Goal: Communication & Community: Participate in discussion

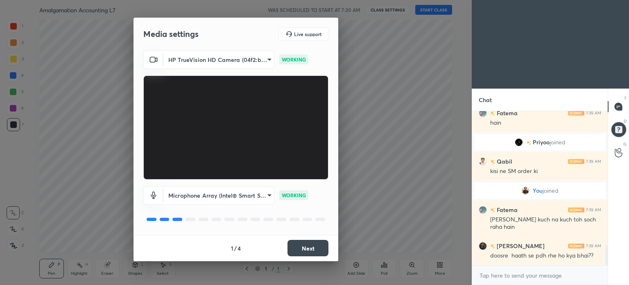
scroll to position [1038, 0]
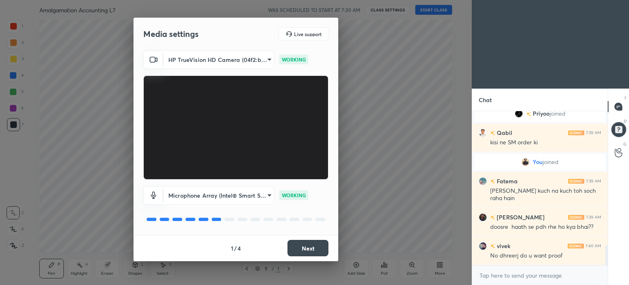
click at [312, 245] on button "Next" at bounding box center [307, 248] width 41 height 16
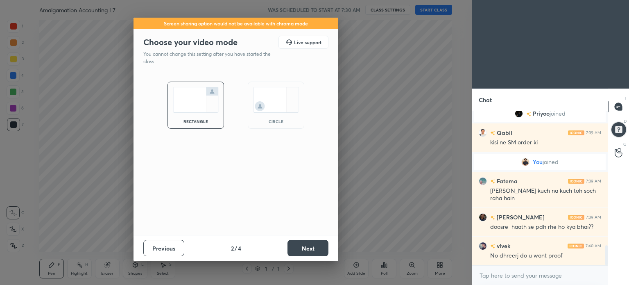
click at [312, 245] on button "Next" at bounding box center [307, 248] width 41 height 16
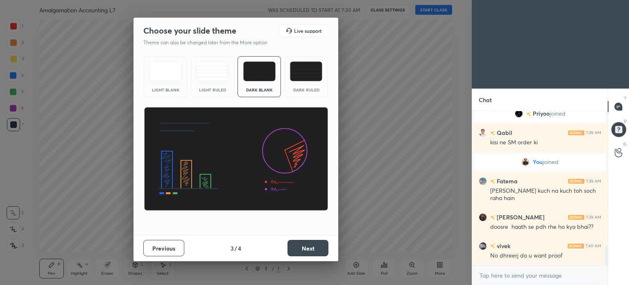
click at [299, 79] on img at bounding box center [306, 71] width 32 height 20
click at [316, 247] on button "Next" at bounding box center [307, 248] width 41 height 16
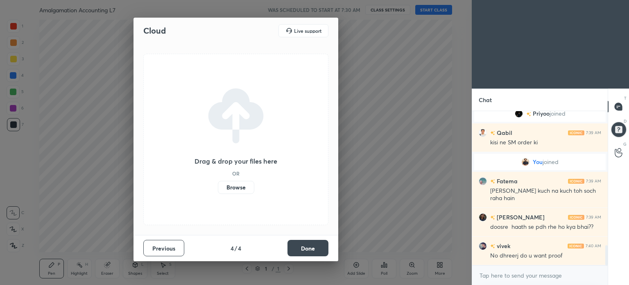
click at [316, 247] on button "Done" at bounding box center [307, 248] width 41 height 16
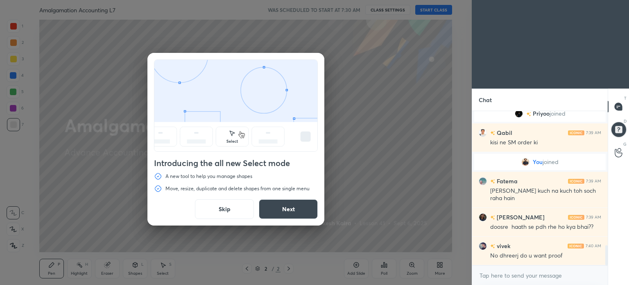
click at [227, 208] on button "Skip" at bounding box center [224, 209] width 59 height 20
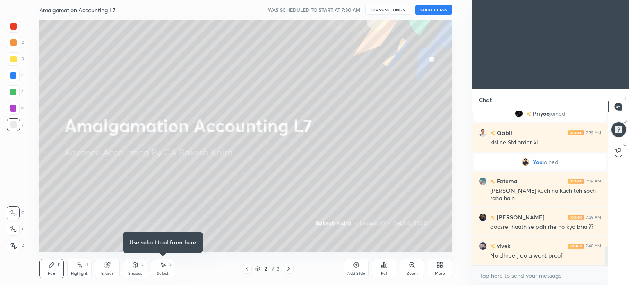
scroll to position [1066, 0]
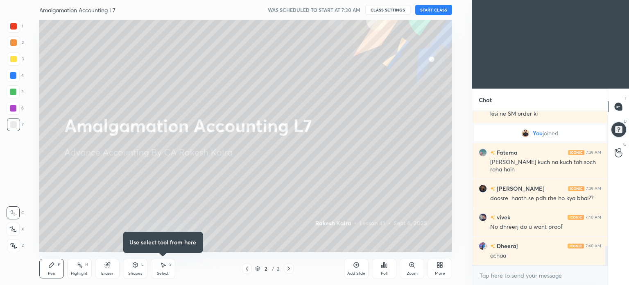
click at [425, 11] on button "START CLASS" at bounding box center [433, 10] width 37 height 10
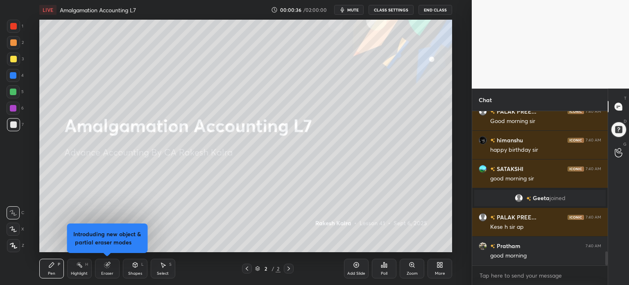
scroll to position [1580, 0]
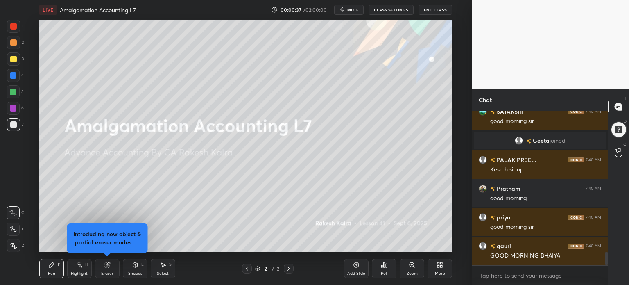
click at [446, 262] on div "More" at bounding box center [440, 268] width 25 height 20
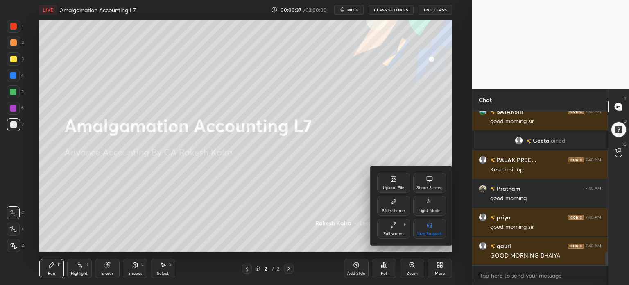
scroll to position [1608, 0]
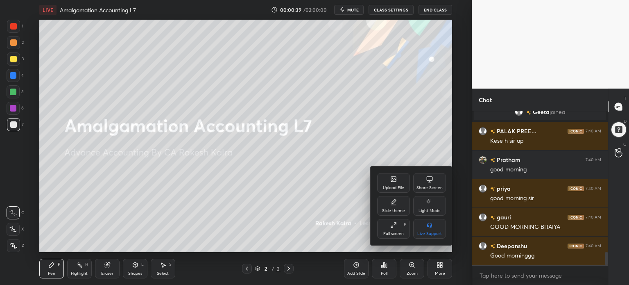
click at [393, 185] on div "Upload File" at bounding box center [393, 187] width 21 height 4
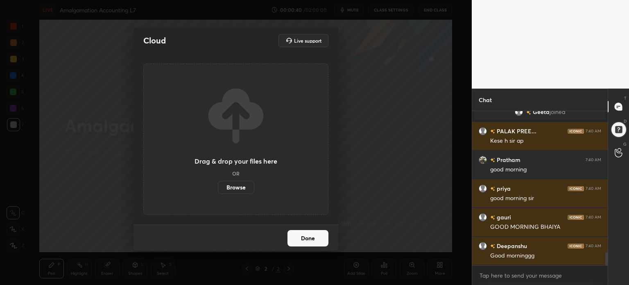
scroll to position [1628, 0]
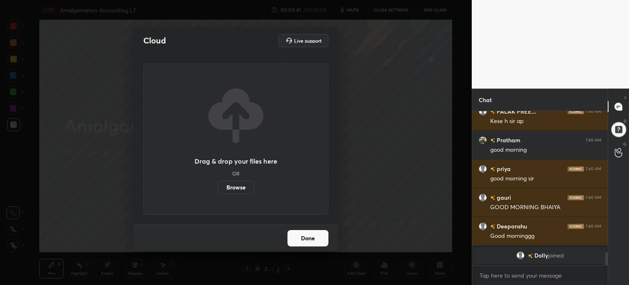
click at [246, 193] on div "Drag & drop your files here OR Browse" at bounding box center [235, 138] width 185 height 151
click at [248, 189] on label "Browse" at bounding box center [236, 187] width 36 height 13
click at [218, 189] on input "Browse" at bounding box center [218, 187] width 0 height 13
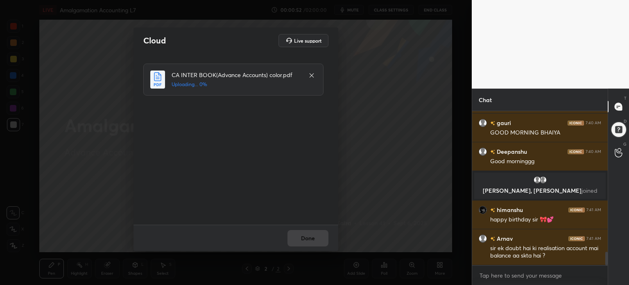
scroll to position [1626, 0]
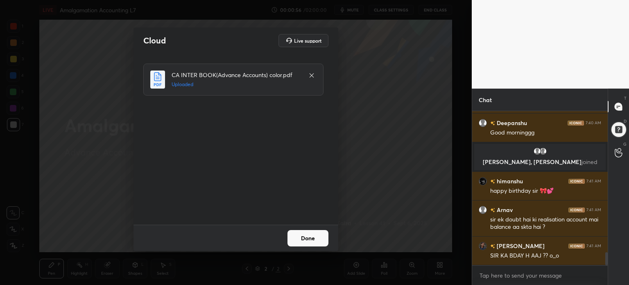
click at [313, 240] on button "Done" at bounding box center [307, 238] width 41 height 16
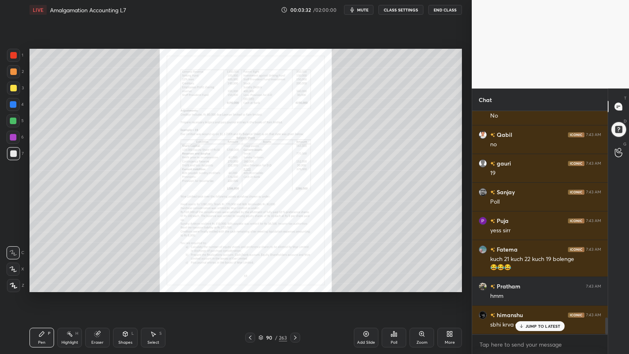
scroll to position [2776, 0]
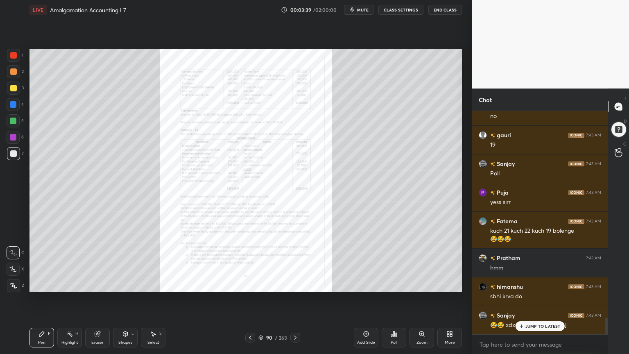
click at [420, 284] on icon at bounding box center [421, 333] width 7 height 7
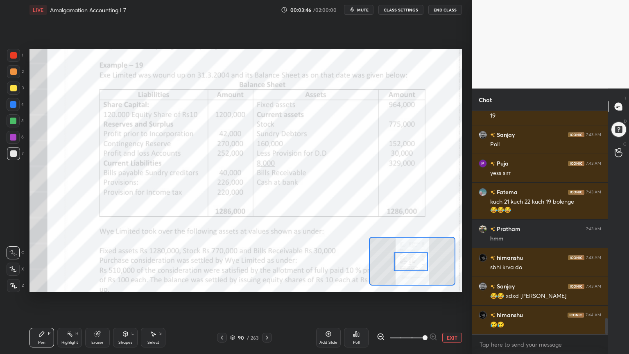
click at [10, 52] on div at bounding box center [13, 55] width 7 height 7
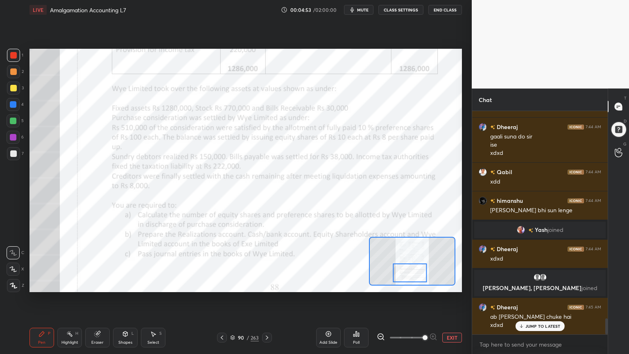
scroll to position [2888, 0]
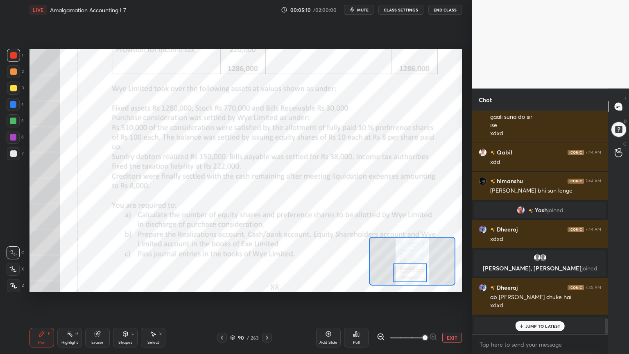
click at [451, 284] on button "EXIT" at bounding box center [452, 338] width 20 height 10
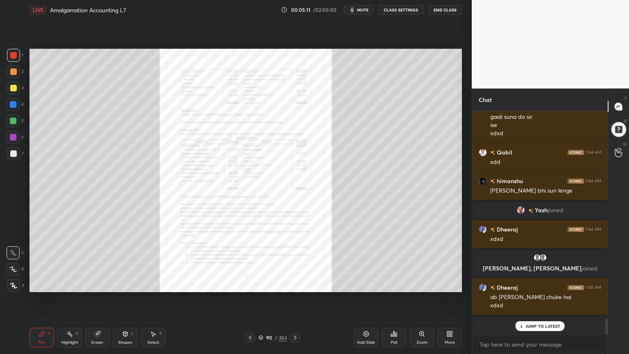
click at [452, 284] on icon at bounding box center [449, 333] width 7 height 7
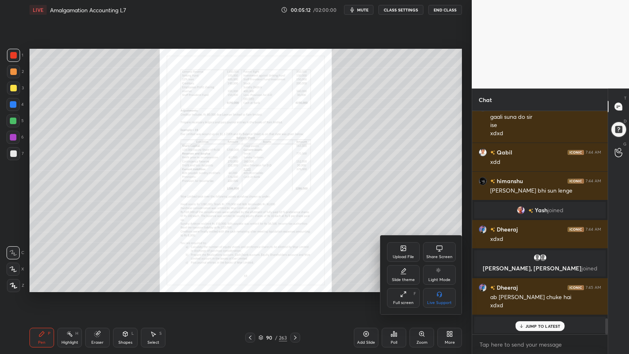
click at [400, 279] on div "Slide theme" at bounding box center [403, 280] width 23 height 4
click at [441, 275] on div "Light Ruled" at bounding box center [439, 275] width 33 height 20
click at [447, 284] on div at bounding box center [314, 177] width 629 height 354
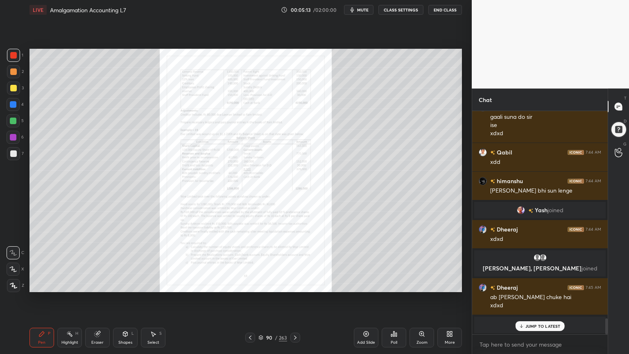
click at [369, 284] on icon at bounding box center [366, 333] width 7 height 7
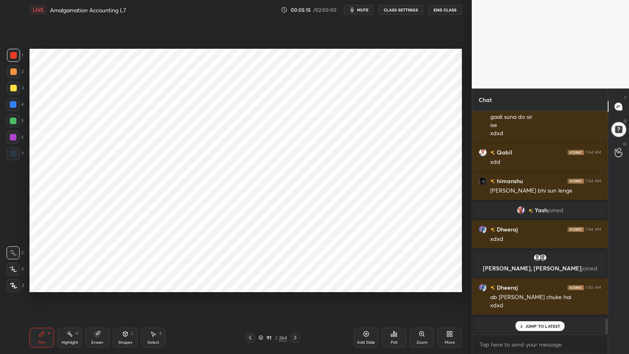
click at [12, 108] on div at bounding box center [13, 104] width 13 height 13
click at [17, 284] on div at bounding box center [13, 285] width 13 height 13
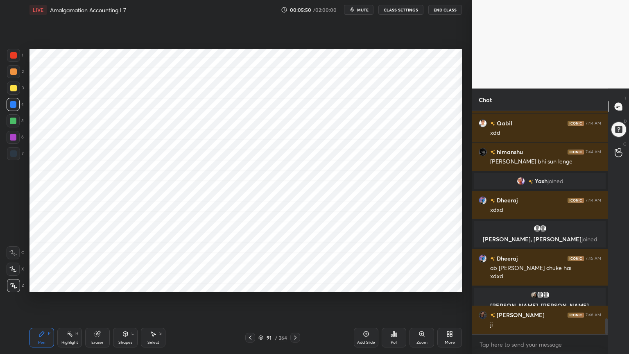
click at [129, 284] on div "Shapes L" at bounding box center [125, 338] width 25 height 20
click at [127, 284] on div "Shapes" at bounding box center [125, 342] width 14 height 4
click at [40, 284] on div "Pen P" at bounding box center [41, 338] width 25 height 20
click at [13, 152] on div at bounding box center [13, 153] width 7 height 7
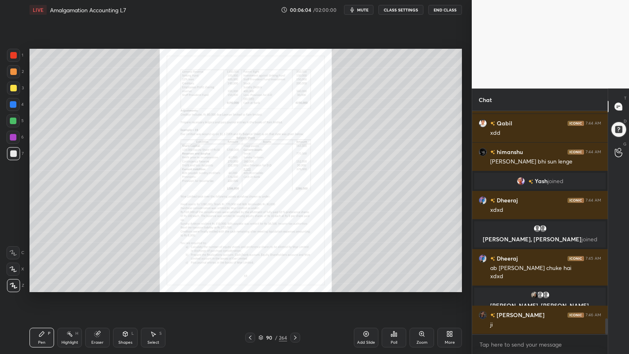
click at [425, 284] on div "Zoom" at bounding box center [421, 338] width 25 height 20
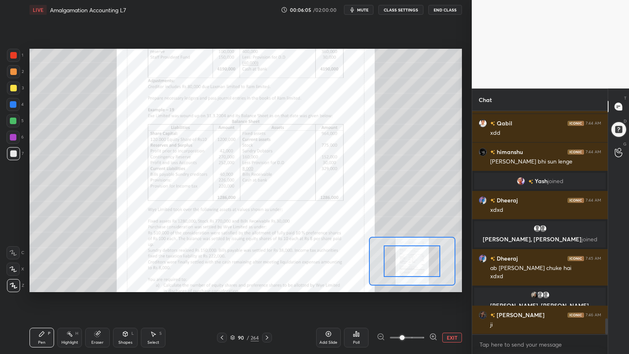
click at [405, 284] on span at bounding box center [402, 337] width 5 height 5
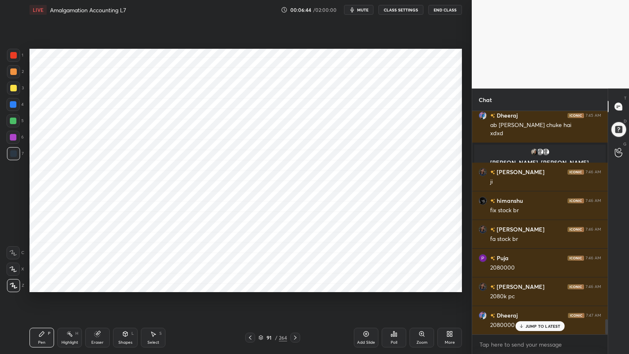
scroll to position [3079, 0]
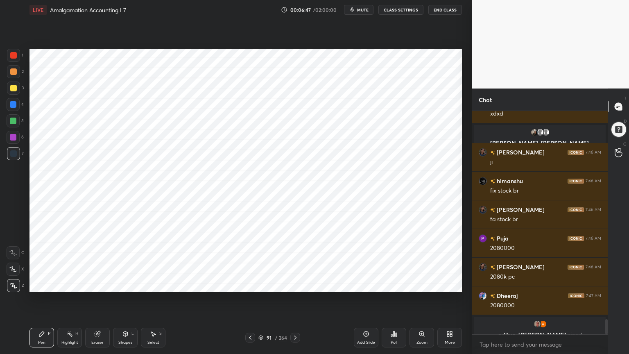
click at [14, 104] on div at bounding box center [13, 104] width 7 height 7
click at [13, 160] on div at bounding box center [13, 153] width 13 height 13
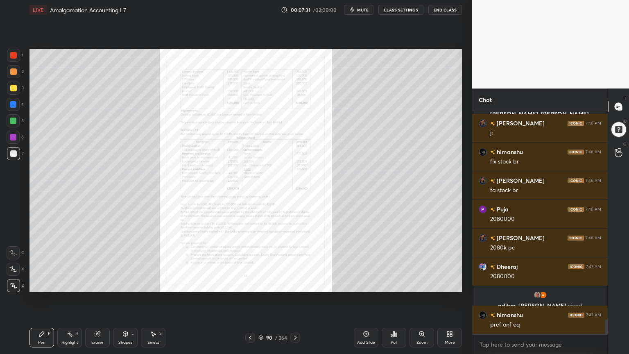
click at [420, 284] on div "Zoom" at bounding box center [421, 338] width 25 height 20
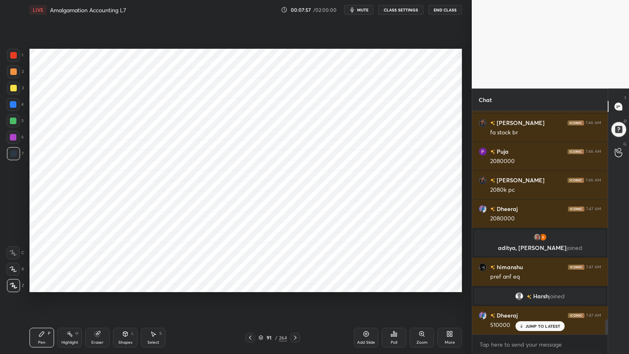
scroll to position [3090, 0]
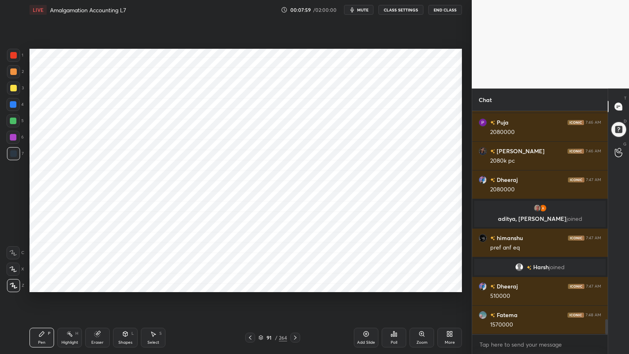
click at [12, 138] on div at bounding box center [13, 137] width 7 height 7
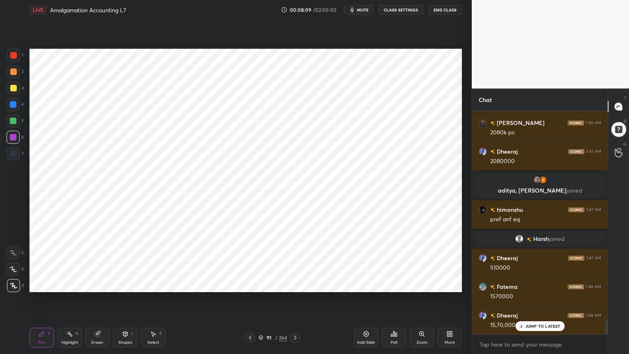
scroll to position [3138, 0]
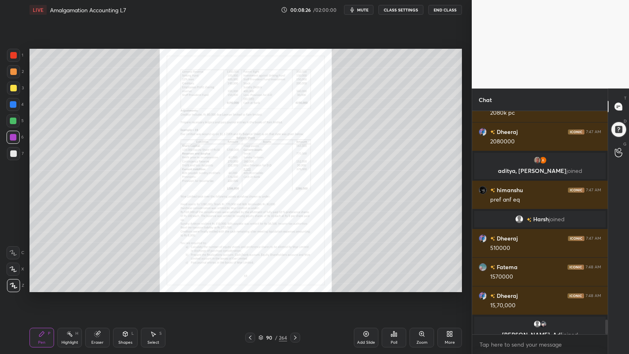
click at [418, 284] on div "Zoom" at bounding box center [421, 338] width 25 height 20
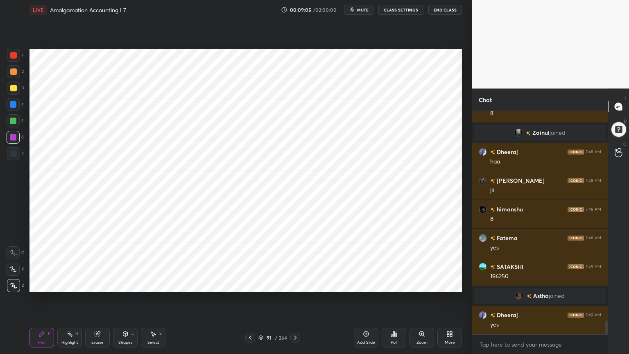
scroll to position [3351, 0]
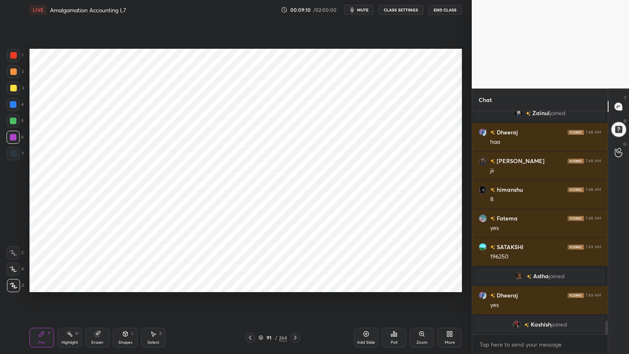
click at [12, 102] on div at bounding box center [13, 104] width 7 height 7
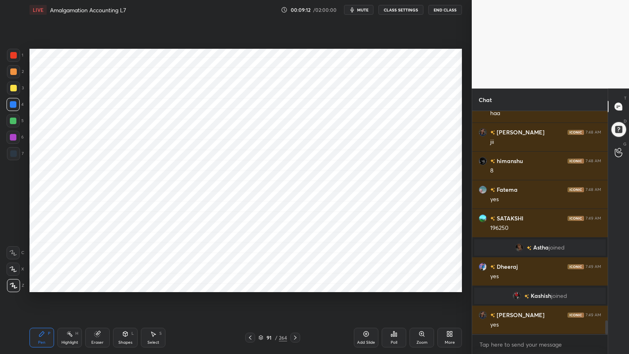
click at [369, 284] on icon at bounding box center [366, 333] width 5 height 5
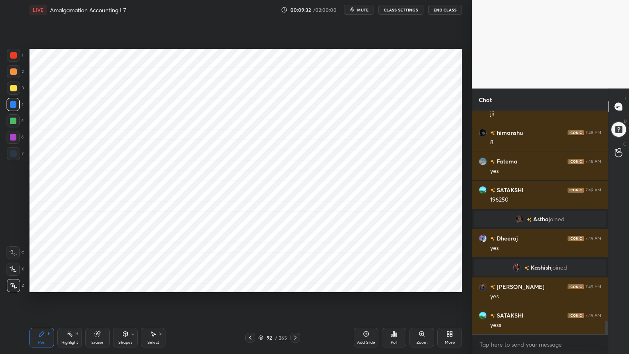
click at [20, 158] on div at bounding box center [13, 153] width 13 height 13
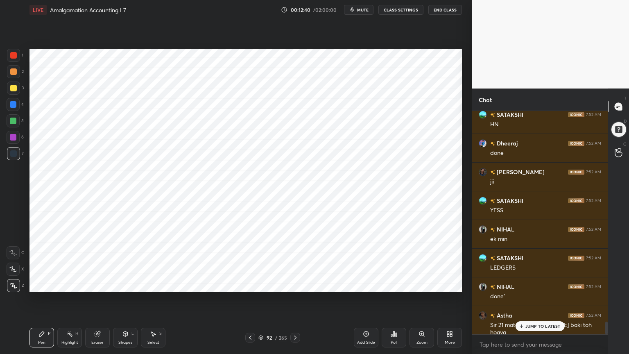
scroll to position [3645, 0]
click at [368, 284] on icon at bounding box center [366, 333] width 5 height 5
click at [15, 106] on div at bounding box center [13, 104] width 7 height 7
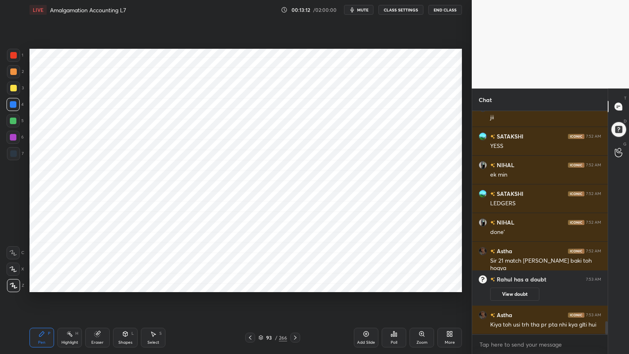
click at [364, 284] on div "Add Slide" at bounding box center [366, 338] width 25 height 20
click at [125, 284] on icon at bounding box center [125, 334] width 0 height 3
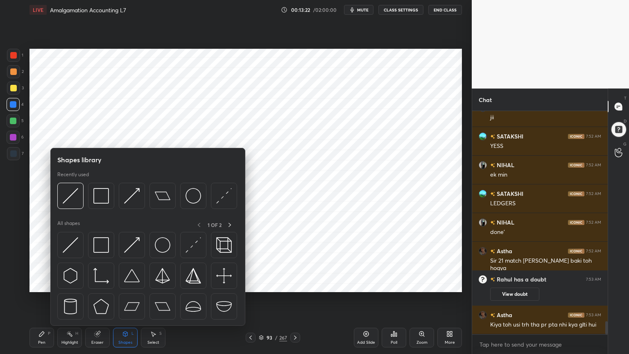
click at [126, 284] on div "Shapes L" at bounding box center [125, 338] width 25 height 20
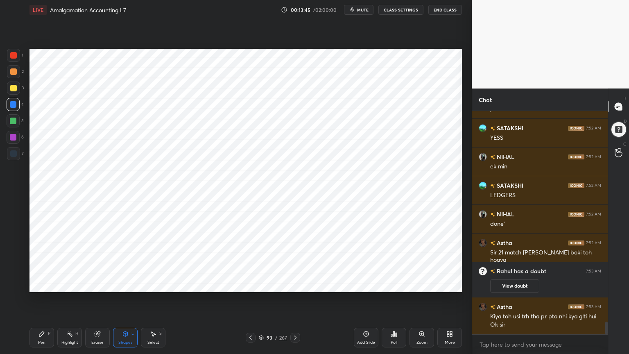
scroll to position [3657, 0]
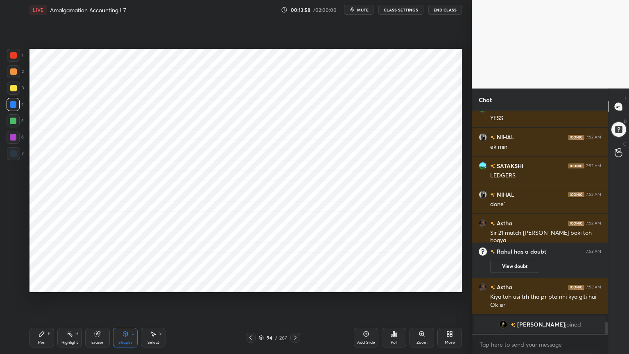
click at [43, 284] on div "Pen P" at bounding box center [41, 338] width 25 height 20
click at [15, 153] on div at bounding box center [13, 153] width 7 height 7
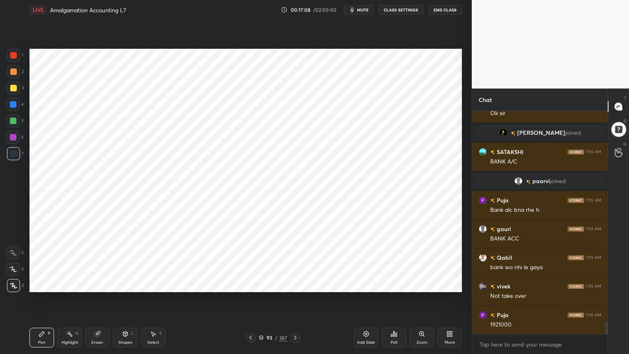
scroll to position [3860, 0]
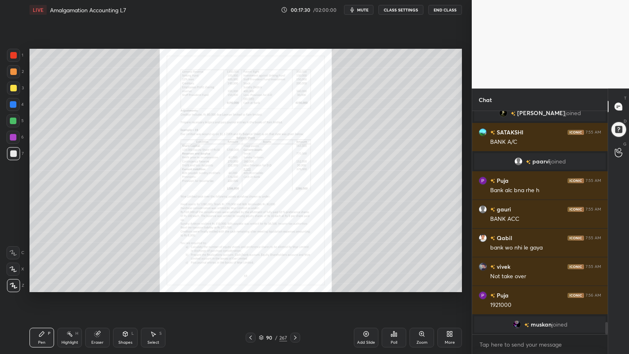
click at [424, 284] on div "Zoom" at bounding box center [421, 338] width 25 height 20
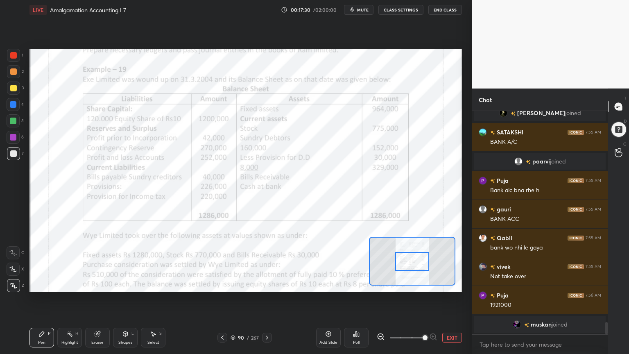
click at [425, 284] on span at bounding box center [425, 337] width 5 height 5
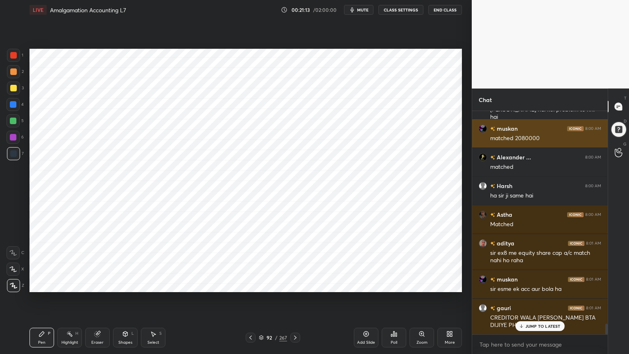
scroll to position [4453, 0]
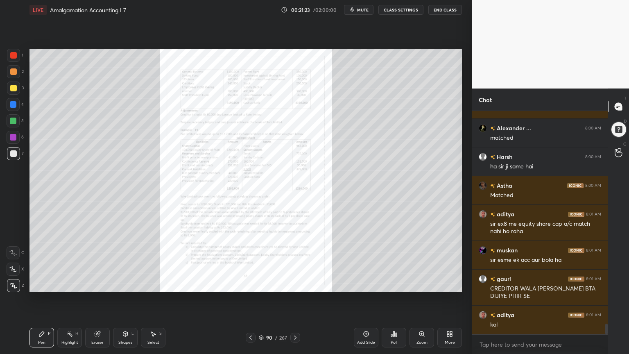
click at [419, 284] on div "Zoom" at bounding box center [421, 338] width 25 height 20
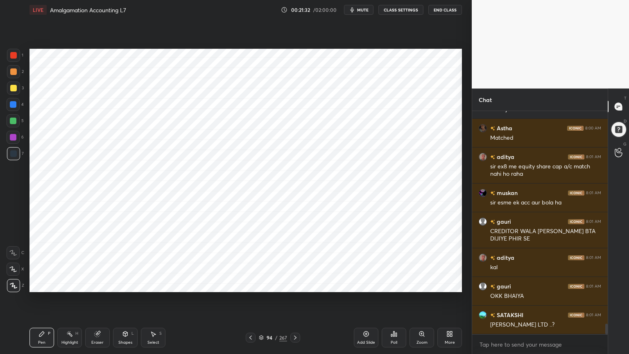
scroll to position [4539, 0]
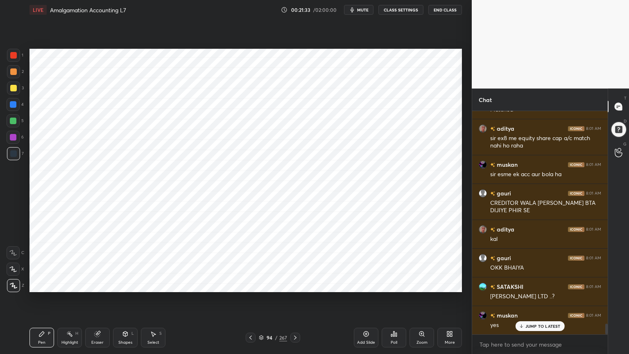
click at [18, 108] on div at bounding box center [13, 104] width 13 height 13
click at [127, 284] on div "Shapes" at bounding box center [125, 342] width 14 height 4
click at [129, 284] on div "Shapes L" at bounding box center [125, 338] width 25 height 20
click at [45, 284] on div "Pen P" at bounding box center [41, 338] width 25 height 20
click at [16, 153] on div at bounding box center [13, 153] width 13 height 13
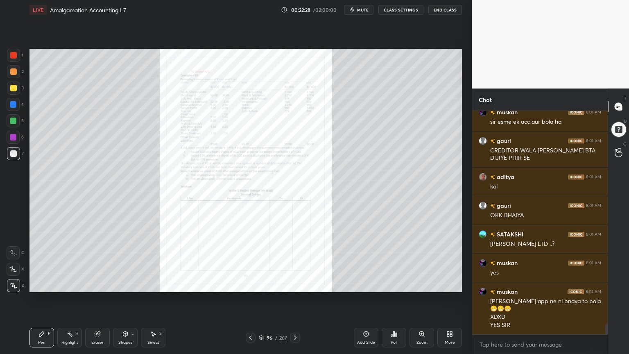
scroll to position [4620, 0]
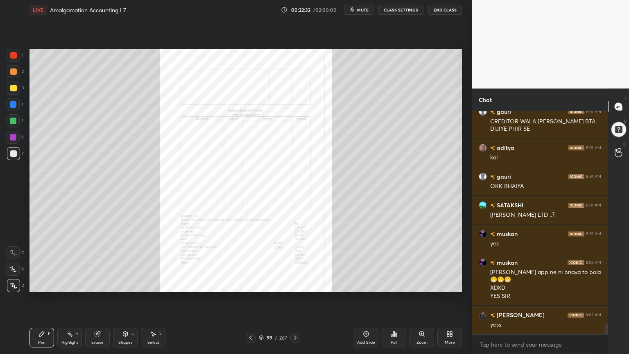
click at [418, 284] on icon at bounding box center [421, 333] width 7 height 7
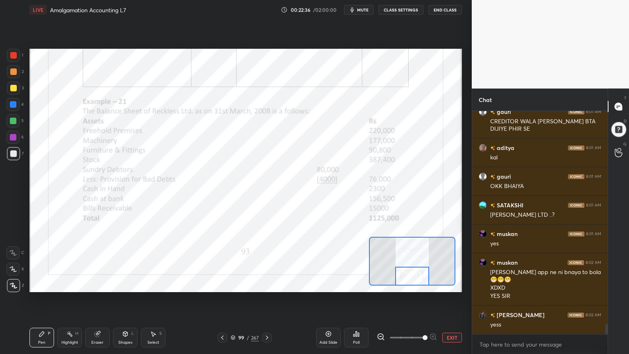
scroll to position [4648, 0]
click at [20, 63] on div "1" at bounding box center [15, 57] width 16 height 16
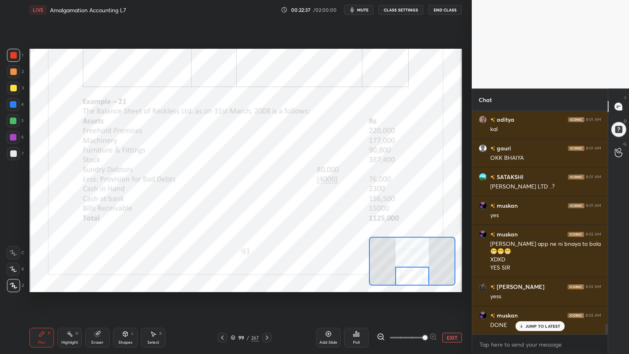
click at [17, 254] on div at bounding box center [13, 252] width 13 height 13
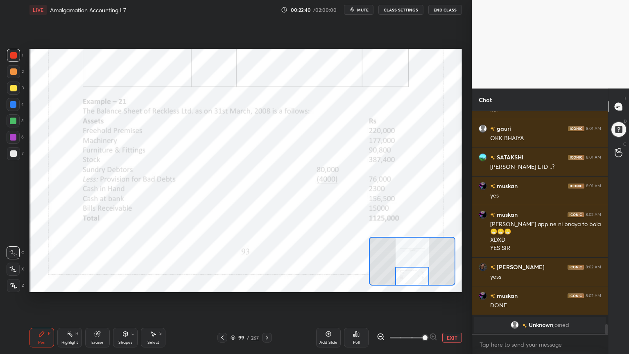
scroll to position [4697, 0]
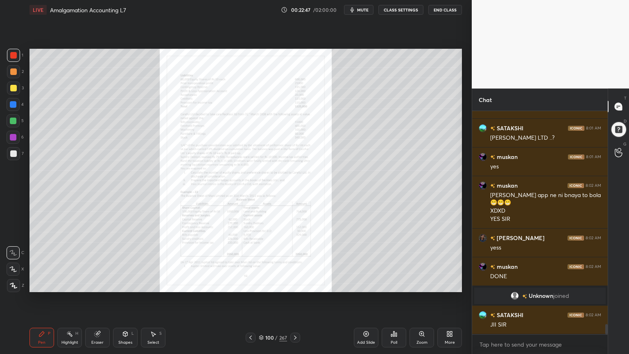
click at [419, 284] on icon at bounding box center [421, 333] width 7 height 7
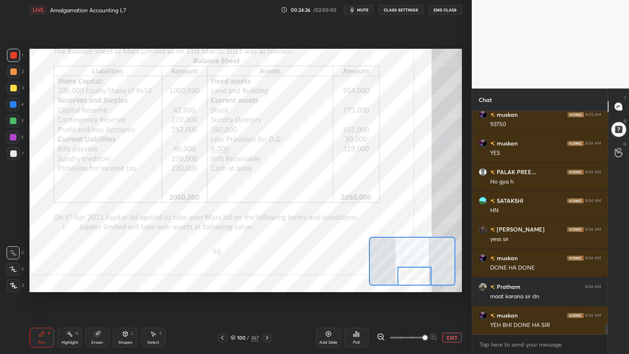
scroll to position [4817, 0]
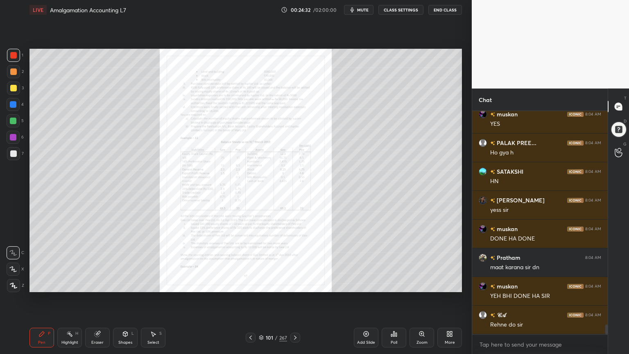
click at [419, 284] on div "Zoom" at bounding box center [421, 342] width 11 height 4
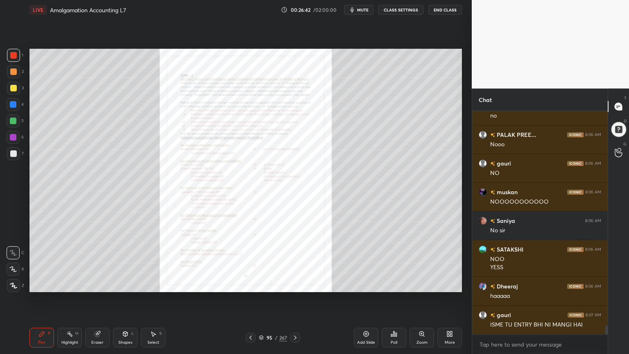
scroll to position [5392, 0]
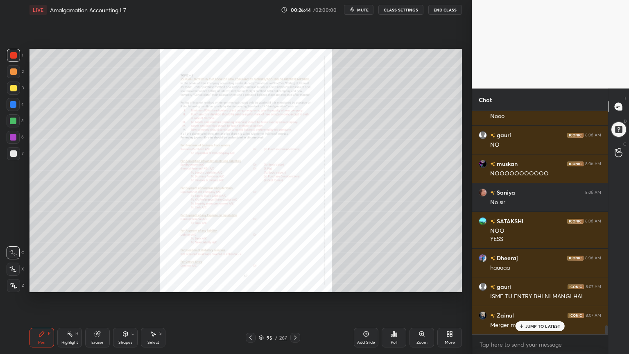
click at [373, 284] on div "Add Slide" at bounding box center [366, 338] width 25 height 20
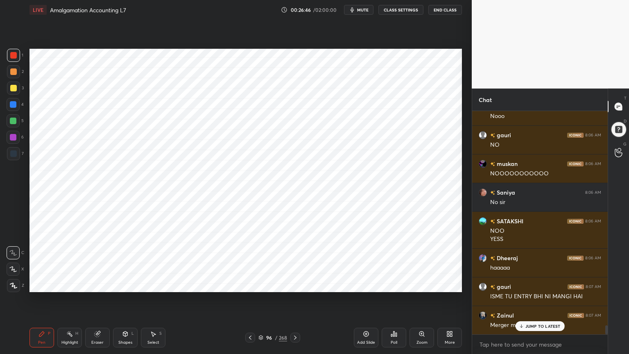
click at [15, 106] on div at bounding box center [13, 104] width 7 height 7
click at [12, 284] on icon at bounding box center [13, 286] width 7 height 6
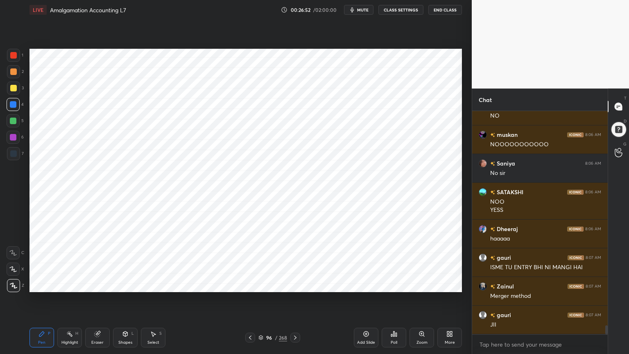
scroll to position [5449, 0]
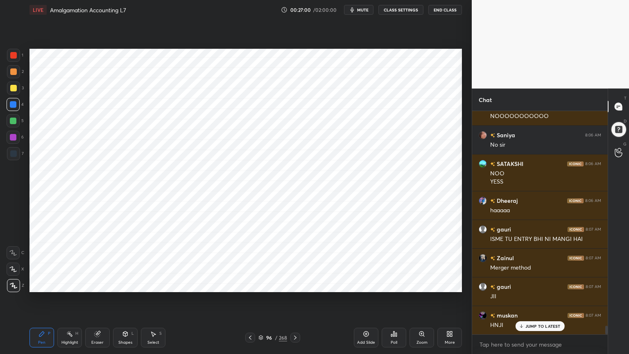
click at [127, 284] on div "Shapes L" at bounding box center [125, 338] width 25 height 20
click at [130, 284] on div "Shapes L" at bounding box center [125, 338] width 25 height 20
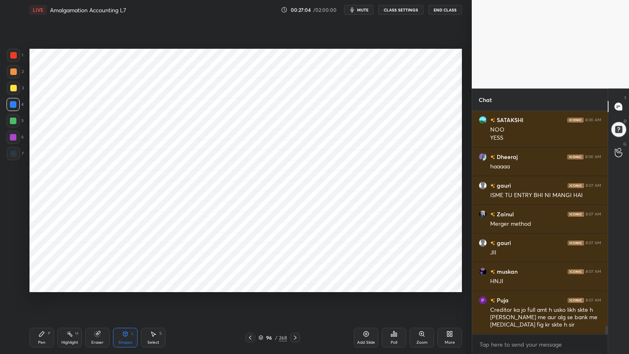
click at [40, 284] on icon at bounding box center [41, 333] width 5 height 5
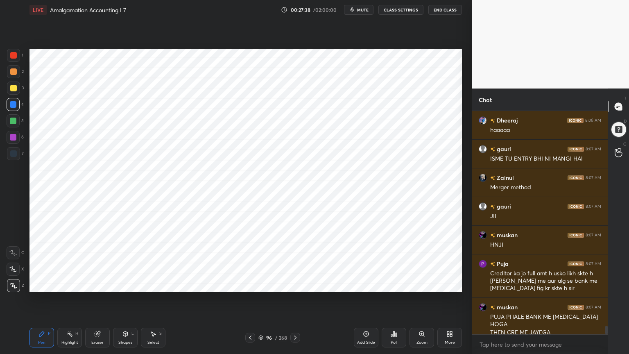
scroll to position [5559, 0]
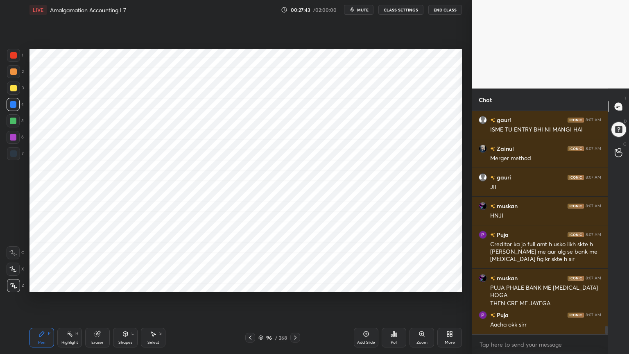
click at [15, 152] on div at bounding box center [13, 153] width 7 height 7
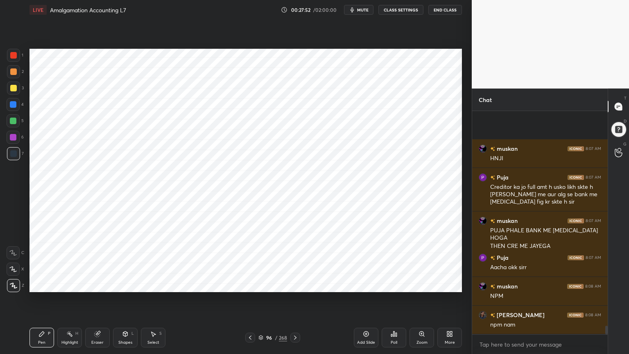
scroll to position [5673, 0]
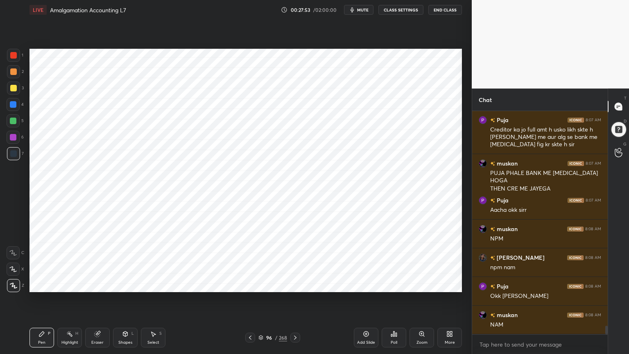
click at [13, 108] on div at bounding box center [13, 104] width 13 height 13
click at [15, 152] on div at bounding box center [13, 153] width 7 height 7
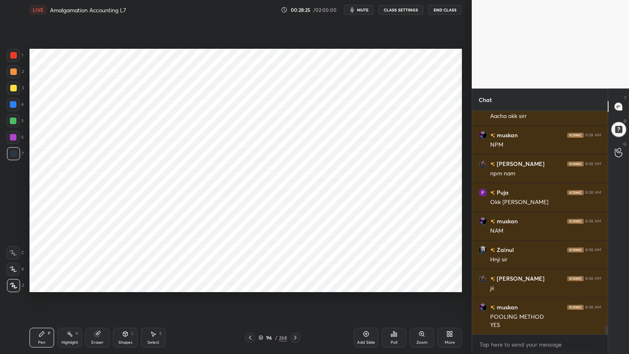
scroll to position [5796, 0]
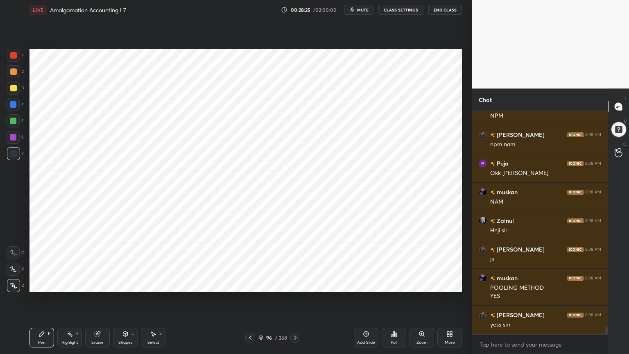
click at [14, 109] on div at bounding box center [13, 104] width 13 height 13
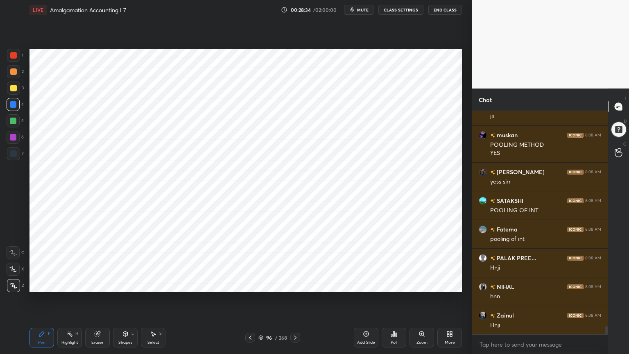
scroll to position [5968, 0]
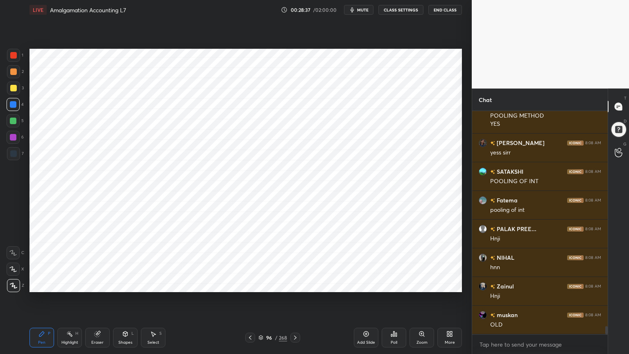
click at [13, 149] on div at bounding box center [13, 153] width 13 height 13
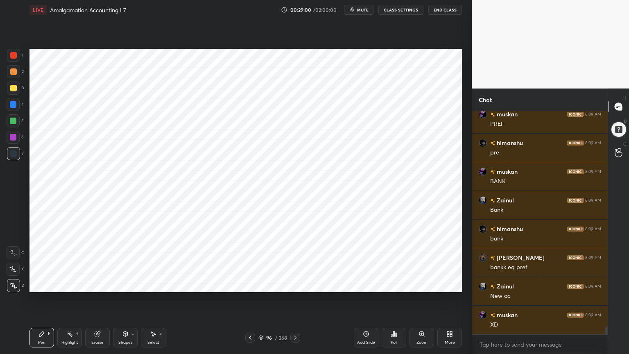
scroll to position [6283, 0]
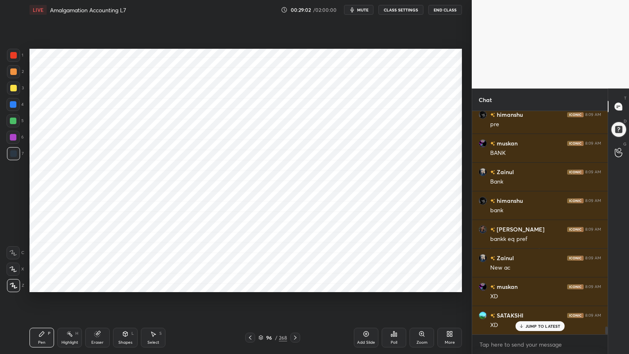
click at [74, 284] on div "Highlight H" at bounding box center [69, 338] width 25 height 20
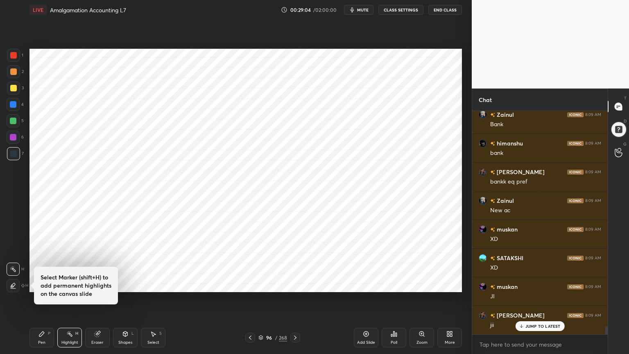
scroll to position [6370, 0]
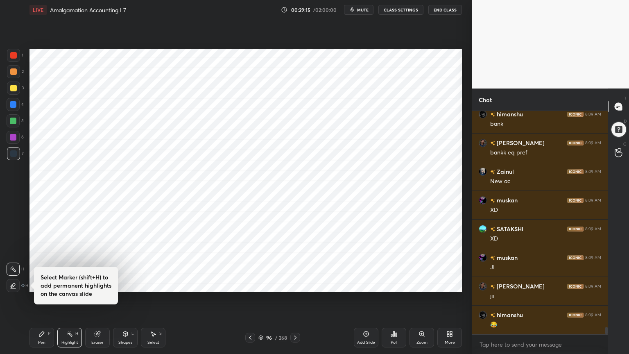
click at [370, 284] on div "Add Slide" at bounding box center [366, 338] width 25 height 20
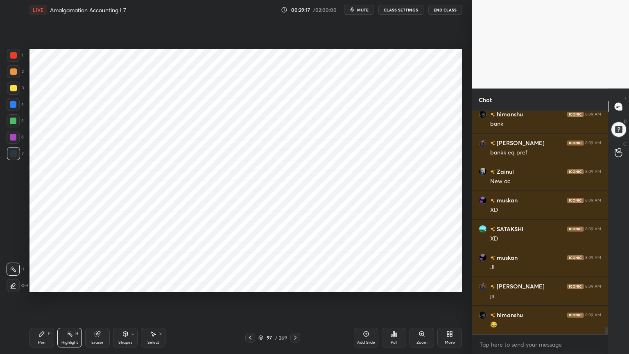
click at [13, 105] on div at bounding box center [13, 104] width 7 height 7
click at [48, 284] on div "Pen P" at bounding box center [41, 338] width 25 height 20
click at [15, 138] on div at bounding box center [13, 137] width 7 height 7
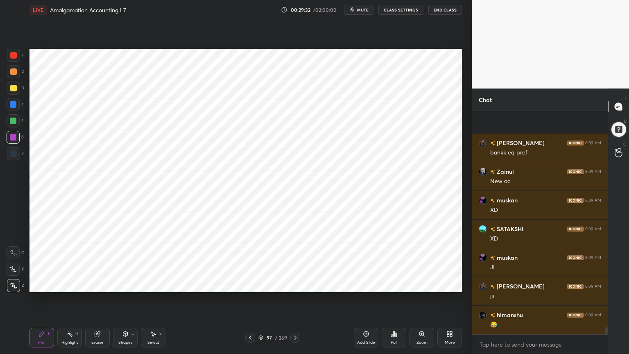
scroll to position [6406, 0]
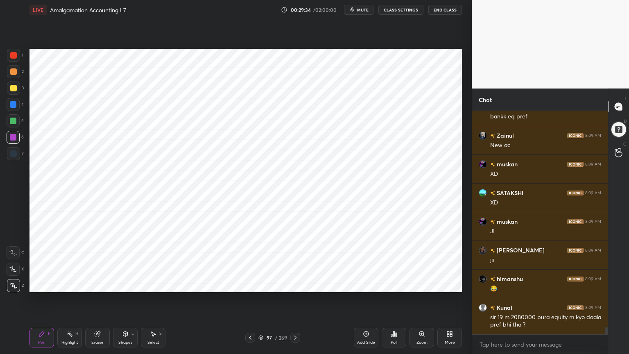
click at [125, 284] on div "Shapes L" at bounding box center [125, 338] width 25 height 20
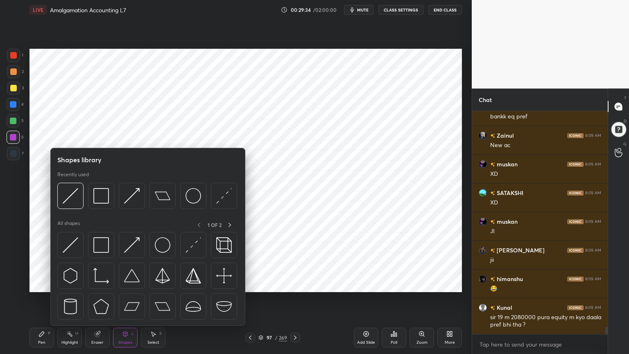
click at [126, 284] on div "Shapes" at bounding box center [125, 342] width 14 height 4
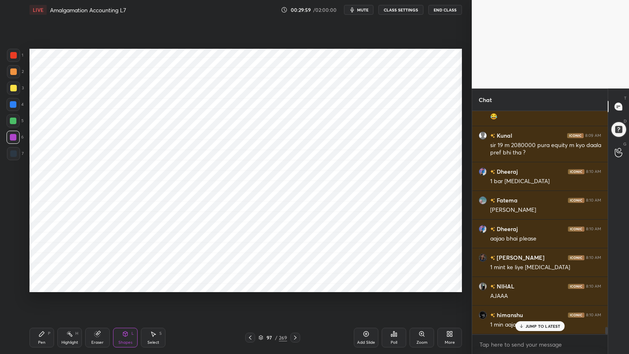
scroll to position [6606, 0]
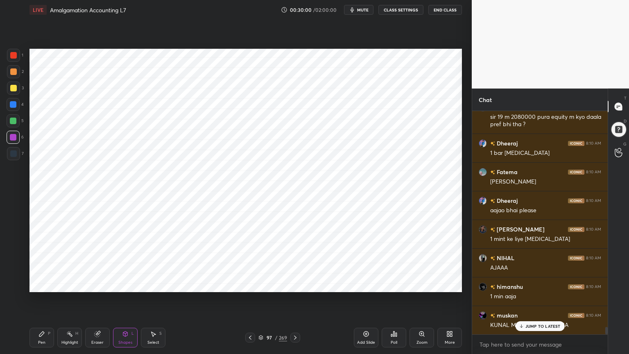
click at [364, 284] on icon at bounding box center [366, 333] width 7 height 7
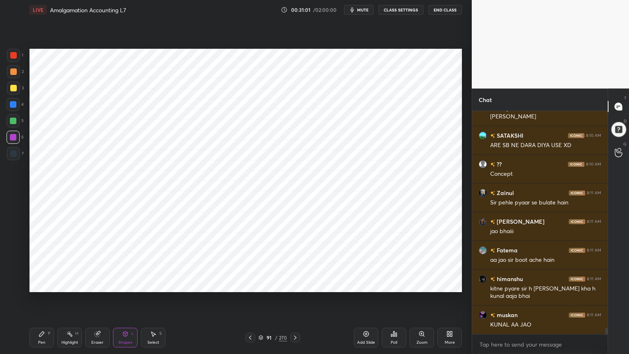
scroll to position [7202, 0]
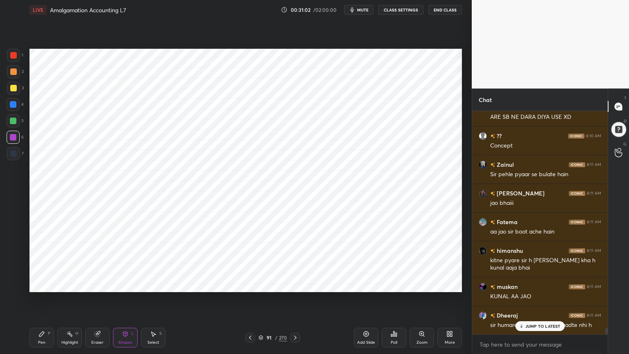
click at [73, 284] on div "Highlight H" at bounding box center [69, 338] width 25 height 20
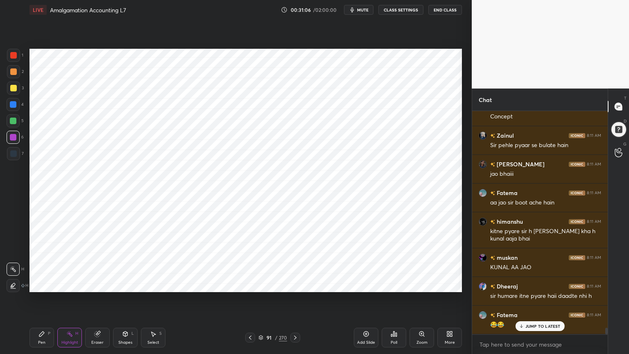
scroll to position [7259, 0]
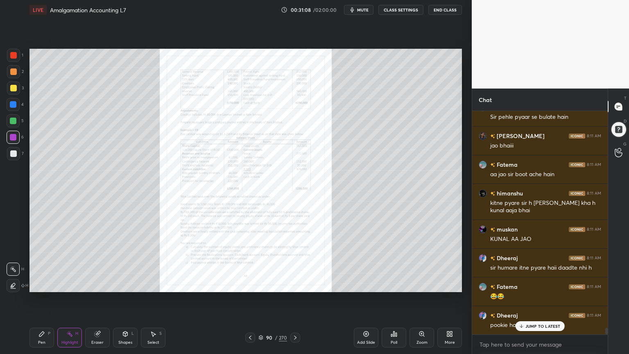
click at [418, 284] on icon at bounding box center [421, 333] width 7 height 7
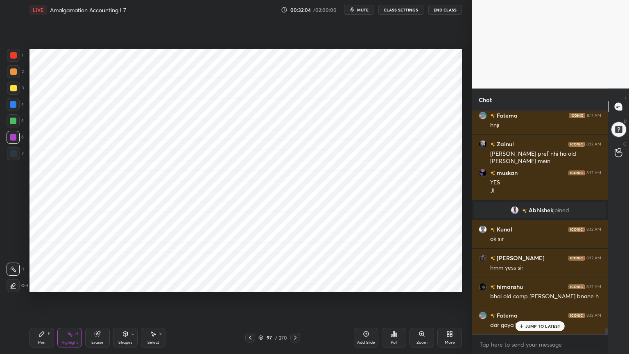
scroll to position [7582, 0]
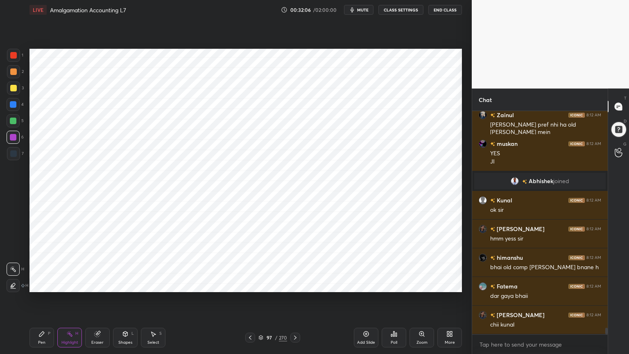
click at [15, 106] on div at bounding box center [13, 104] width 7 height 7
click at [39, 284] on div "Pen P" at bounding box center [41, 338] width 25 height 20
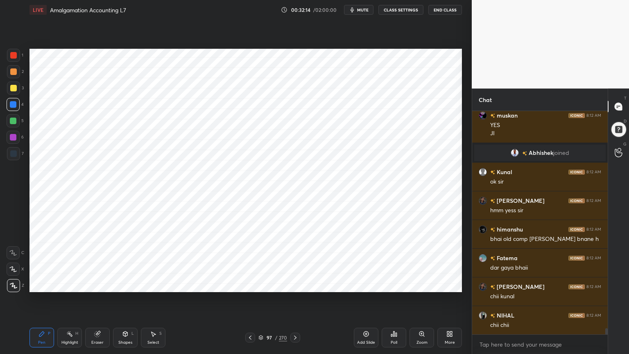
scroll to position [7639, 0]
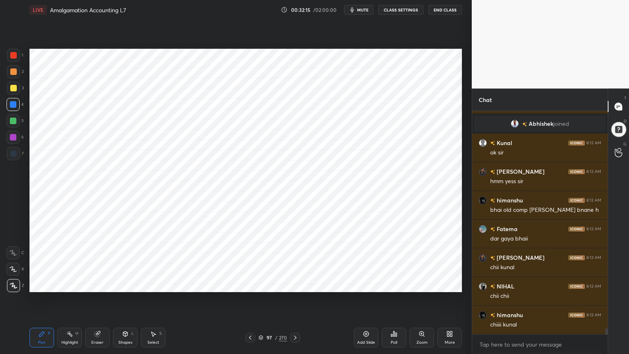
click at [15, 120] on div at bounding box center [13, 121] width 7 height 7
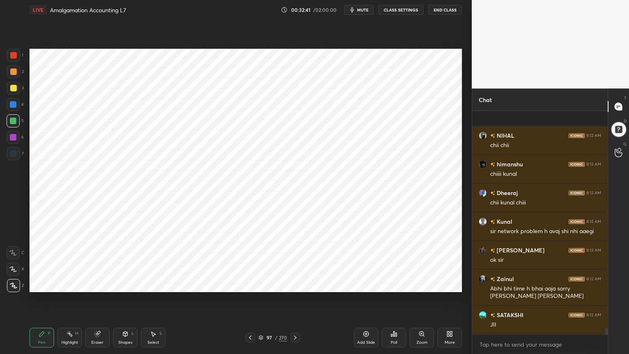
scroll to position [7847, 0]
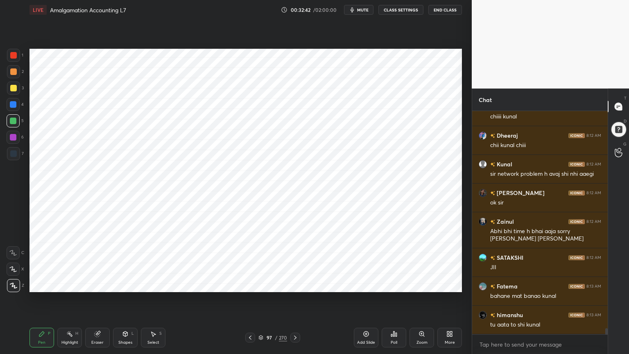
click at [126, 284] on div "Shapes L" at bounding box center [125, 338] width 25 height 20
click at [10, 137] on div at bounding box center [13, 137] width 7 height 7
click at [44, 284] on div "Pen" at bounding box center [41, 342] width 7 height 4
click at [13, 108] on div at bounding box center [13, 104] width 13 height 13
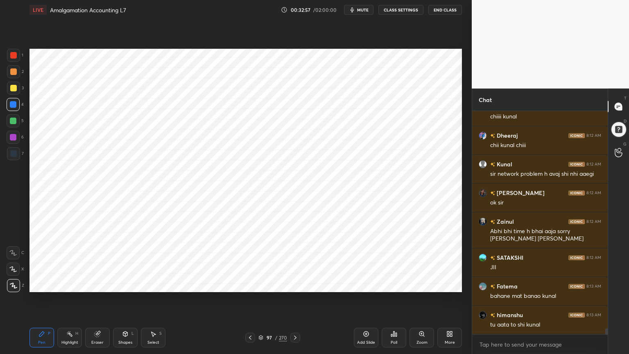
scroll to position [7875, 0]
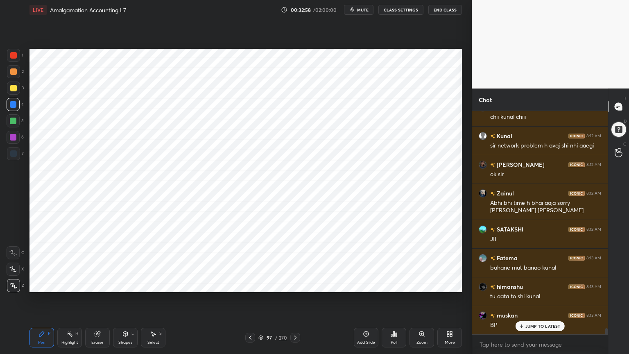
click at [15, 147] on div at bounding box center [13, 153] width 13 height 13
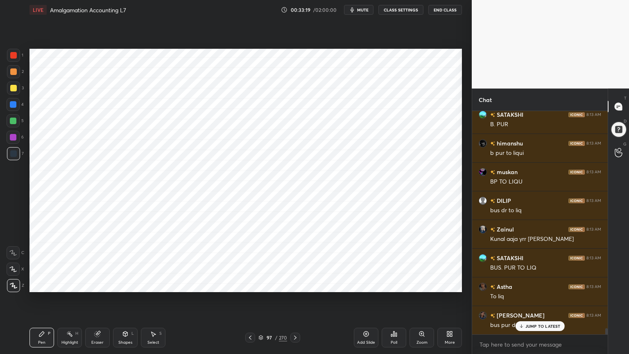
scroll to position [8134, 0]
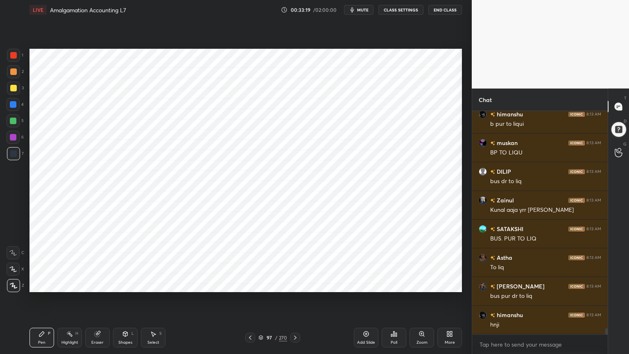
click at [13, 107] on div at bounding box center [13, 104] width 7 height 7
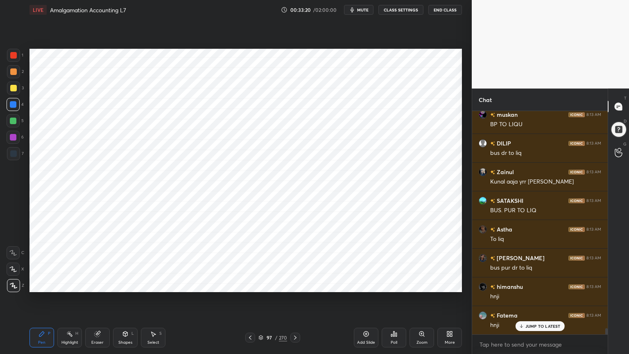
scroll to position [8191, 0]
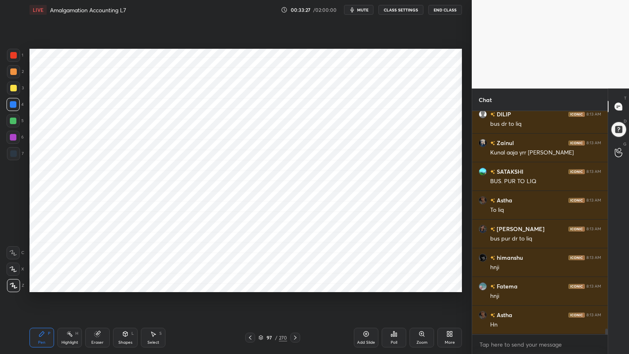
click at [14, 154] on div at bounding box center [13, 153] width 7 height 7
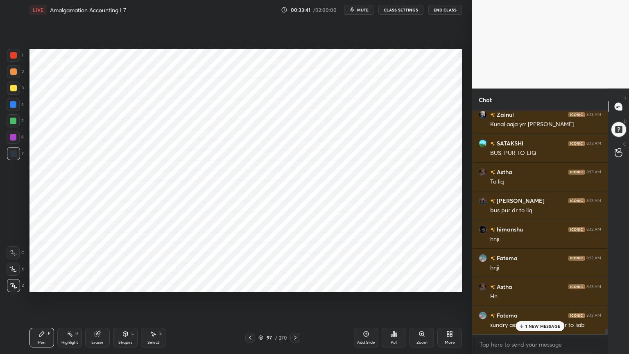
scroll to position [8248, 0]
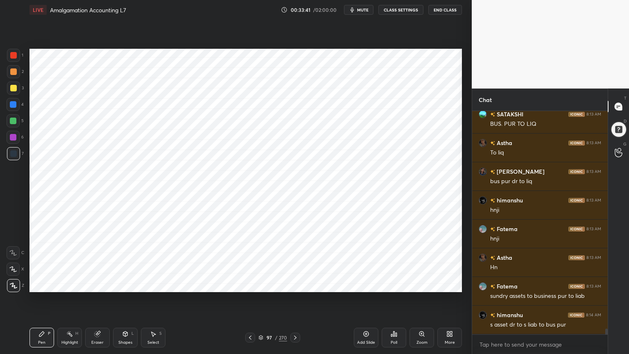
click at [16, 140] on div at bounding box center [13, 137] width 7 height 7
click at [13, 53] on div at bounding box center [13, 55] width 7 height 7
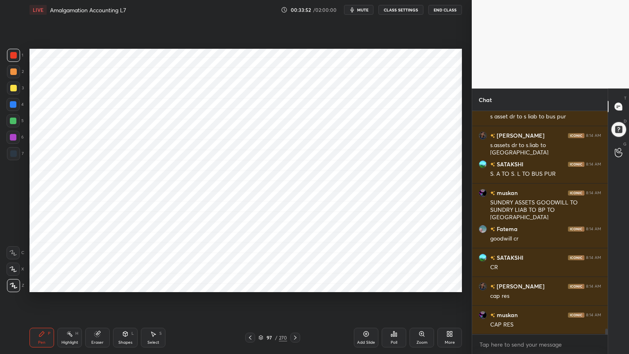
scroll to position [8485, 0]
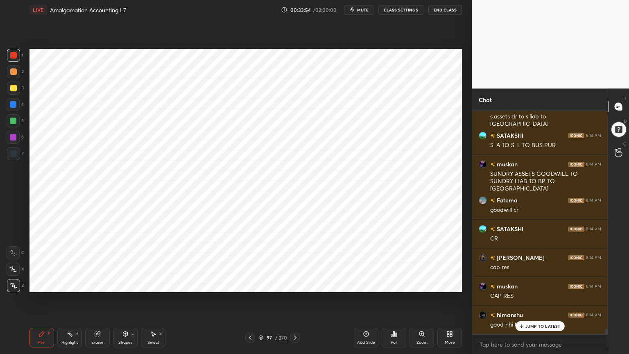
click at [15, 106] on div at bounding box center [13, 104] width 7 height 7
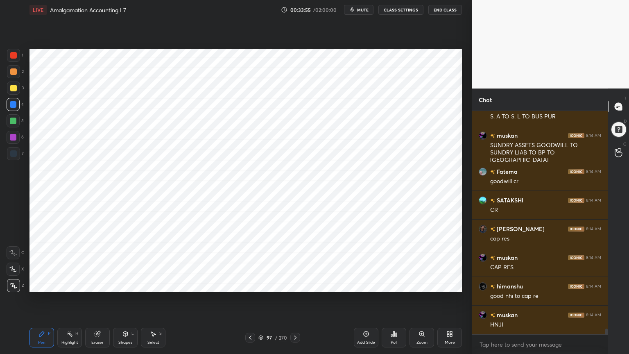
click at [13, 141] on div at bounding box center [13, 137] width 13 height 13
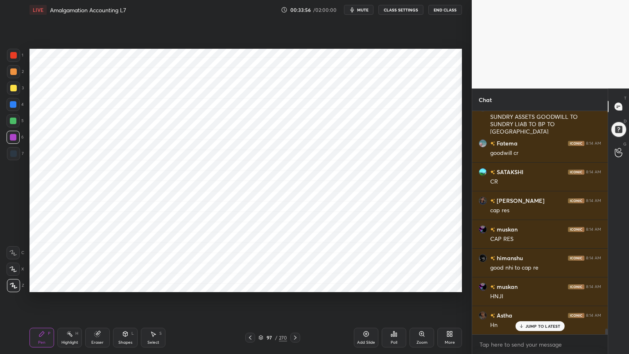
click at [12, 152] on div at bounding box center [13, 153] width 7 height 7
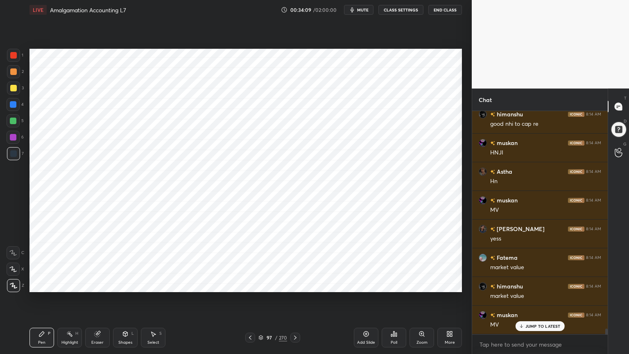
scroll to position [8771, 0]
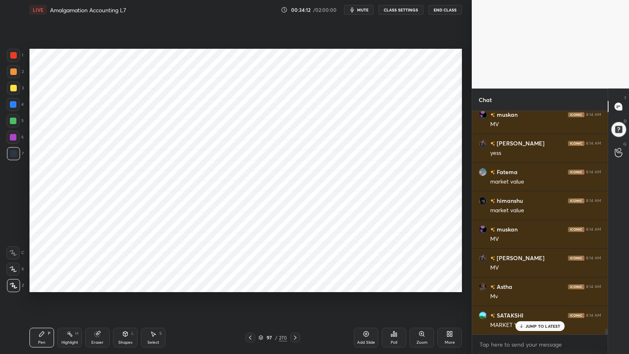
click at [13, 103] on div at bounding box center [13, 104] width 7 height 7
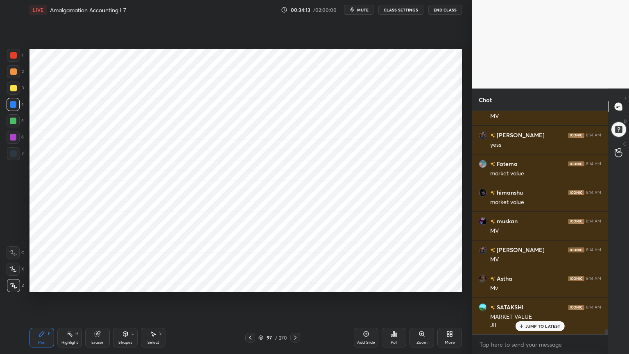
scroll to position [8837, 0]
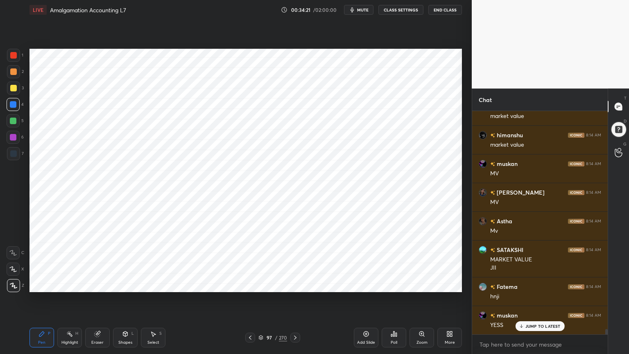
click at [12, 156] on div at bounding box center [13, 153] width 7 height 7
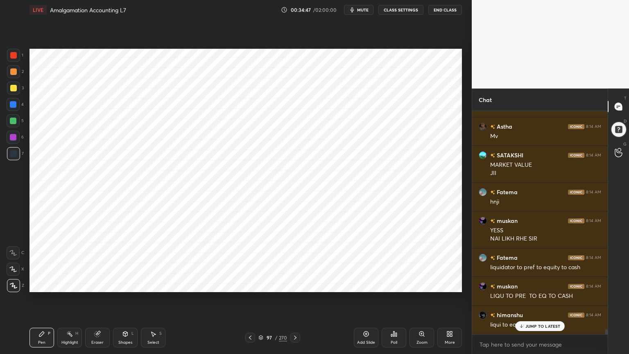
scroll to position [8960, 0]
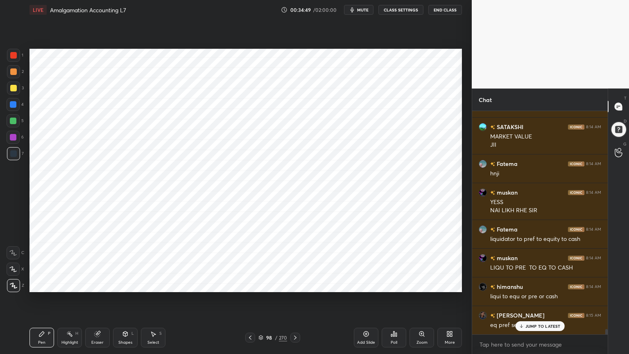
click at [13, 104] on div at bounding box center [13, 104] width 7 height 7
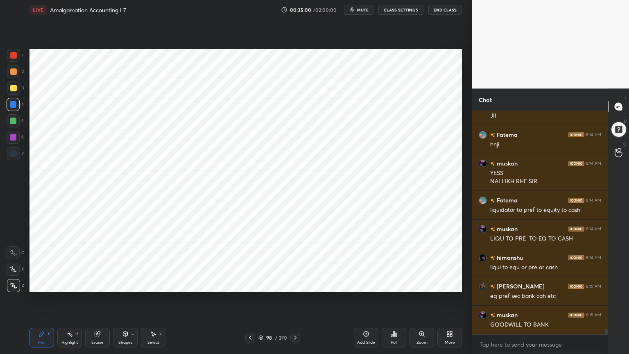
click at [13, 158] on div at bounding box center [13, 153] width 13 height 13
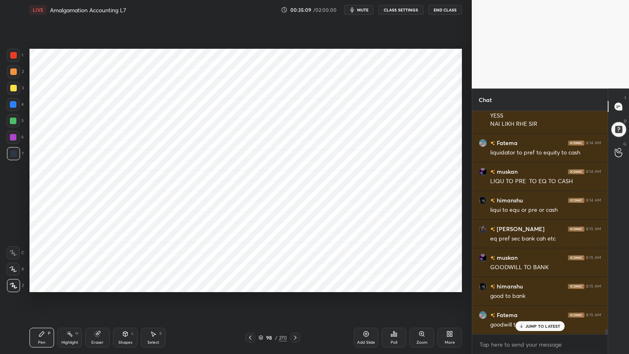
scroll to position [9074, 0]
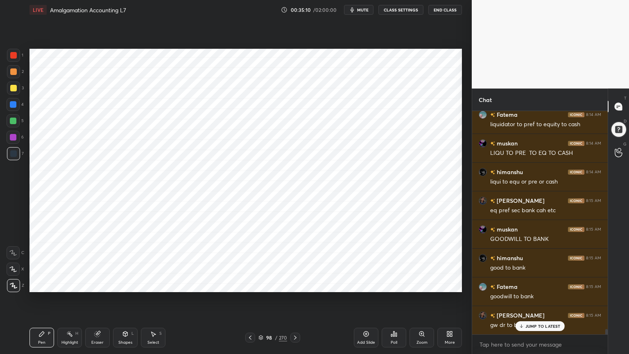
click at [11, 57] on div at bounding box center [13, 55] width 7 height 7
click at [10, 156] on div at bounding box center [13, 153] width 13 height 13
click at [12, 59] on div at bounding box center [13, 55] width 13 height 13
click at [13, 152] on div at bounding box center [13, 153] width 7 height 7
click at [11, 105] on div at bounding box center [13, 104] width 7 height 7
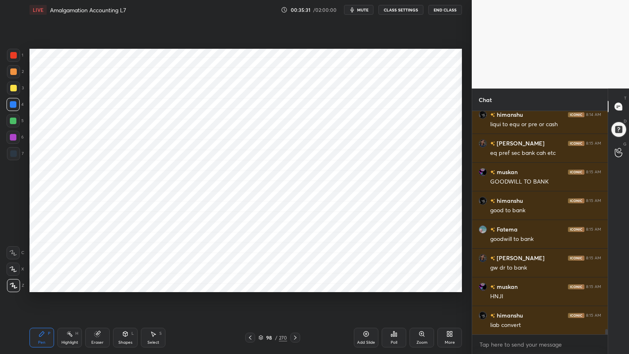
scroll to position [9161, 0]
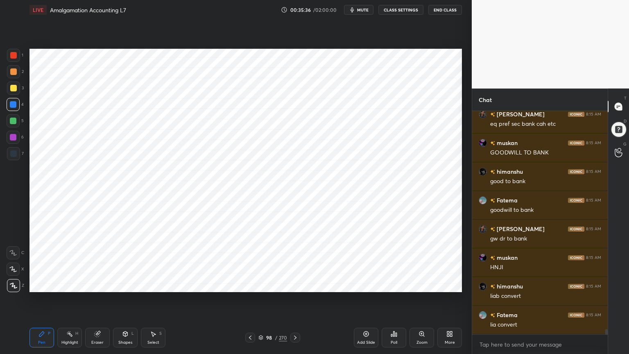
click at [12, 156] on div at bounding box center [13, 153] width 7 height 7
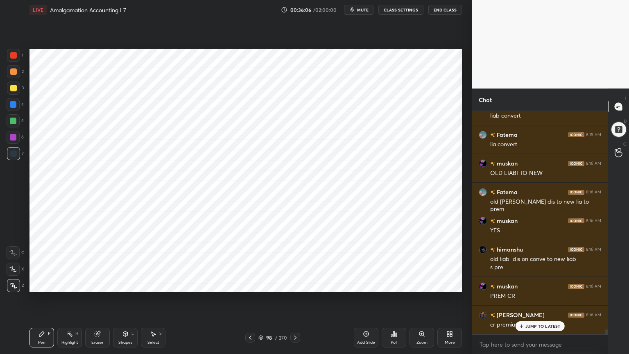
scroll to position [9369, 0]
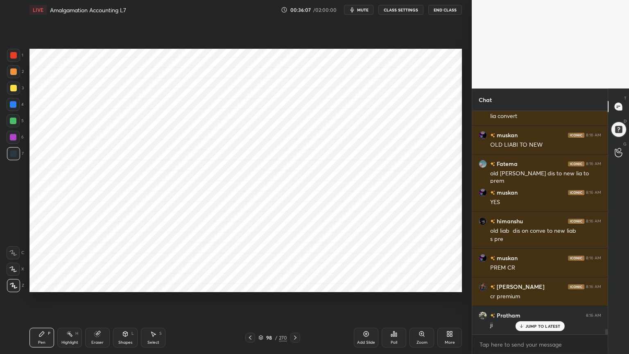
click at [13, 106] on div at bounding box center [13, 104] width 7 height 7
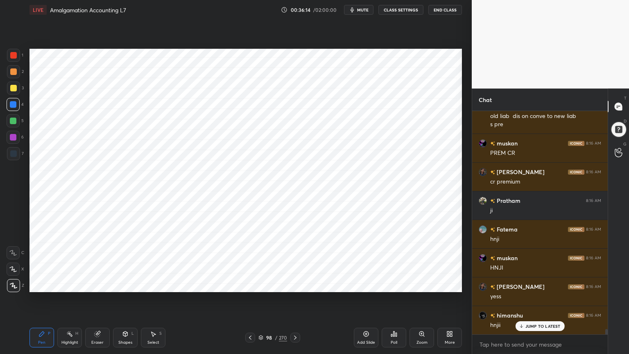
scroll to position [9513, 0]
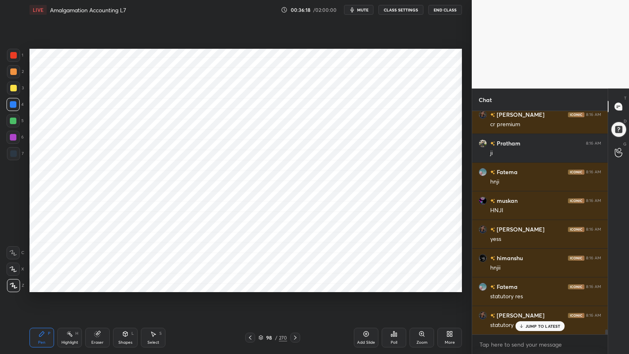
click at [14, 151] on div at bounding box center [13, 153] width 7 height 7
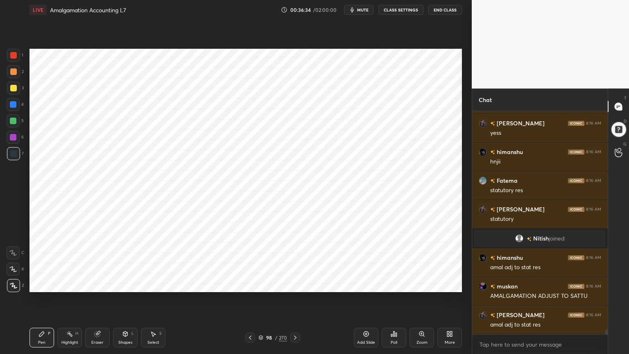
scroll to position [9675, 0]
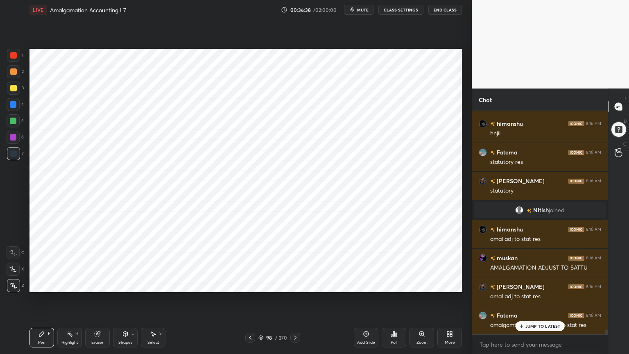
click at [15, 106] on div at bounding box center [13, 104] width 7 height 7
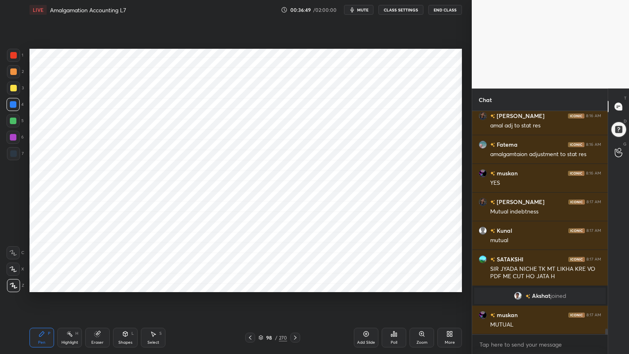
scroll to position [8378, 0]
click at [124, 284] on div "Shapes L" at bounding box center [125, 338] width 25 height 20
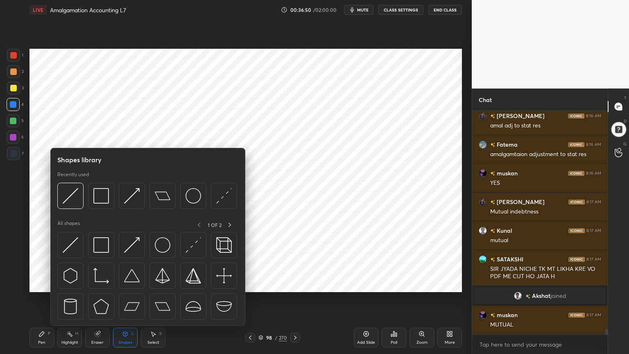
click at [126, 284] on icon at bounding box center [125, 333] width 5 height 5
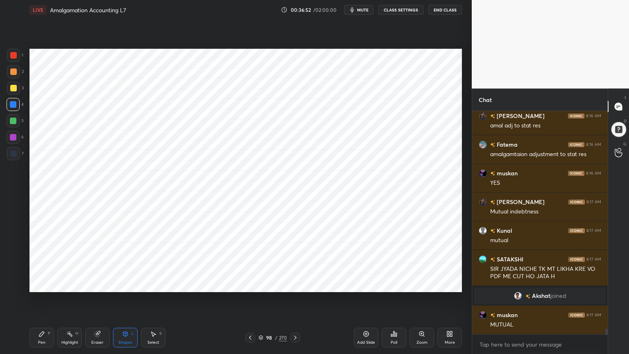
click at [41, 284] on icon at bounding box center [41, 333] width 5 height 5
click at [7, 154] on div at bounding box center [13, 153] width 13 height 13
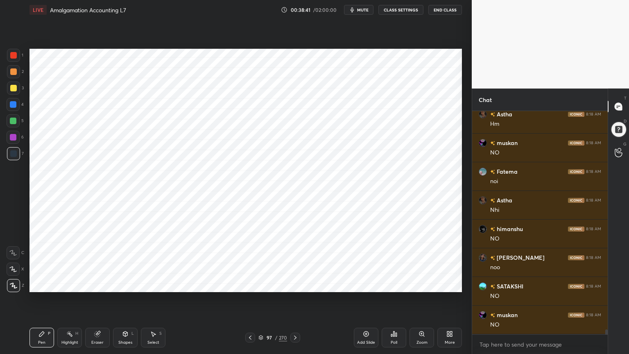
scroll to position [9606, 0]
click at [11, 63] on div "1" at bounding box center [15, 57] width 16 height 16
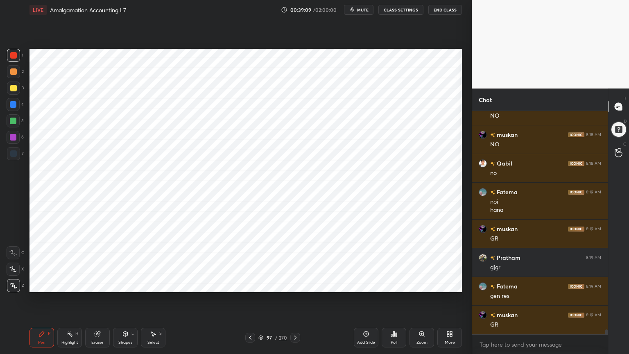
scroll to position [9757, 0]
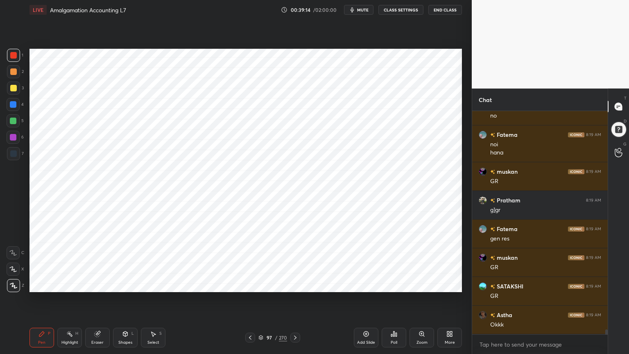
click at [70, 284] on icon at bounding box center [69, 333] width 7 height 7
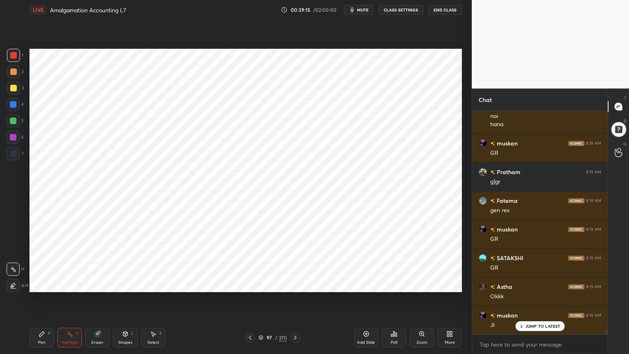
click at [14, 284] on icon at bounding box center [13, 285] width 7 height 7
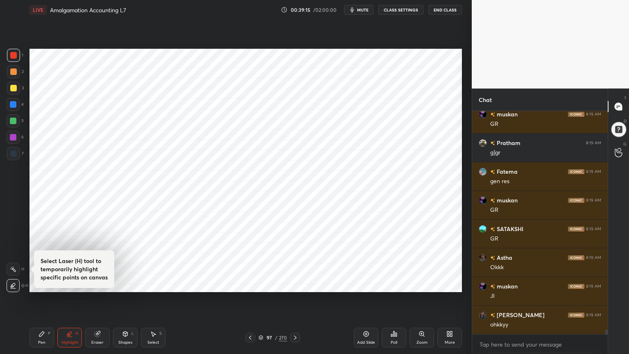
click at [14, 121] on div at bounding box center [13, 121] width 7 height 7
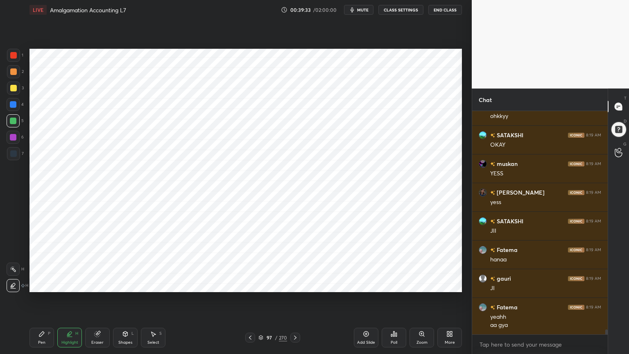
scroll to position [10081, 0]
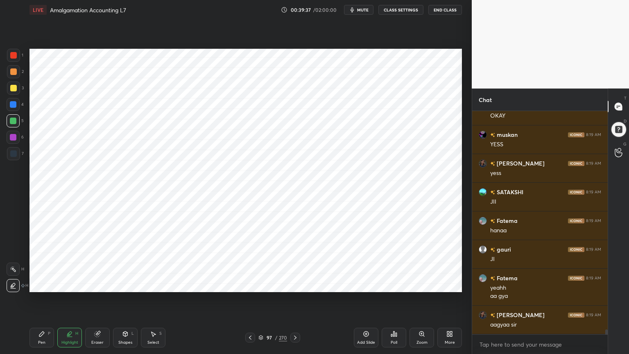
click at [48, 284] on div "Pen P" at bounding box center [41, 338] width 25 height 20
click at [16, 152] on div at bounding box center [13, 153] width 7 height 7
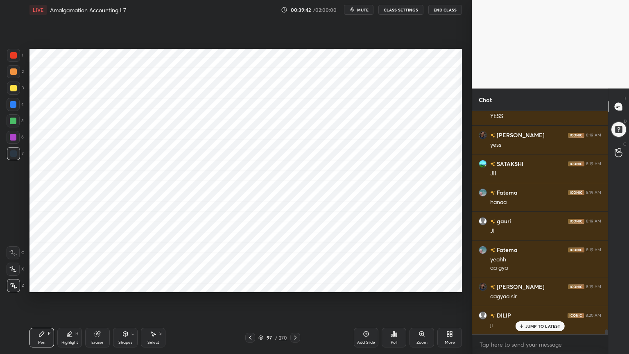
scroll to position [10138, 0]
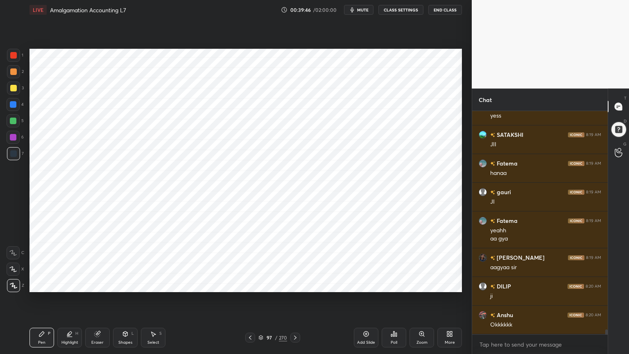
click at [151, 284] on div "Select S" at bounding box center [153, 338] width 25 height 20
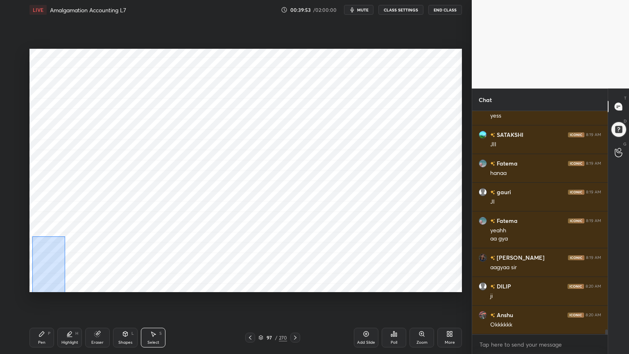
scroll to position [10167, 0]
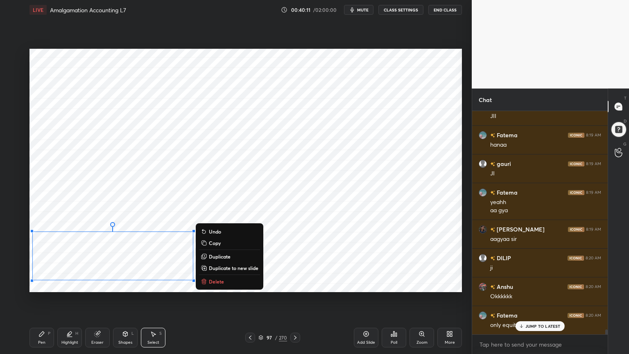
click at [45, 284] on div "Pen P" at bounding box center [41, 338] width 25 height 20
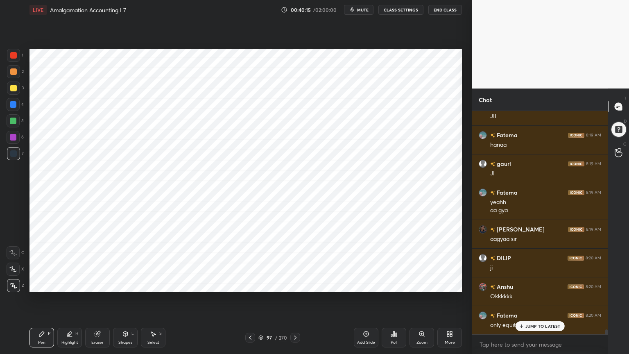
click at [98, 284] on icon at bounding box center [97, 333] width 7 height 7
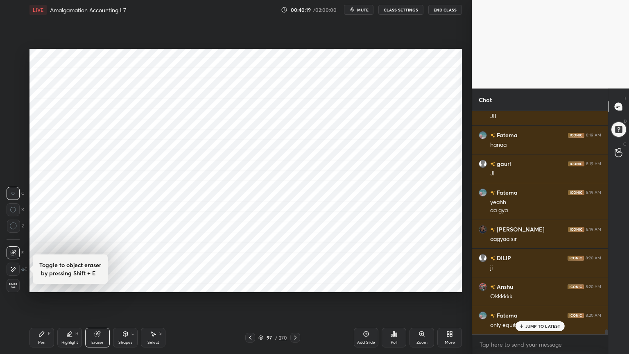
click at [42, 284] on div "Pen P" at bounding box center [41, 338] width 25 height 20
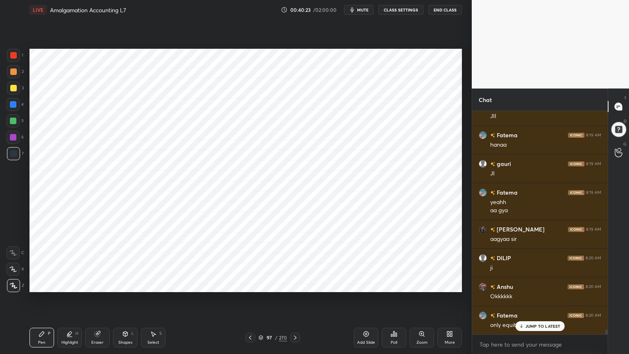
scroll to position [10196, 0]
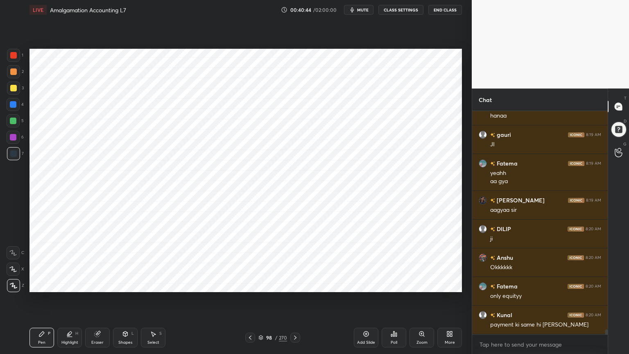
click at [11, 57] on div at bounding box center [13, 55] width 7 height 7
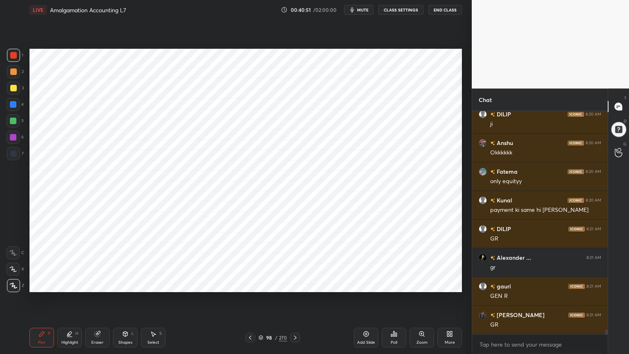
scroll to position [10339, 0]
click at [13, 155] on div at bounding box center [13, 153] width 7 height 7
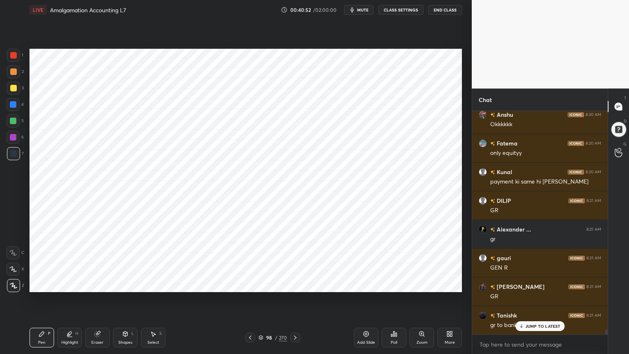
scroll to position [10368, 0]
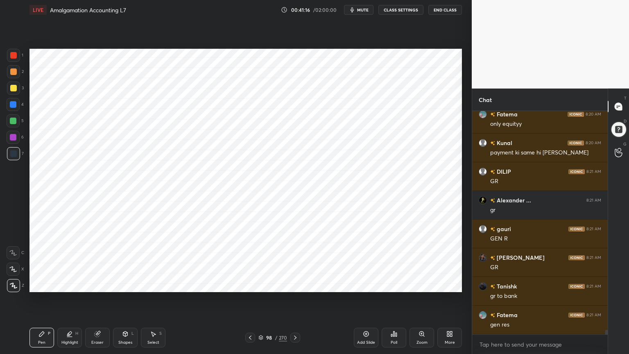
click at [16, 56] on div at bounding box center [13, 55] width 7 height 7
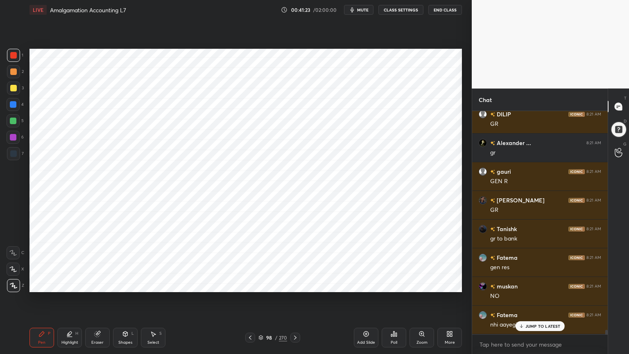
scroll to position [10453, 0]
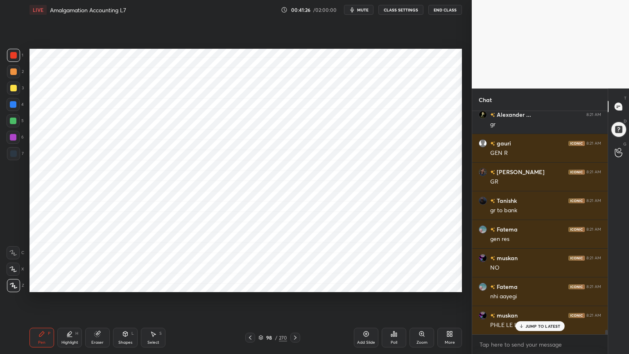
click at [16, 157] on div at bounding box center [13, 153] width 13 height 13
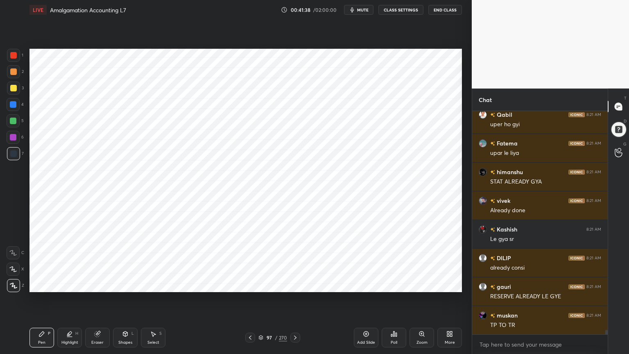
scroll to position [10712, 0]
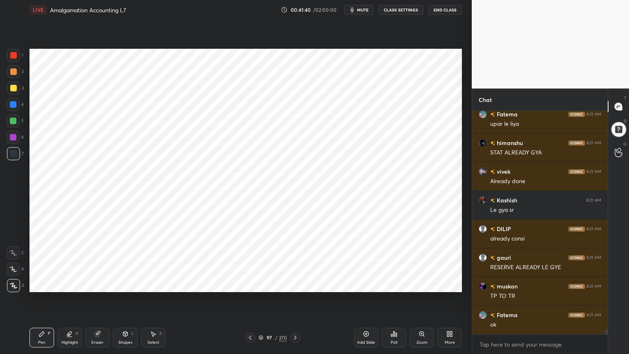
click at [68, 284] on div "Highlight H" at bounding box center [69, 338] width 25 height 20
click at [13, 269] on icon at bounding box center [13, 269] width 1 height 1
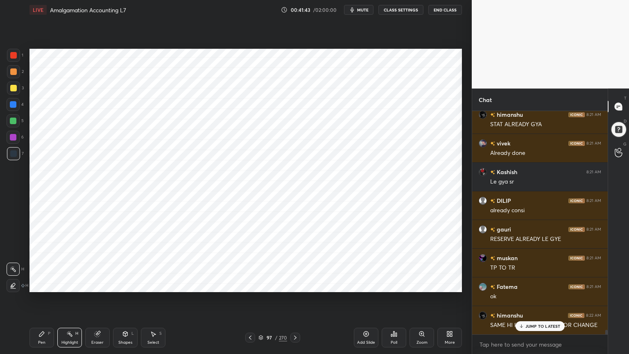
click at [12, 103] on div at bounding box center [13, 104] width 7 height 7
click at [13, 89] on div at bounding box center [13, 88] width 7 height 7
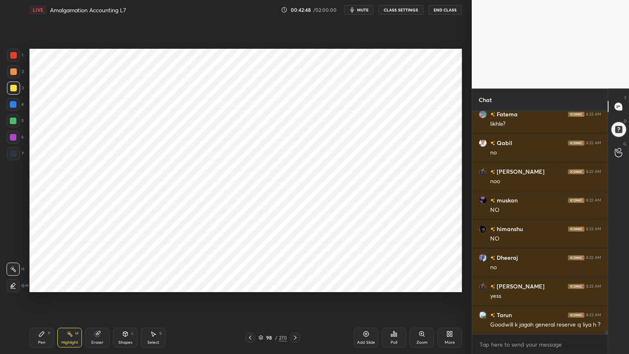
scroll to position [11415, 0]
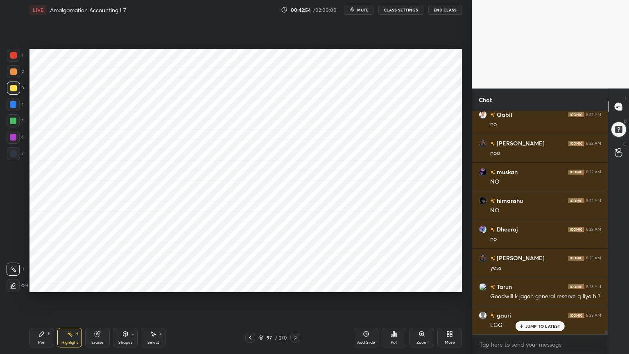
click at [394, 284] on icon at bounding box center [394, 333] width 1 height 5
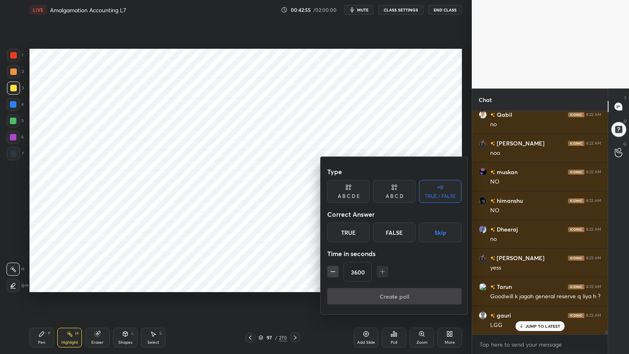
click at [444, 231] on button "Skip" at bounding box center [440, 232] width 43 height 20
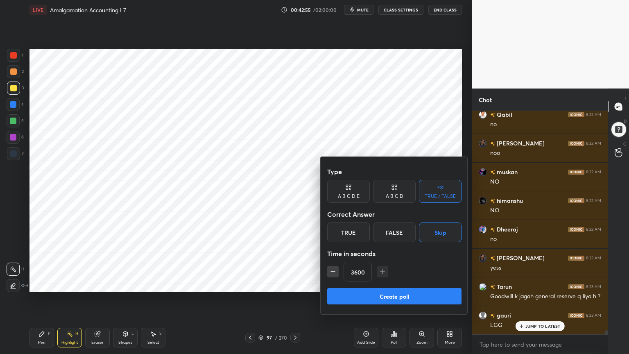
click at [428, 284] on button "Create poll" at bounding box center [394, 296] width 134 height 16
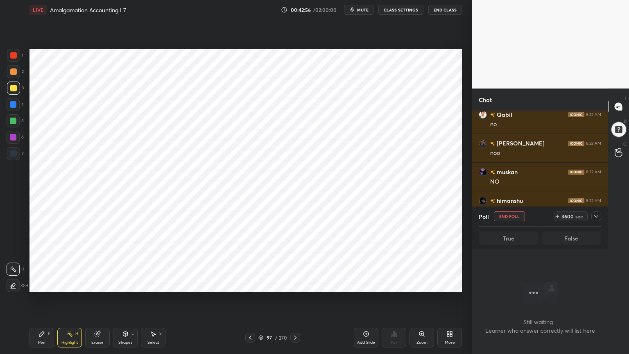
scroll to position [110, 133]
click at [593, 214] on icon at bounding box center [596, 216] width 7 height 7
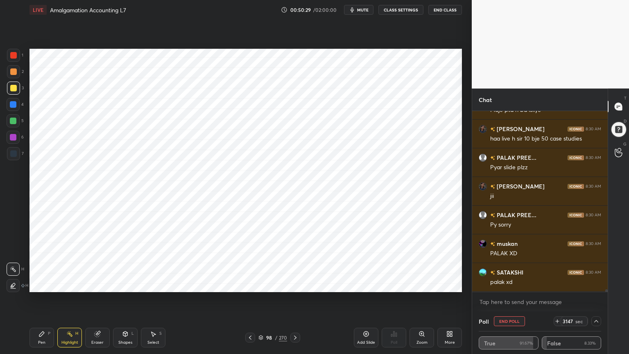
scroll to position [12096, 0]
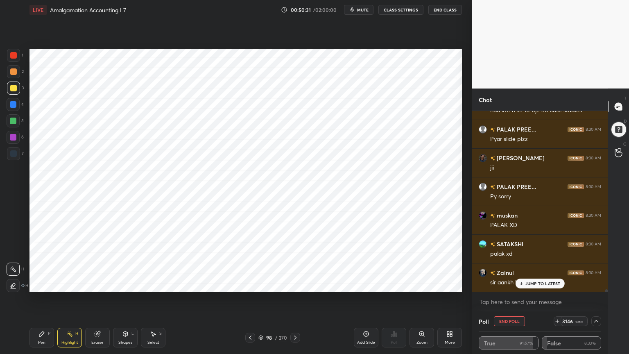
click at [506, 284] on button "End Poll" at bounding box center [509, 321] width 31 height 10
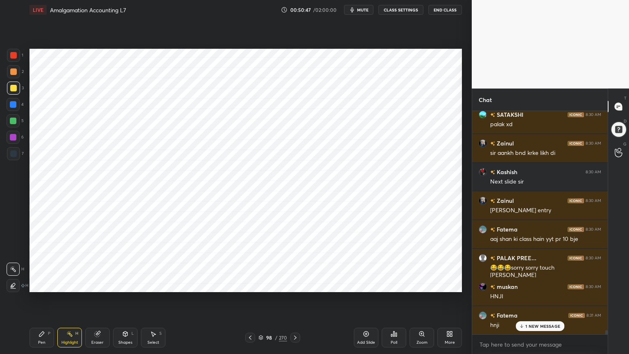
scroll to position [12255, 0]
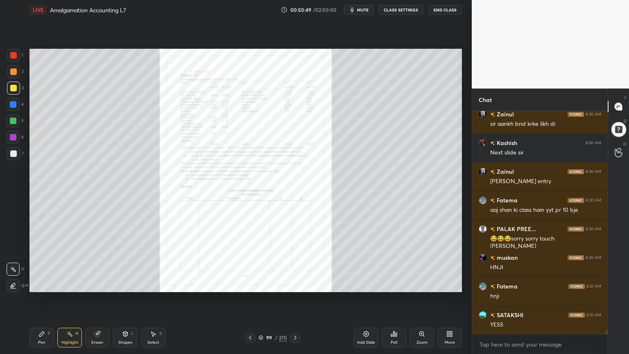
click at [419, 284] on div "Zoom" at bounding box center [421, 338] width 25 height 20
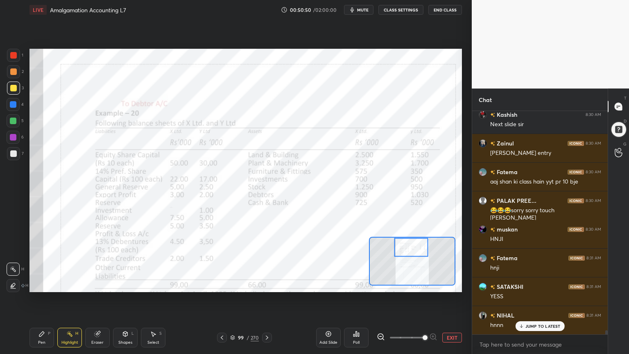
scroll to position [12312, 0]
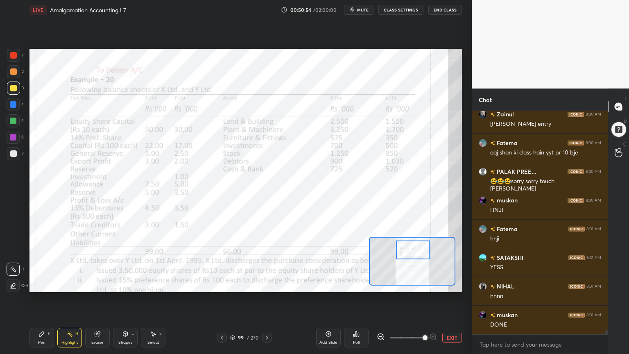
click at [38, 284] on div "Pen" at bounding box center [41, 342] width 7 height 4
click at [13, 254] on icon at bounding box center [12, 253] width 7 height 6
click at [10, 55] on div at bounding box center [13, 55] width 13 height 13
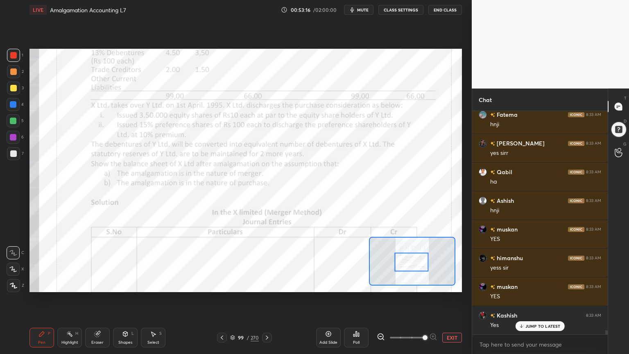
scroll to position [12590, 0]
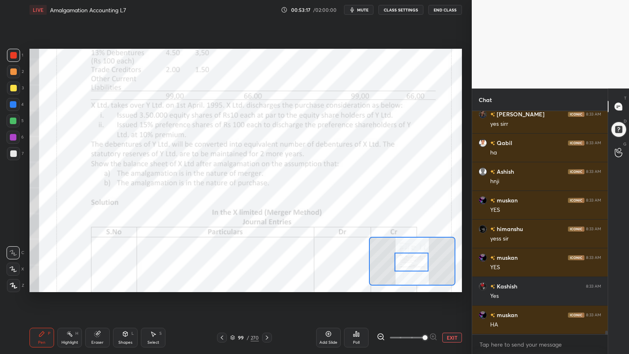
click at [327, 284] on icon at bounding box center [328, 334] width 2 height 2
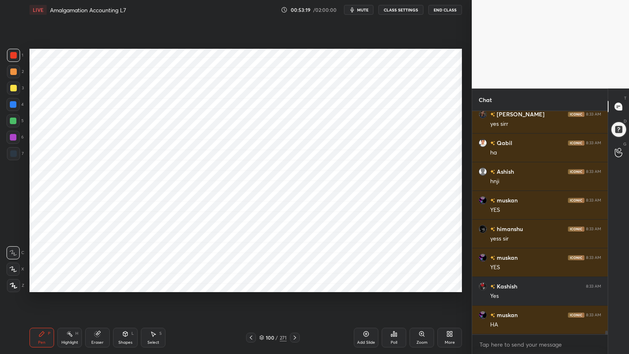
click at [13, 122] on div at bounding box center [13, 121] width 7 height 7
click at [16, 103] on div at bounding box center [13, 104] width 13 height 13
click at [10, 284] on div at bounding box center [13, 285] width 13 height 13
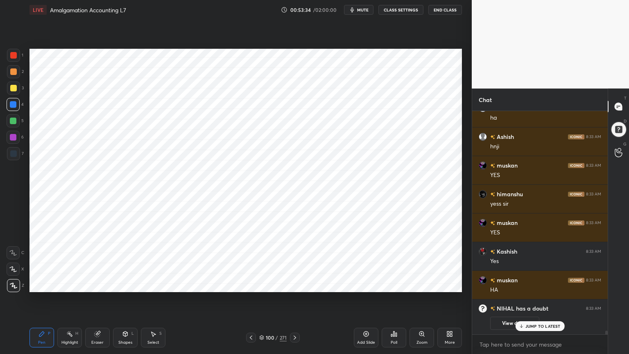
scroll to position [12428, 0]
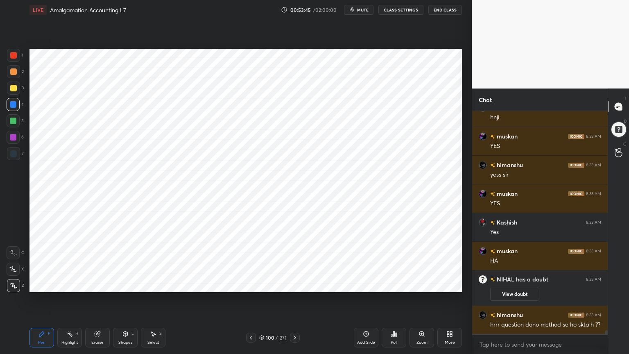
click at [125, 284] on icon at bounding box center [125, 334] width 0 height 3
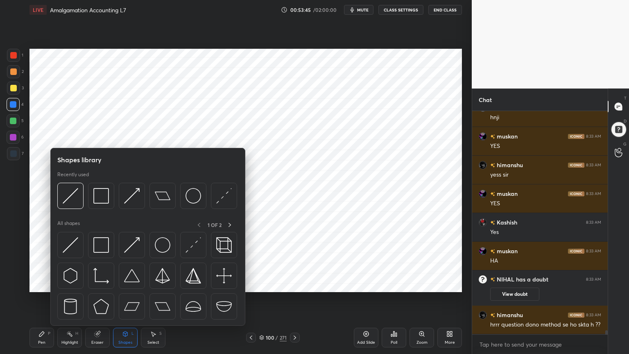
click at [127, 284] on icon at bounding box center [125, 333] width 7 height 7
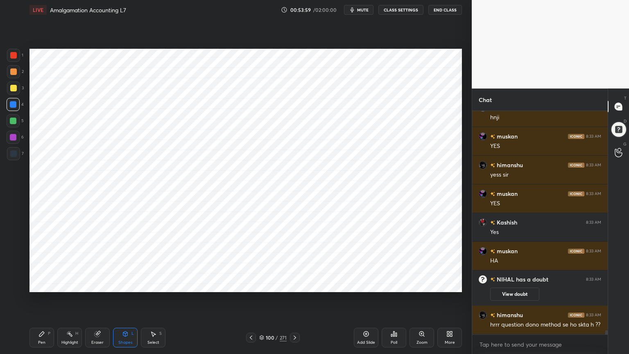
click at [33, 284] on div "Pen P" at bounding box center [41, 338] width 25 height 20
click at [15, 156] on div at bounding box center [13, 153] width 7 height 7
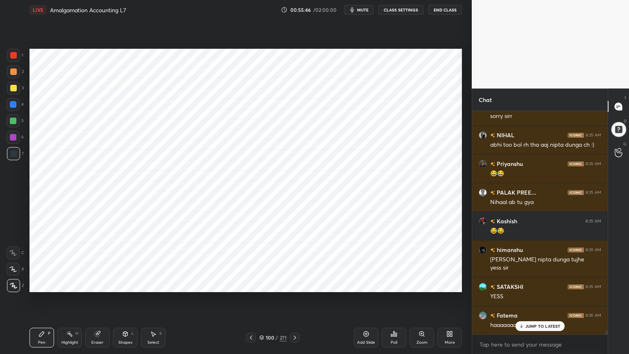
scroll to position [12723, 0]
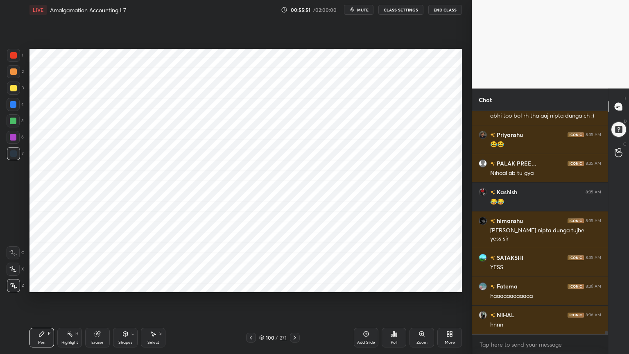
click at [367, 284] on icon at bounding box center [366, 334] width 2 height 2
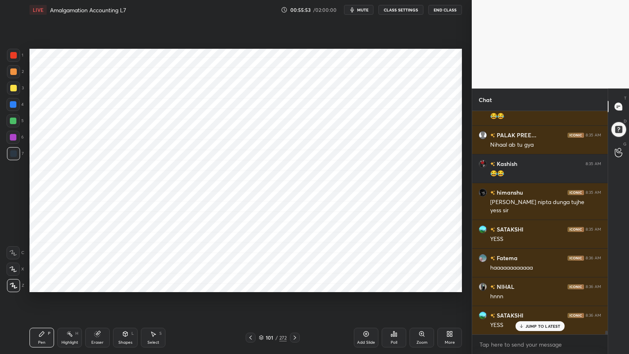
click at [14, 106] on div at bounding box center [13, 104] width 7 height 7
click at [127, 284] on div "Shapes" at bounding box center [125, 342] width 14 height 4
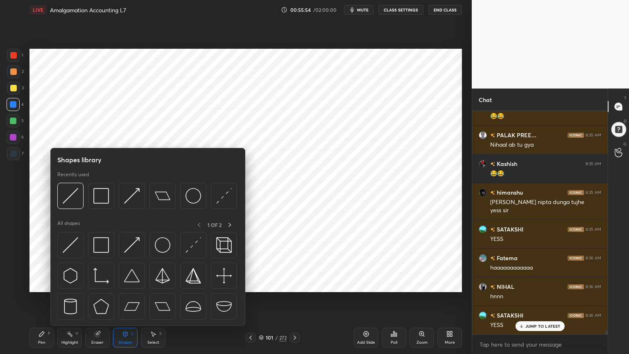
click at [129, 284] on div "Shapes" at bounding box center [125, 342] width 14 height 4
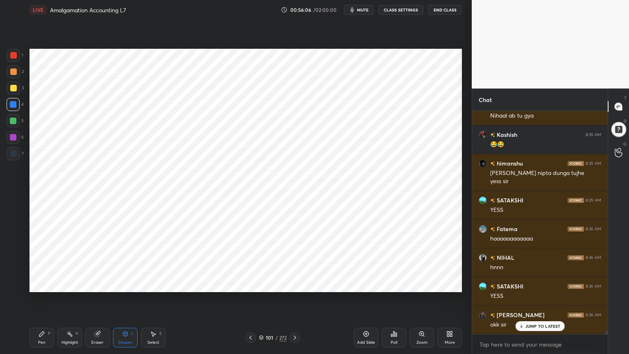
scroll to position [12815, 0]
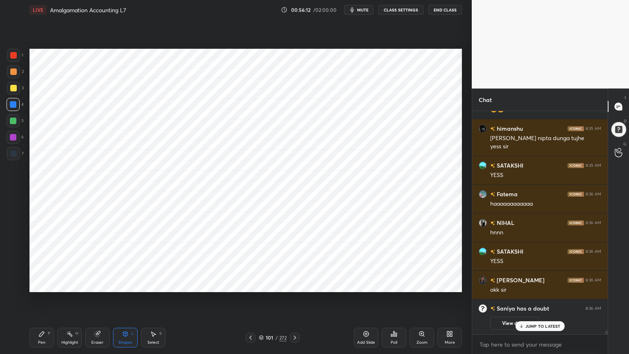
click at [39, 284] on icon at bounding box center [41, 333] width 5 height 5
click at [13, 156] on div at bounding box center [13, 153] width 7 height 7
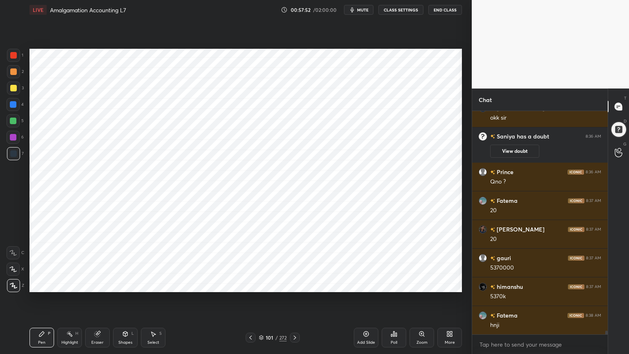
scroll to position [12902, 0]
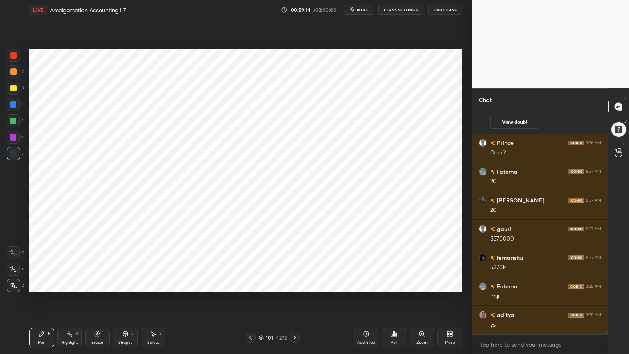
click at [15, 138] on div at bounding box center [13, 137] width 7 height 7
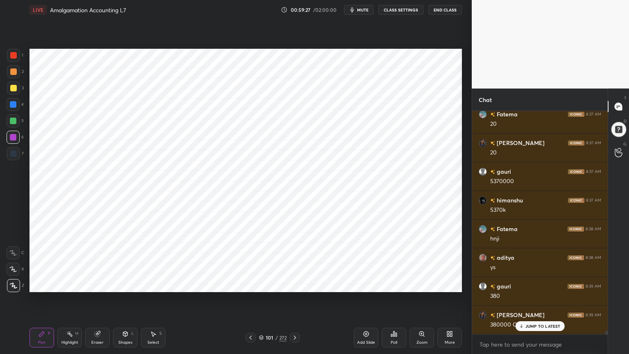
scroll to position [12987, 0]
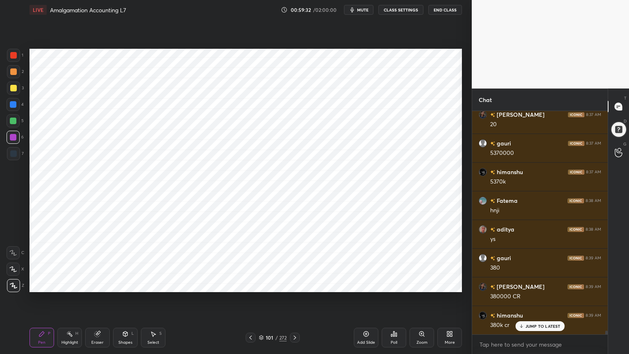
click at [14, 157] on div at bounding box center [13, 153] width 13 height 13
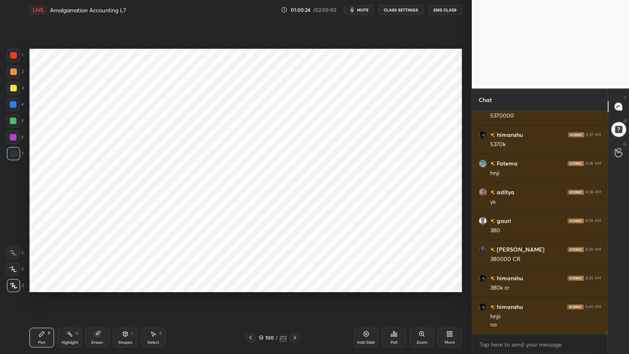
scroll to position [13053, 0]
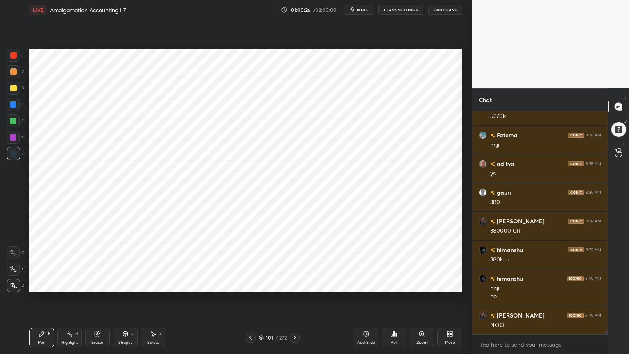
click at [72, 284] on icon at bounding box center [69, 333] width 7 height 7
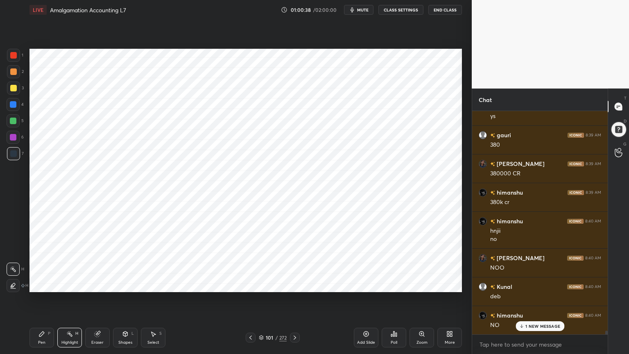
scroll to position [13139, 0]
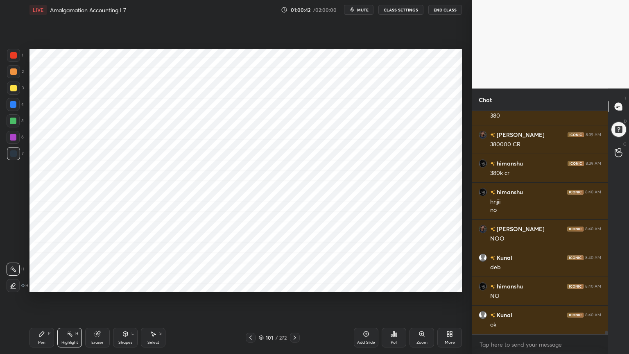
click at [364, 284] on icon at bounding box center [366, 333] width 7 height 7
click at [16, 100] on div at bounding box center [13, 104] width 13 height 13
click at [130, 284] on div "Shapes L" at bounding box center [125, 338] width 25 height 20
click at [128, 284] on icon at bounding box center [125, 333] width 7 height 7
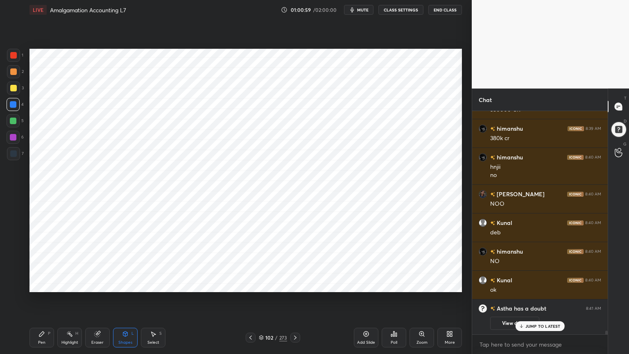
click at [13, 151] on div at bounding box center [13, 153] width 7 height 7
click at [47, 284] on div "Pen P" at bounding box center [41, 338] width 25 height 20
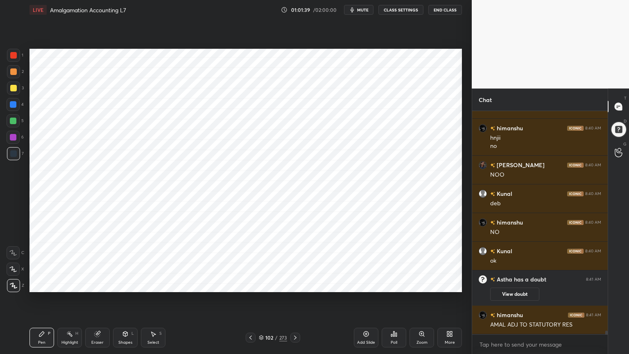
click at [122, 284] on div "Shapes L" at bounding box center [125, 338] width 25 height 20
click at [123, 284] on div "Shapes L" at bounding box center [125, 338] width 25 height 20
click at [12, 103] on div at bounding box center [13, 104] width 7 height 7
click at [39, 284] on div "Pen" at bounding box center [41, 342] width 7 height 4
click at [11, 152] on div at bounding box center [13, 153] width 7 height 7
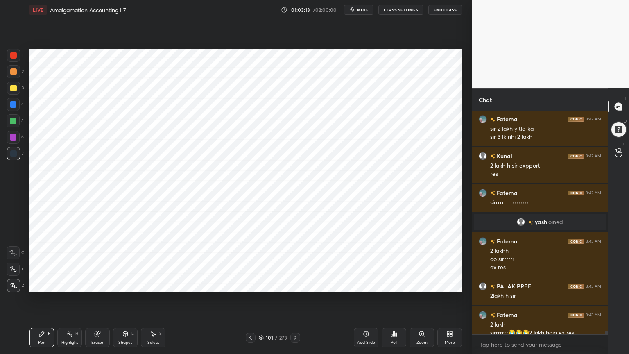
scroll to position [13347, 0]
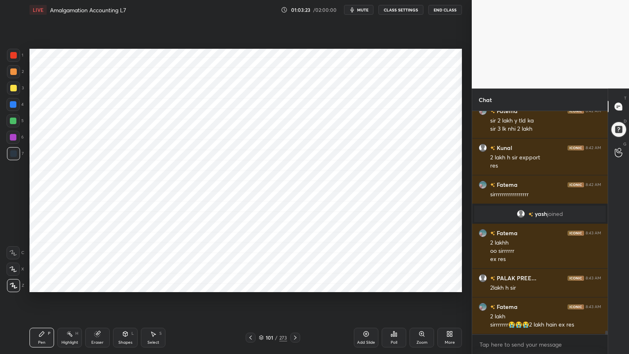
click at [97, 284] on div "Eraser" at bounding box center [97, 342] width 12 height 4
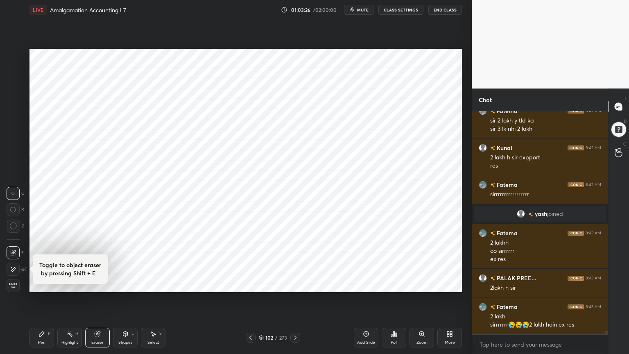
scroll to position [13375, 0]
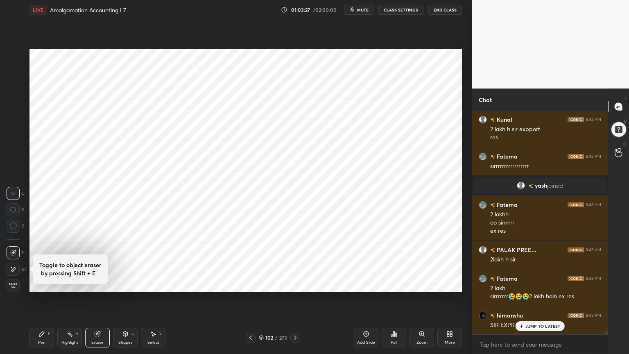
click at [38, 284] on div "Pen P" at bounding box center [41, 338] width 25 height 20
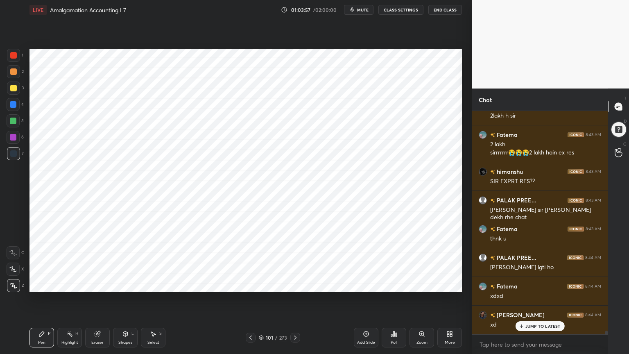
scroll to position [13547, 0]
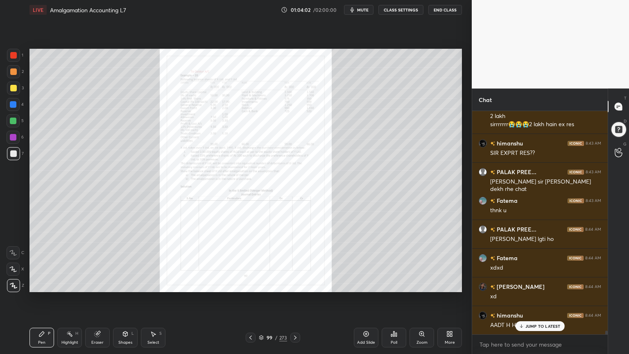
click at [78, 284] on div "Highlight H" at bounding box center [69, 338] width 25 height 20
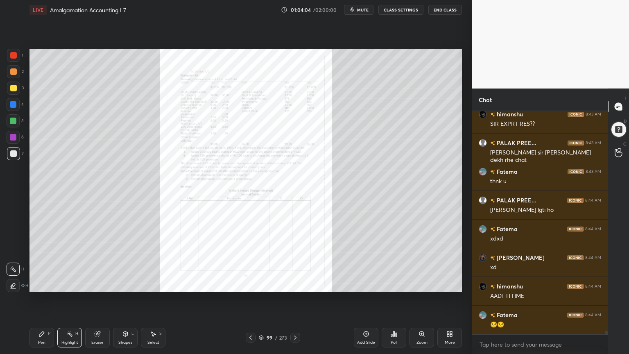
click at [421, 284] on icon at bounding box center [421, 333] width 5 height 5
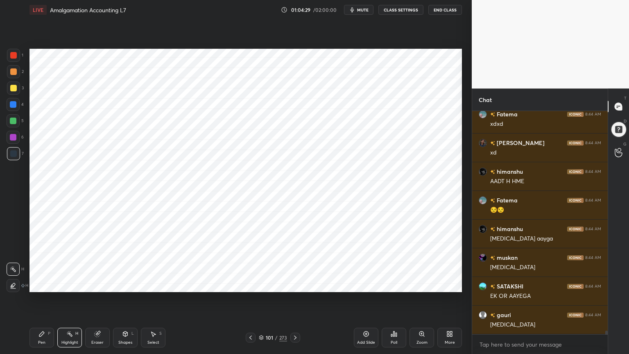
scroll to position [13719, 0]
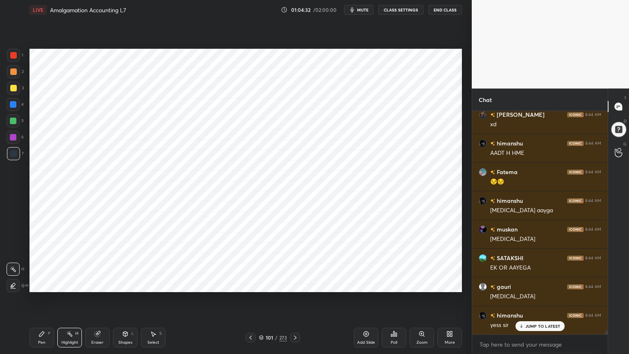
click at [47, 284] on div "Pen P" at bounding box center [41, 338] width 25 height 20
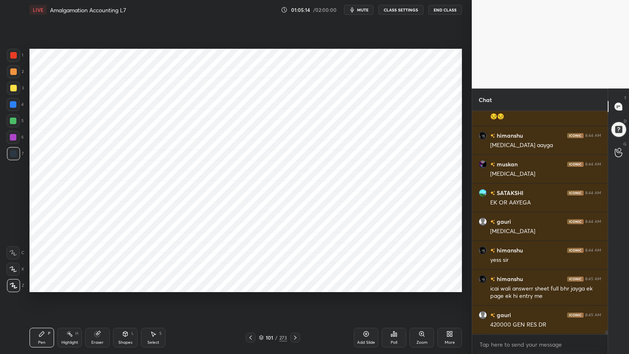
scroll to position [13813, 0]
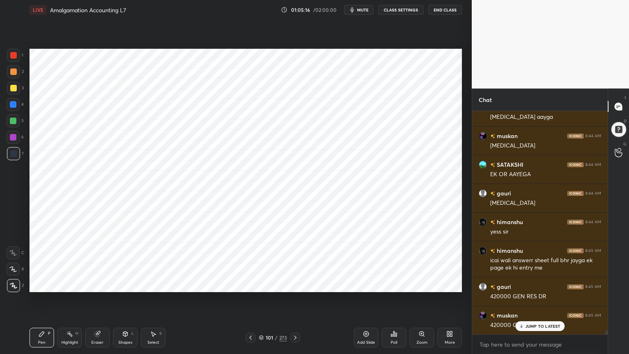
click at [14, 138] on div at bounding box center [13, 137] width 7 height 7
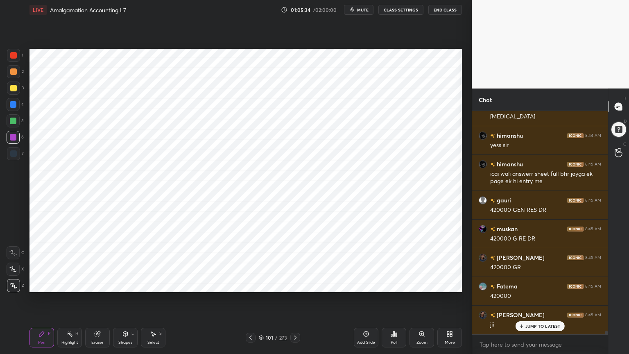
scroll to position [13927, 0]
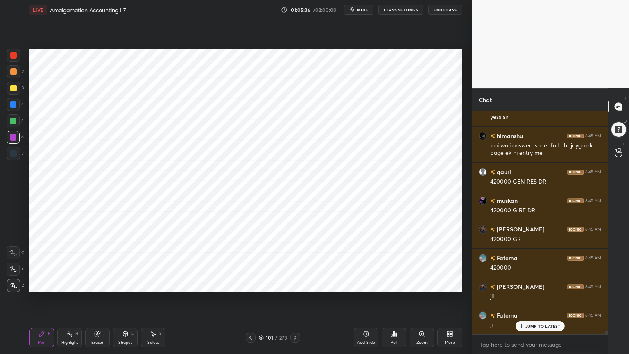
click at [69, 284] on div "Highlight H" at bounding box center [69, 338] width 25 height 20
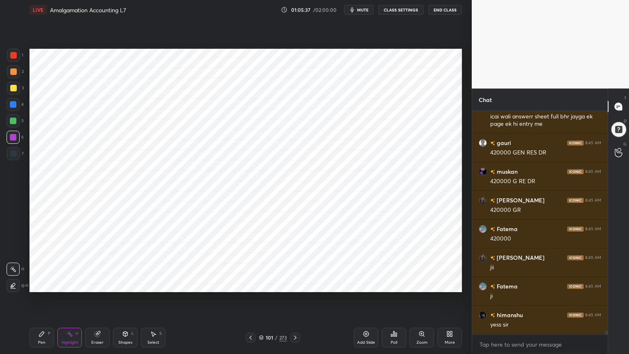
click at [15, 123] on div at bounding box center [13, 121] width 7 height 7
click at [35, 284] on div "Pen P" at bounding box center [41, 338] width 25 height 20
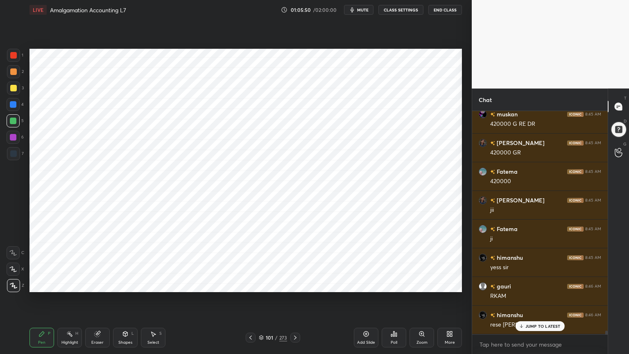
scroll to position [14042, 0]
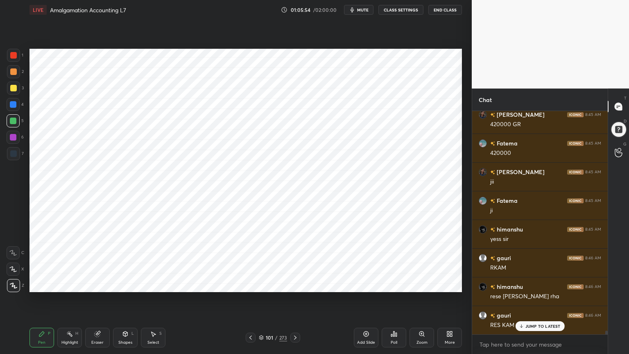
click at [13, 149] on div at bounding box center [13, 153] width 13 height 13
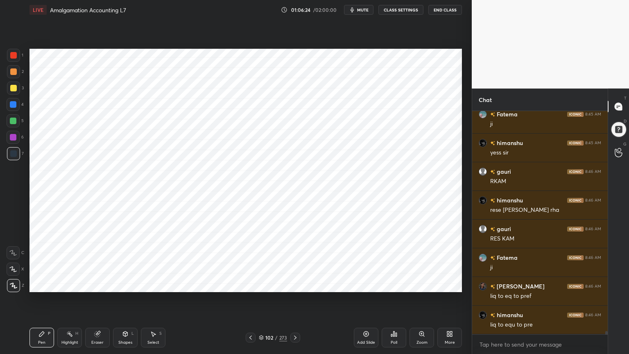
scroll to position [14157, 0]
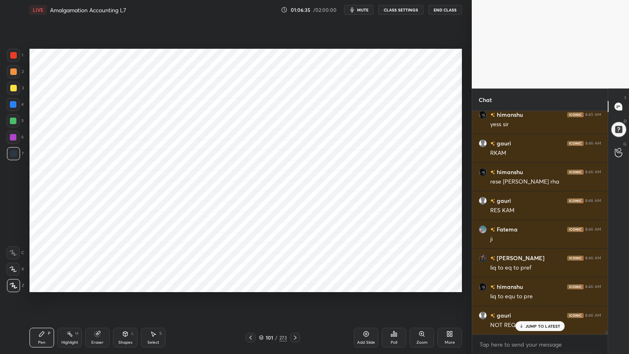
click at [70, 284] on div "Highlight" at bounding box center [69, 342] width 17 height 4
click at [15, 86] on div at bounding box center [13, 88] width 7 height 7
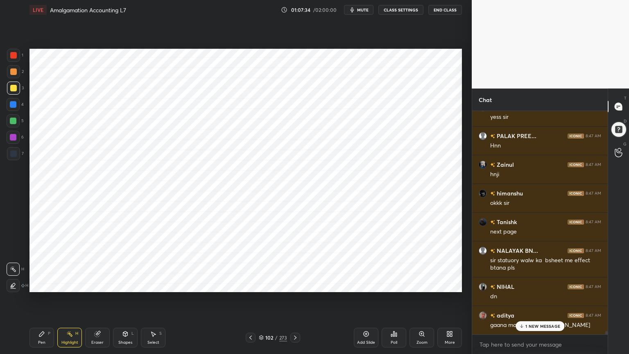
scroll to position [14451, 0]
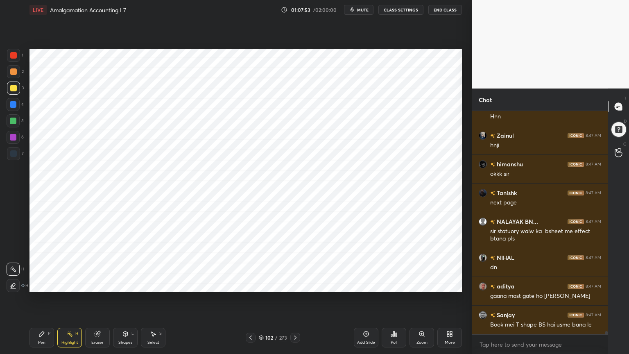
click at [45, 284] on icon at bounding box center [41, 333] width 7 height 7
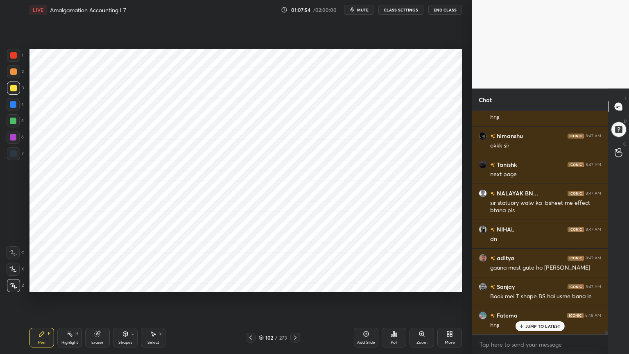
click at [15, 123] on div at bounding box center [13, 121] width 7 height 7
click at [13, 105] on div at bounding box center [13, 104] width 7 height 7
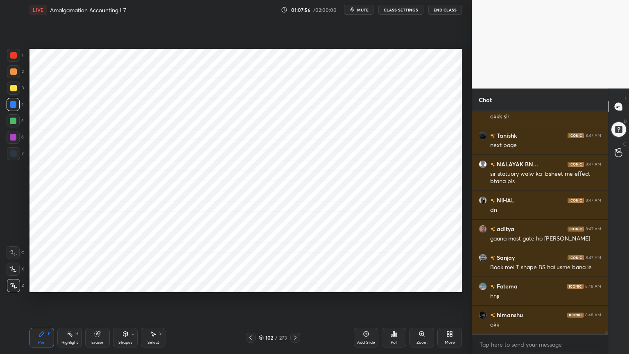
scroll to position [14537, 0]
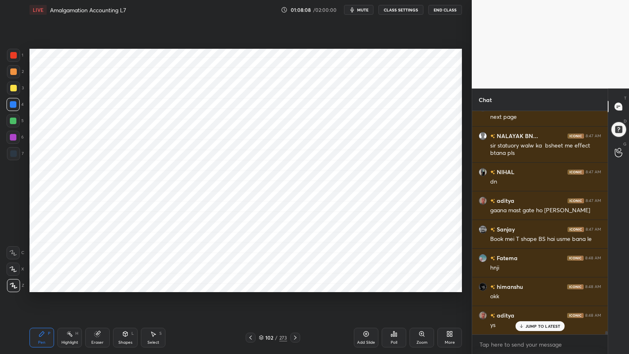
click at [123, 284] on div "Shapes" at bounding box center [125, 342] width 14 height 4
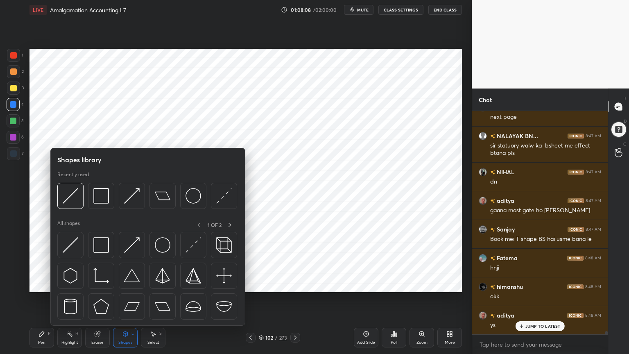
click at [125, 284] on div "Shapes" at bounding box center [125, 342] width 14 height 4
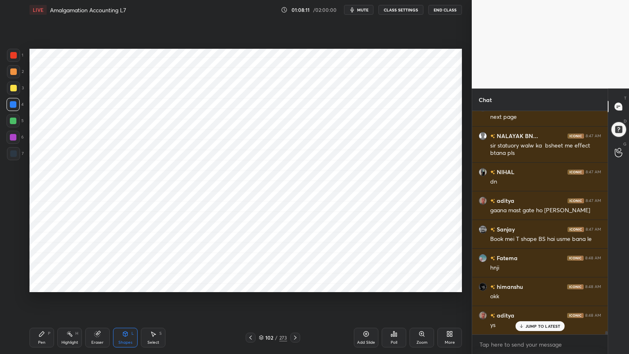
click at [44, 284] on div "Pen P" at bounding box center [41, 338] width 25 height 20
click at [120, 284] on div "Shapes" at bounding box center [125, 342] width 14 height 4
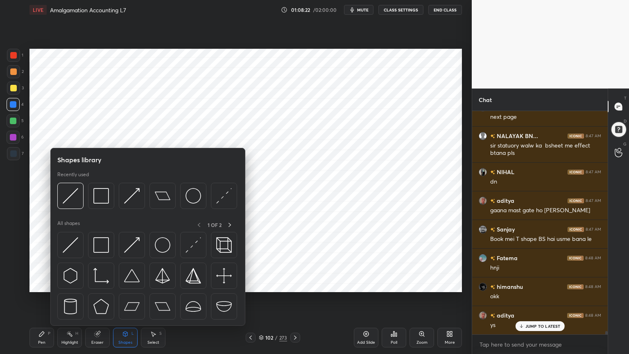
click at [122, 284] on div "Shapes L" at bounding box center [125, 338] width 25 height 20
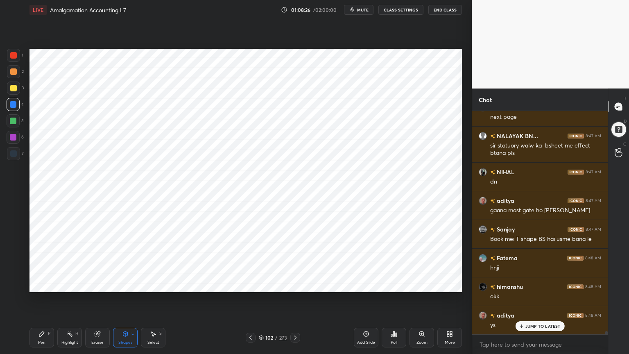
click at [43, 284] on div "Pen P" at bounding box center [41, 338] width 25 height 20
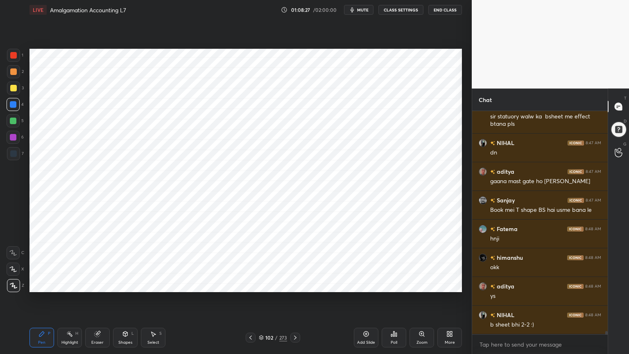
click at [13, 154] on div at bounding box center [13, 153] width 7 height 7
click at [65, 284] on div "Highlight H" at bounding box center [69, 338] width 25 height 20
click at [42, 284] on div "Pen" at bounding box center [41, 342] width 7 height 4
click at [13, 106] on div at bounding box center [13, 104] width 7 height 7
click at [126, 284] on div "Shapes" at bounding box center [125, 342] width 14 height 4
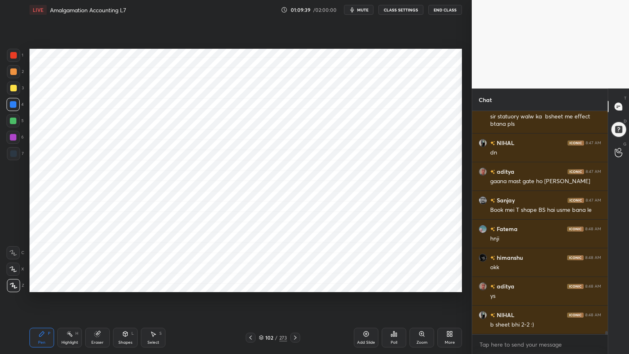
click at [126, 284] on div "Shapes L" at bounding box center [125, 338] width 25 height 20
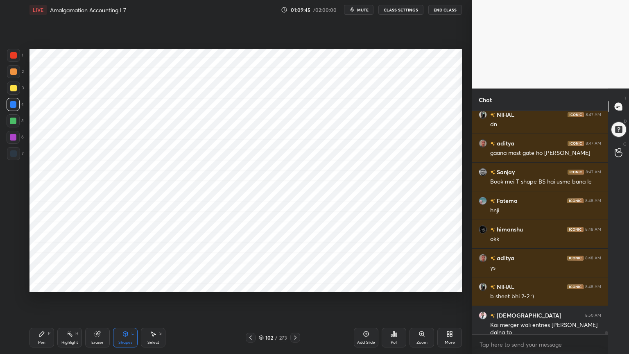
click at [41, 284] on div "Pen P" at bounding box center [41, 338] width 25 height 20
click at [14, 148] on div at bounding box center [13, 153] width 13 height 13
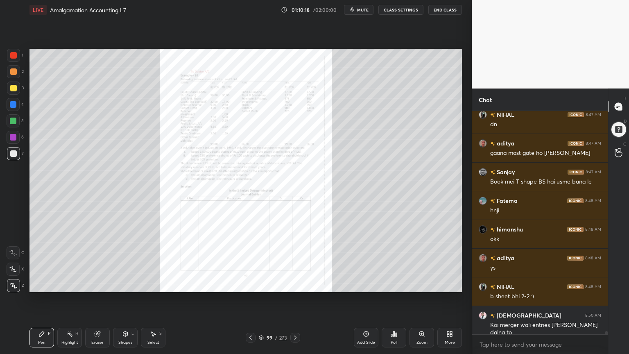
click at [418, 284] on icon at bounding box center [421, 333] width 7 height 7
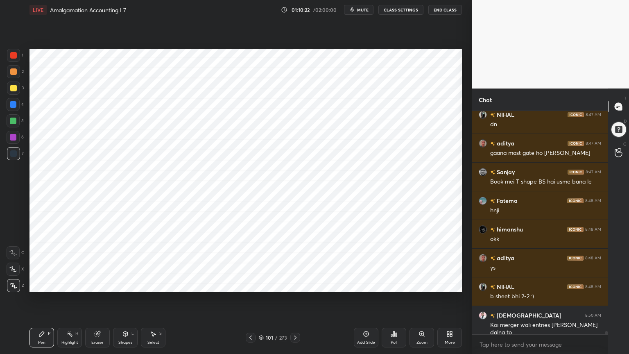
scroll to position [14623, 0]
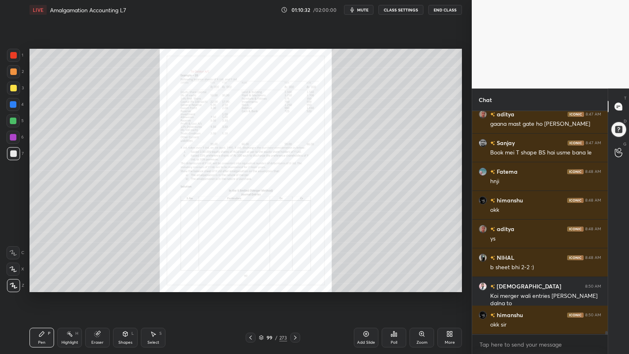
click at [418, 284] on icon at bounding box center [421, 333] width 7 height 7
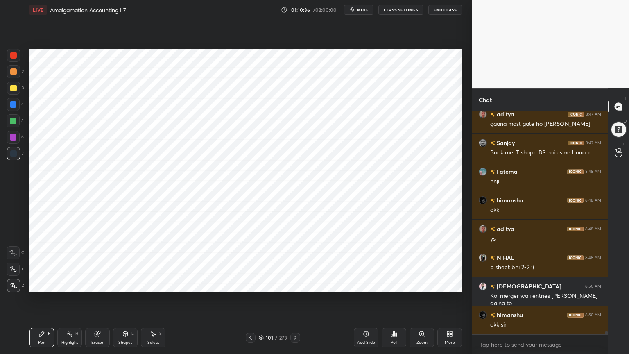
click at [72, 284] on div "Highlight H" at bounding box center [69, 338] width 25 height 20
click at [39, 284] on div "Pen P" at bounding box center [41, 338] width 25 height 20
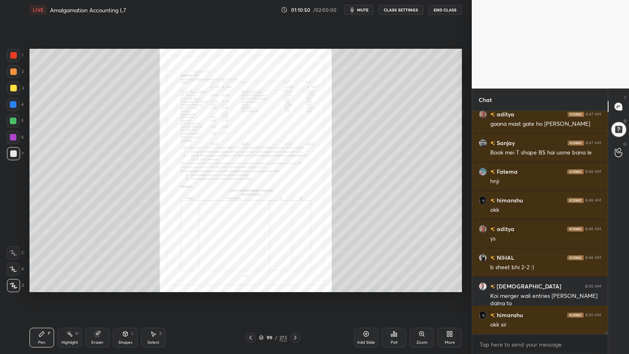
click at [418, 284] on icon at bounding box center [421, 333] width 7 height 7
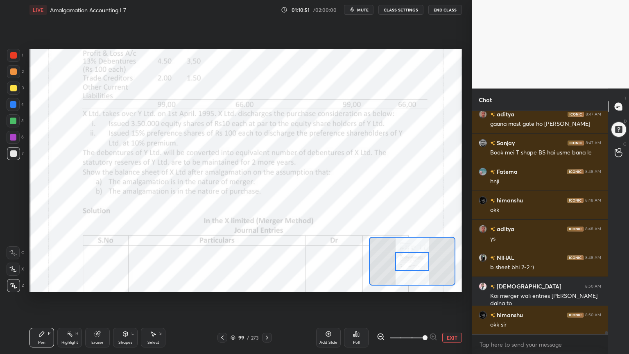
scroll to position [14651, 0]
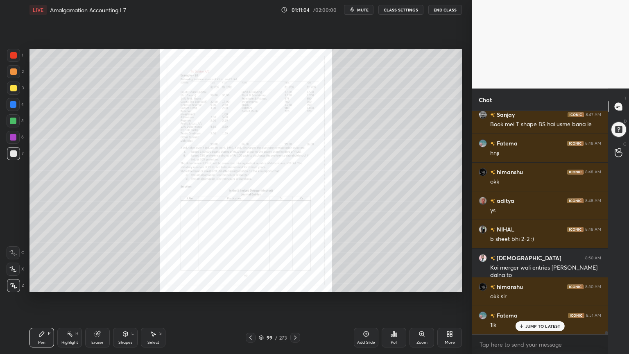
click at [420, 284] on icon at bounding box center [421, 333] width 7 height 7
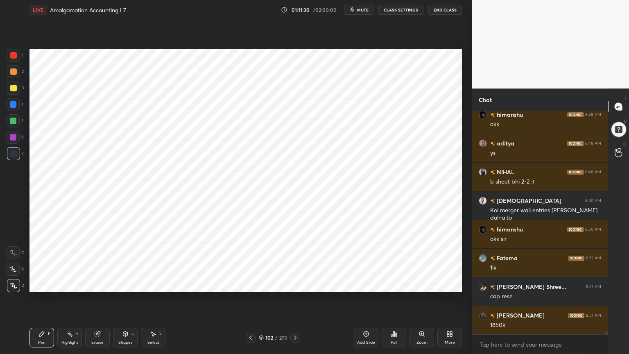
scroll to position [14738, 0]
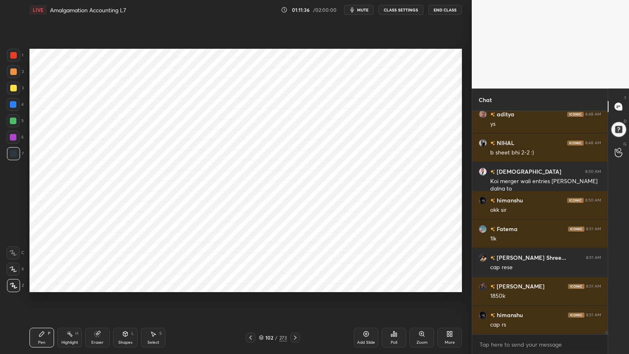
click at [93, 284] on div "Eraser" at bounding box center [97, 338] width 25 height 20
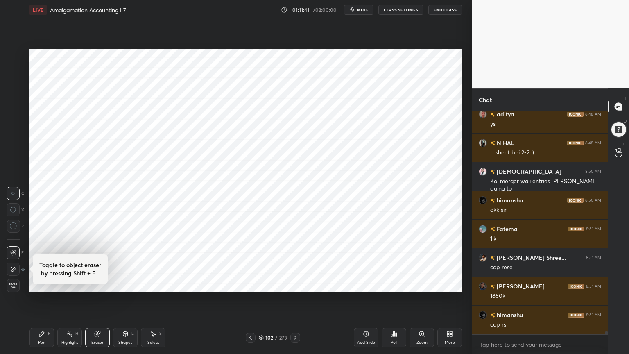
click at [43, 284] on div "Pen P" at bounding box center [41, 338] width 25 height 20
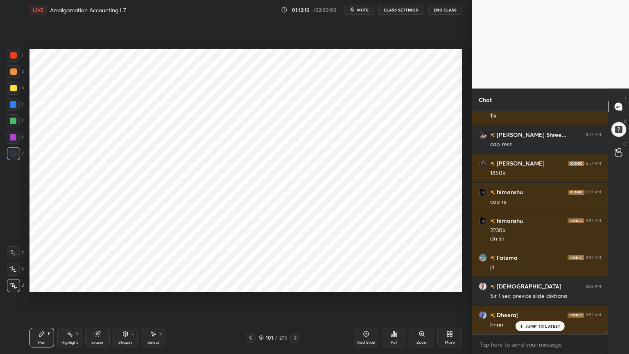
scroll to position [14889, 0]
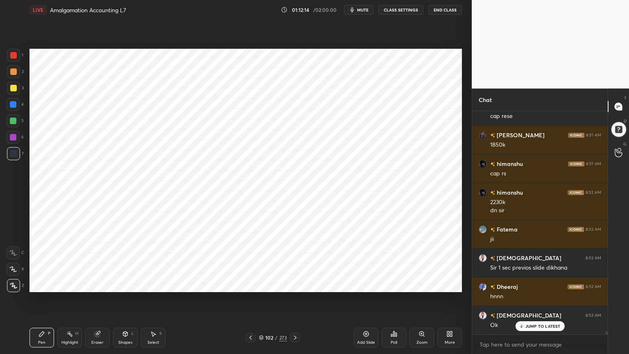
click at [369, 284] on icon at bounding box center [366, 333] width 5 height 5
click at [15, 111] on div "4" at bounding box center [15, 106] width 17 height 16
click at [124, 284] on div "Shapes" at bounding box center [125, 342] width 14 height 4
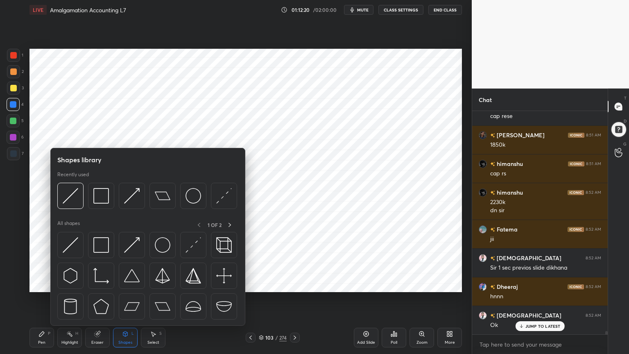
click at [124, 284] on div "Shapes" at bounding box center [125, 342] width 14 height 4
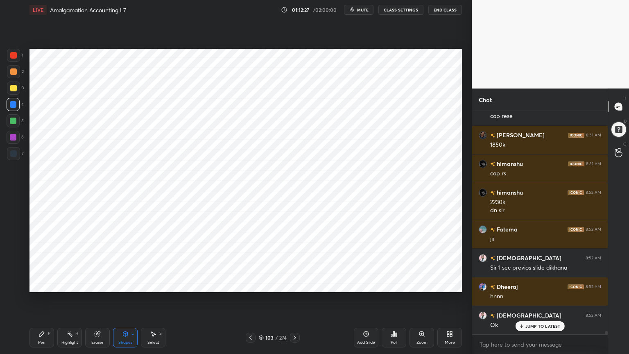
click at [48, 284] on div "Pen P" at bounding box center [41, 338] width 25 height 20
click at [9, 156] on div at bounding box center [13, 153] width 13 height 13
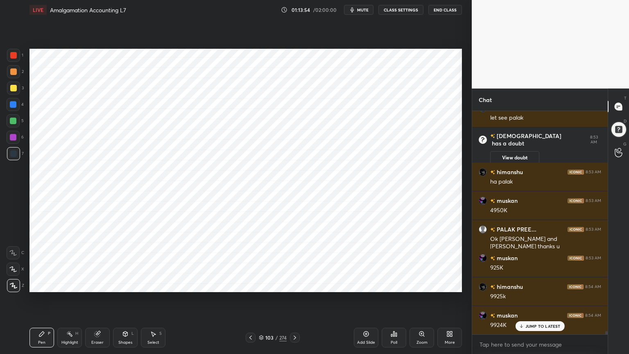
scroll to position [14621, 0]
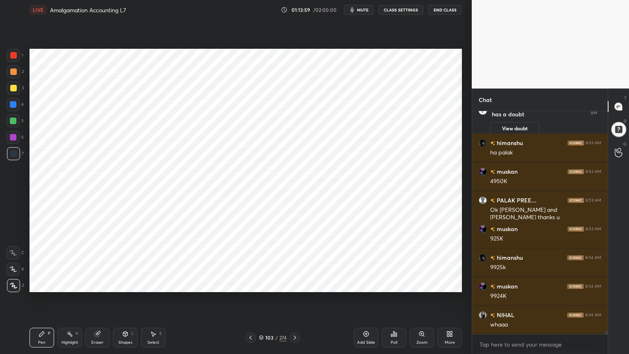
click at [14, 102] on div at bounding box center [13, 104] width 7 height 7
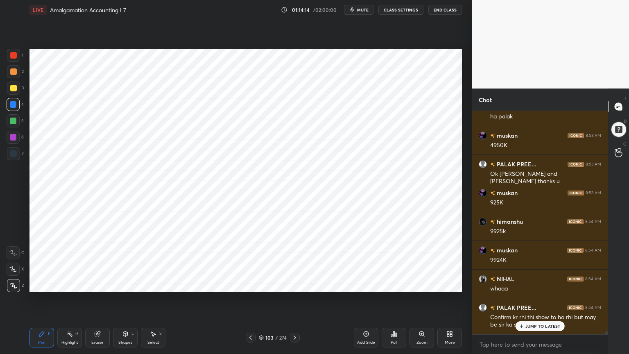
scroll to position [14686, 0]
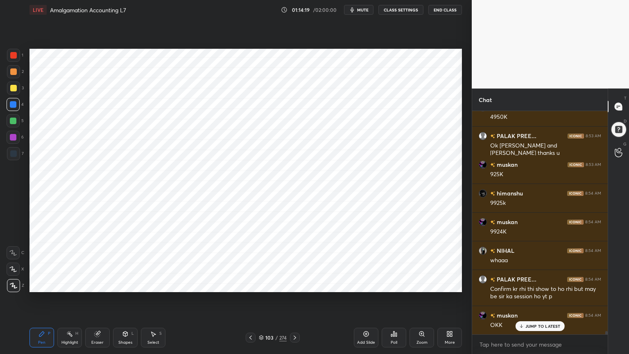
click at [127, 284] on div "Shapes L" at bounding box center [125, 338] width 25 height 20
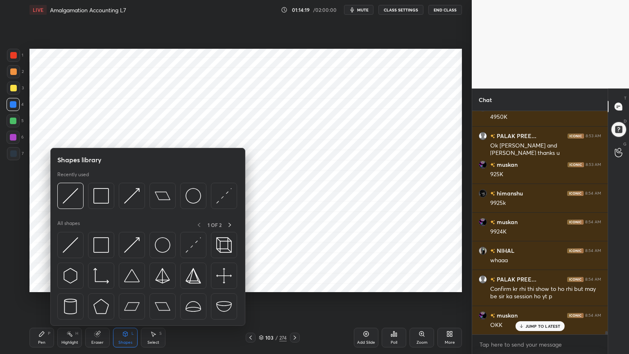
click at [128, 284] on div "Shapes L" at bounding box center [125, 338] width 25 height 20
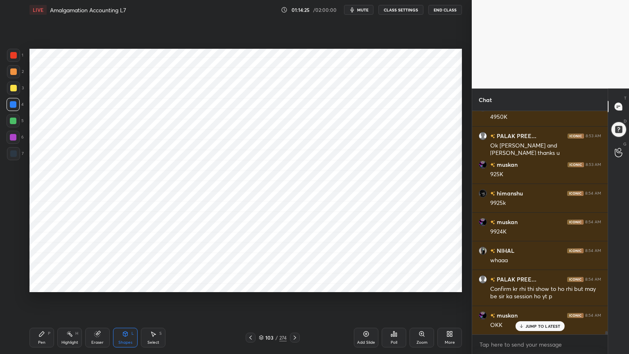
scroll to position [14715, 0]
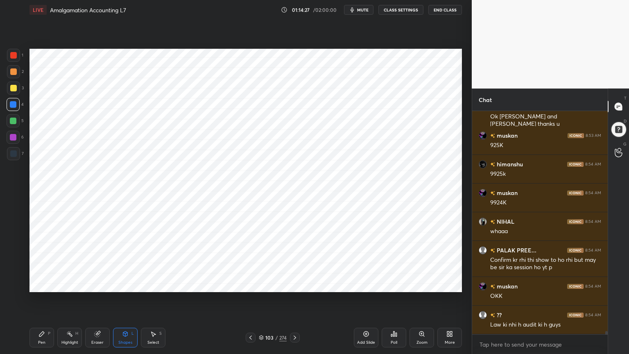
click at [41, 284] on div "Pen P" at bounding box center [41, 338] width 25 height 20
click at [13, 152] on div at bounding box center [13, 153] width 7 height 7
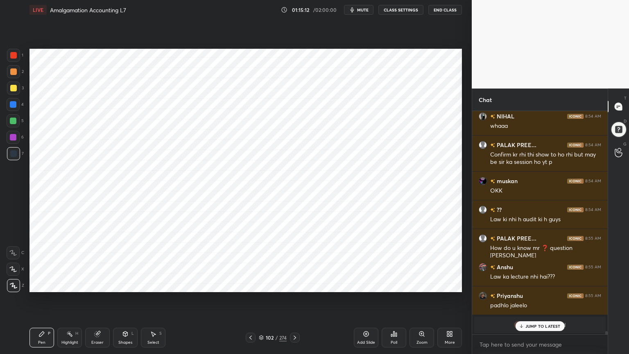
scroll to position [14849, 0]
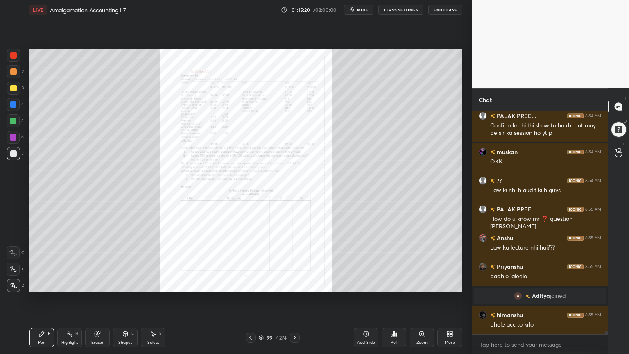
click at [422, 284] on icon at bounding box center [421, 333] width 5 height 5
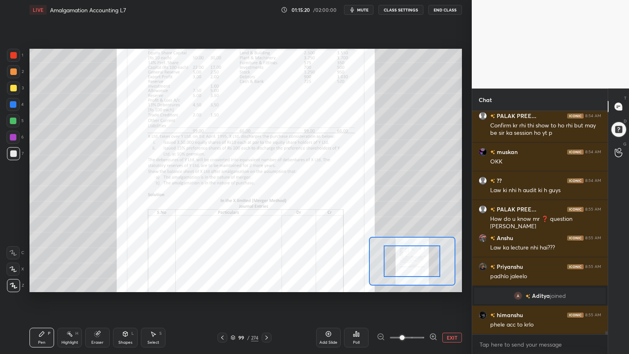
click at [405, 284] on span at bounding box center [402, 337] width 5 height 5
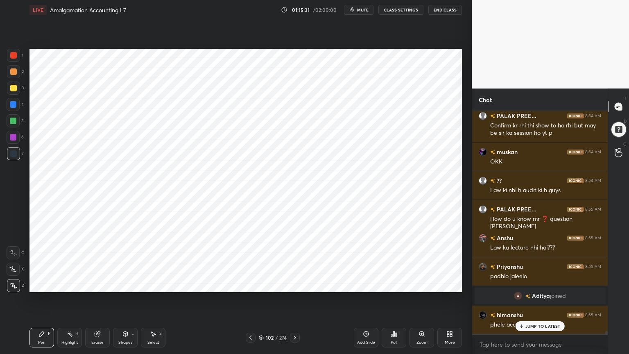
scroll to position [14877, 0]
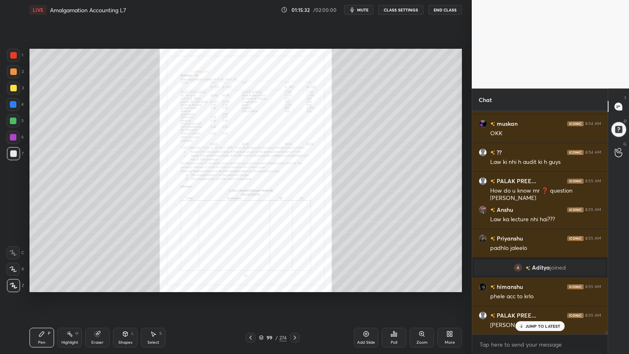
click at [419, 284] on icon at bounding box center [421, 333] width 5 height 5
click at [418, 284] on icon at bounding box center [421, 333] width 7 height 7
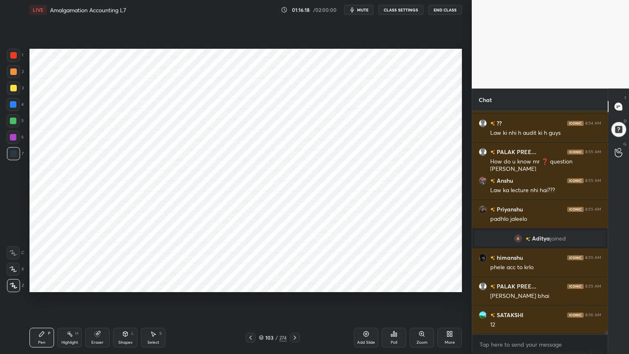
scroll to position [14935, 0]
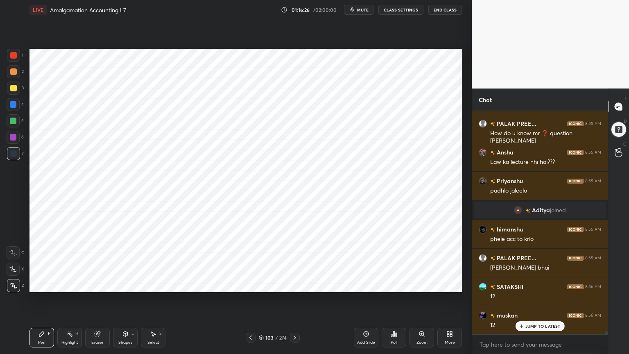
click at [46, 284] on div "Setting up your live class Poll for secs No correct answer Start poll" at bounding box center [245, 170] width 439 height 301
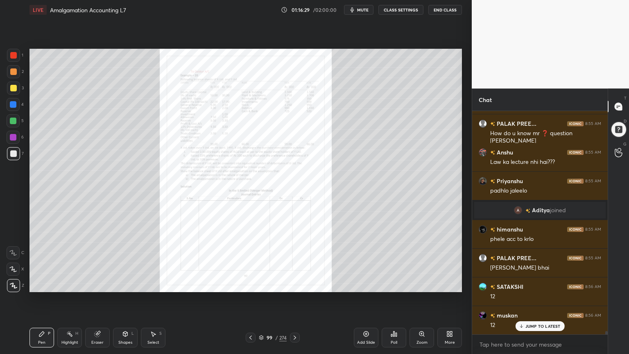
click at [416, 284] on div "Zoom" at bounding box center [421, 338] width 25 height 20
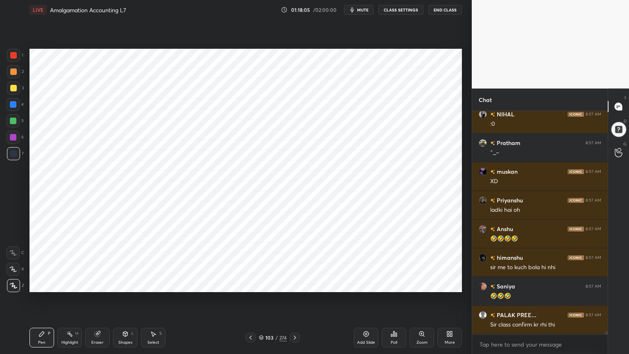
scroll to position [15221, 0]
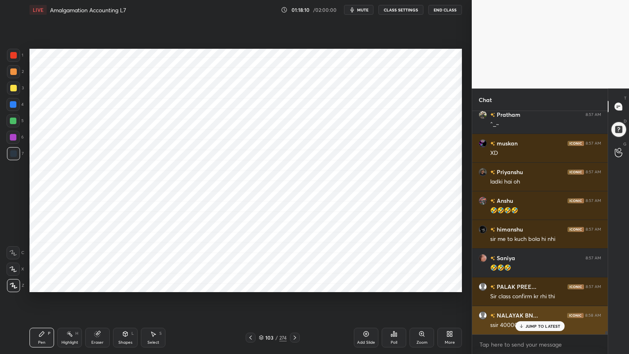
click at [530, 284] on p "JUMP TO LATEST" at bounding box center [542, 325] width 35 height 5
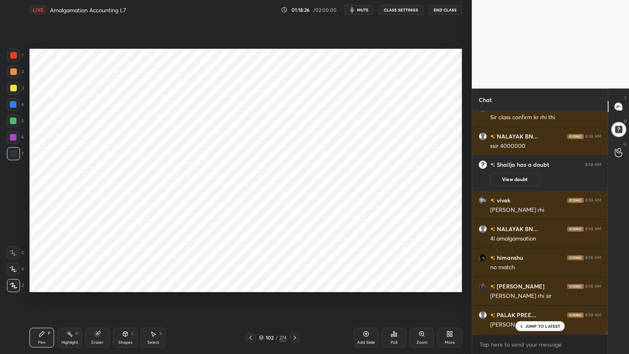
scroll to position [15171, 0]
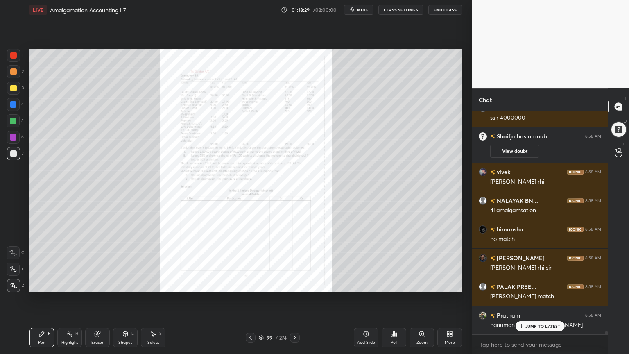
click at [423, 284] on icon at bounding box center [421, 333] width 5 height 5
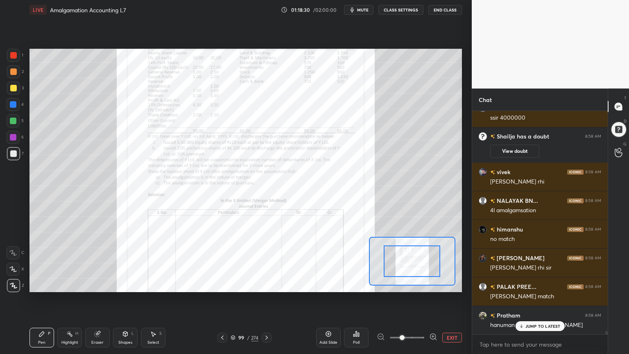
click at [405, 284] on span at bounding box center [402, 337] width 5 height 5
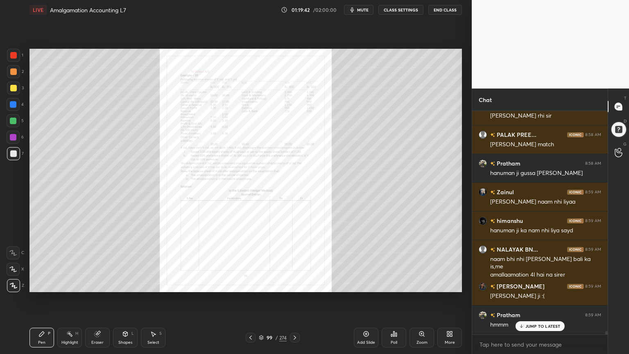
scroll to position [15351, 0]
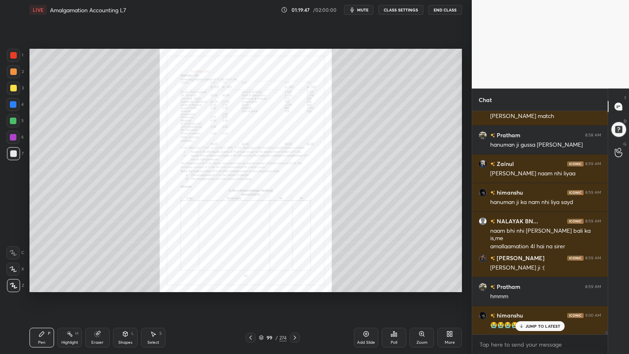
click at [421, 284] on icon at bounding box center [421, 333] width 7 height 7
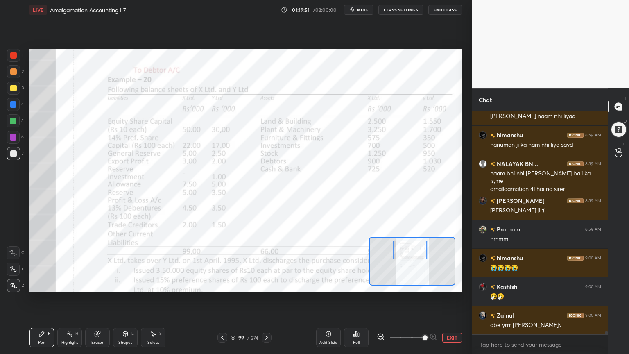
scroll to position [15437, 0]
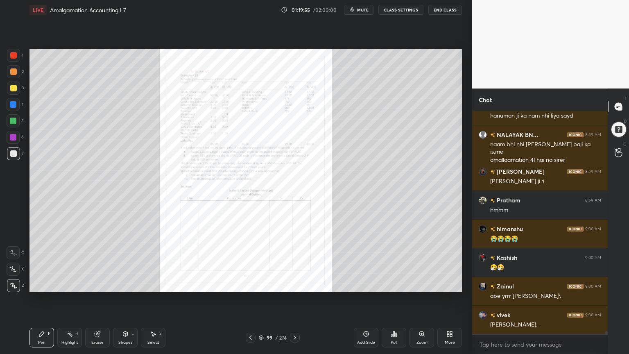
click at [420, 284] on div "Zoom" at bounding box center [421, 338] width 25 height 20
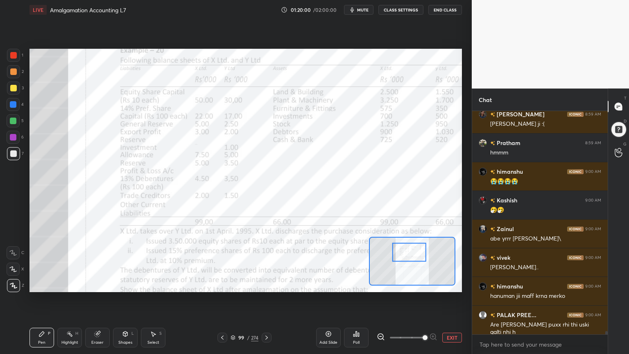
scroll to position [15523, 0]
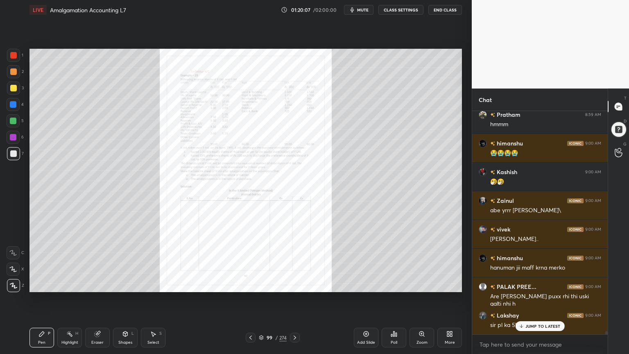
click at [423, 284] on icon at bounding box center [423, 335] width 1 height 1
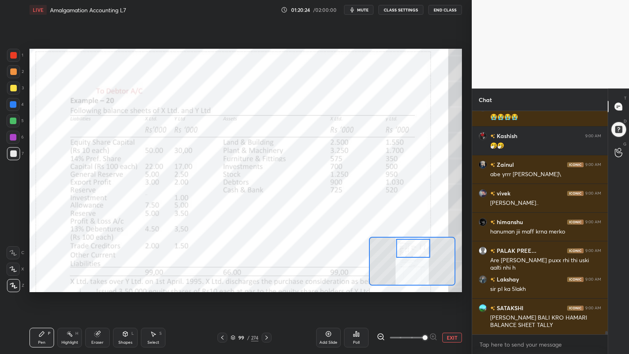
scroll to position [15588, 0]
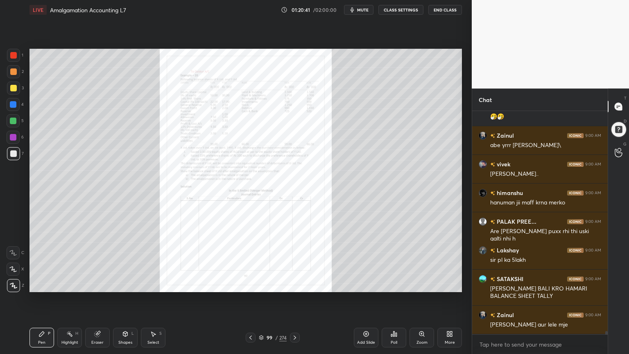
click at [419, 284] on icon at bounding box center [421, 333] width 5 height 5
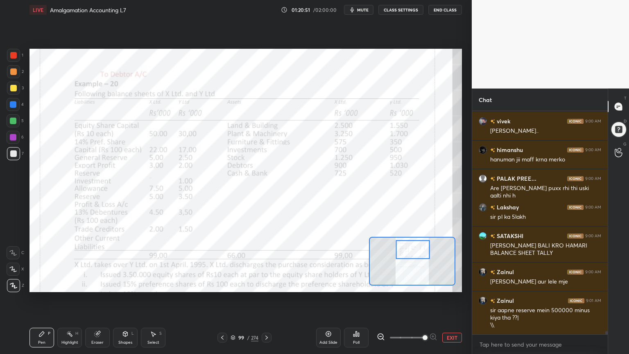
scroll to position [15660, 0]
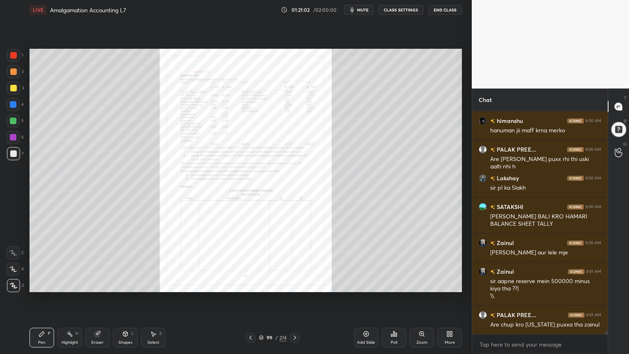
click at [423, 284] on icon at bounding box center [421, 333] width 7 height 7
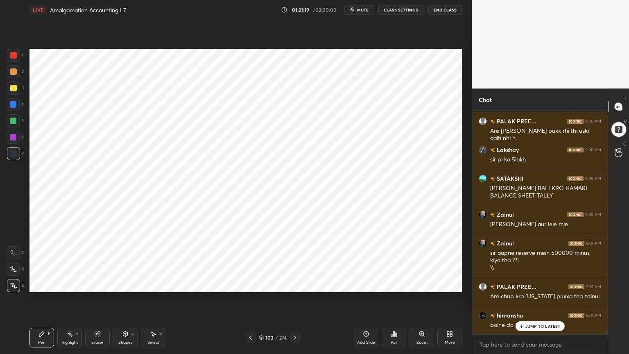
scroll to position [15717, 0]
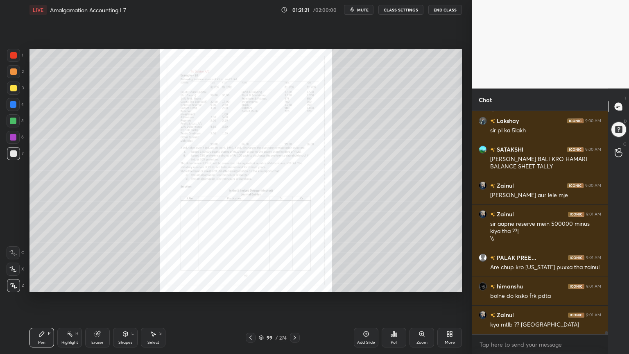
click at [424, 284] on div "Zoom" at bounding box center [421, 338] width 25 height 20
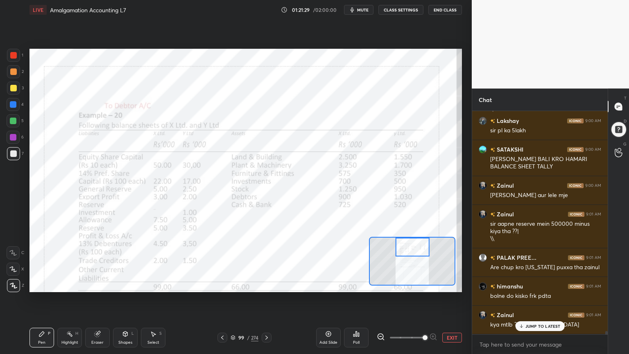
scroll to position [15745, 0]
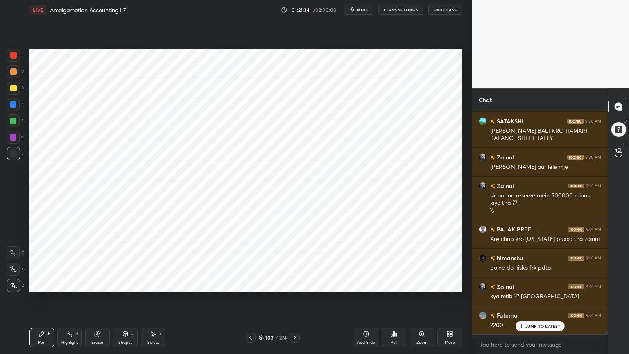
click at [93, 284] on div "Eraser" at bounding box center [97, 342] width 12 height 4
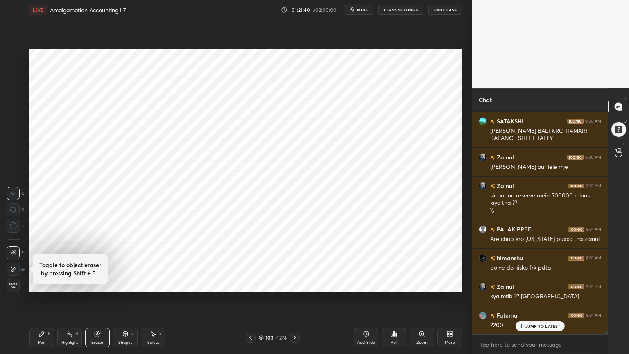
click at [43, 284] on div "Pen" at bounding box center [41, 342] width 7 height 4
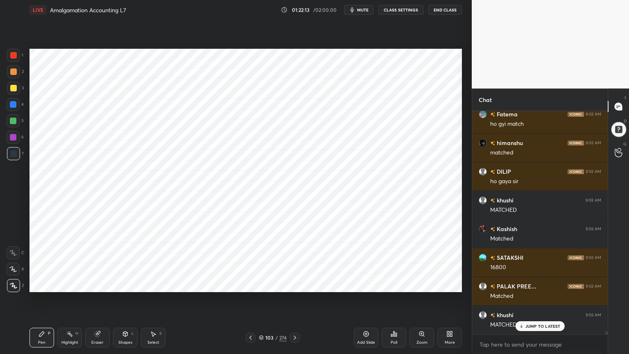
scroll to position [16147, 0]
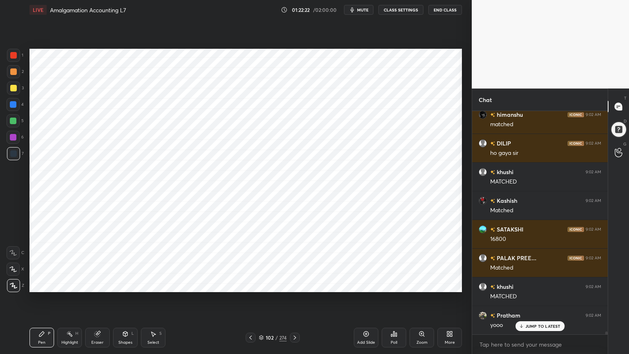
click at [70, 284] on div "Highlight" at bounding box center [69, 342] width 17 height 4
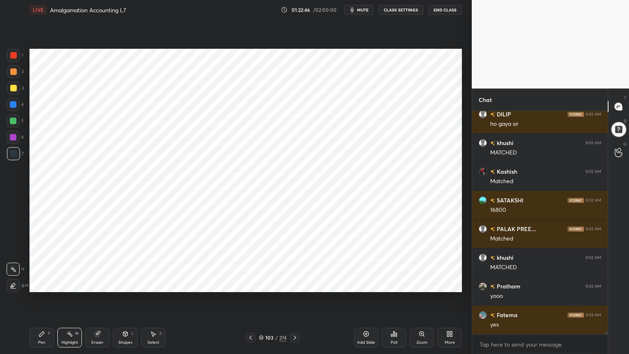
click at [368, 284] on icon at bounding box center [366, 333] width 7 height 7
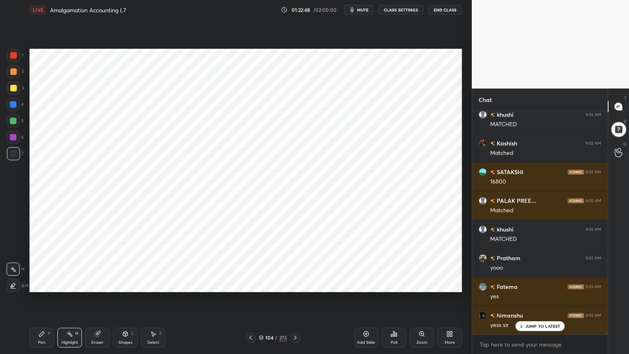
click at [18, 110] on div at bounding box center [13, 104] width 13 height 13
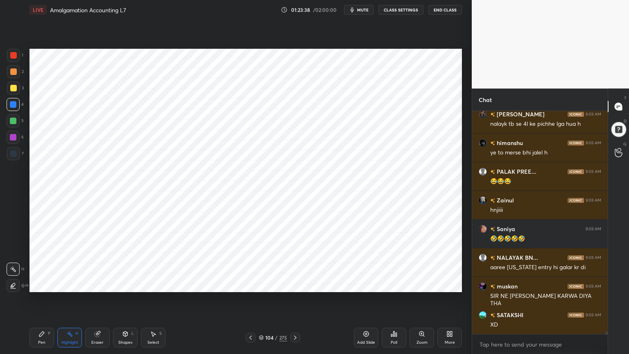
scroll to position [16641, 0]
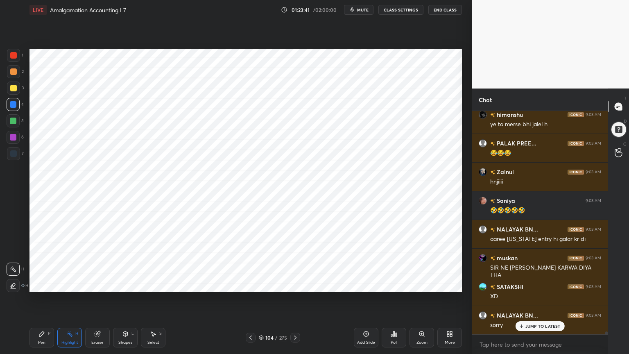
click at [36, 284] on div "Pen P" at bounding box center [41, 338] width 25 height 20
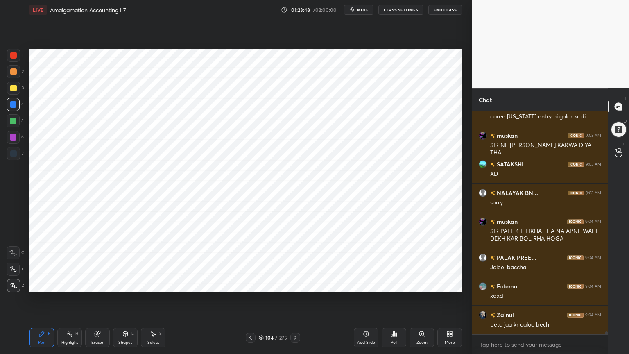
scroll to position [16792, 0]
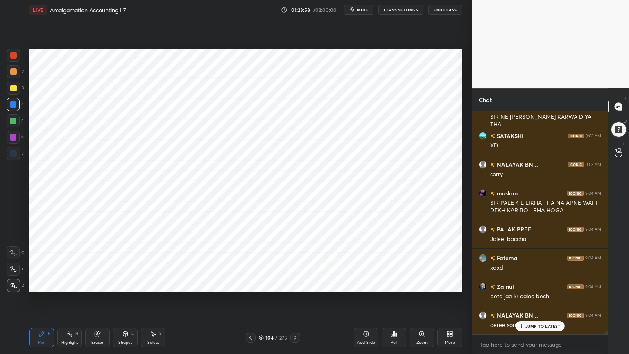
click at [128, 284] on div "Shapes" at bounding box center [125, 342] width 14 height 4
click at [127, 284] on div "Shapes" at bounding box center [125, 342] width 14 height 4
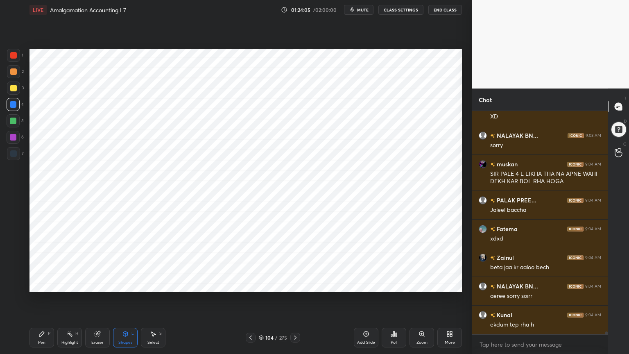
click at [42, 284] on div "Pen" at bounding box center [41, 342] width 7 height 4
click at [13, 155] on div at bounding box center [13, 153] width 7 height 7
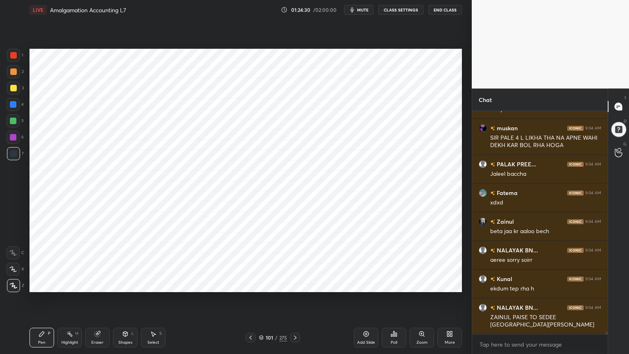
click at [66, 284] on div "Highlight H" at bounding box center [69, 338] width 25 height 20
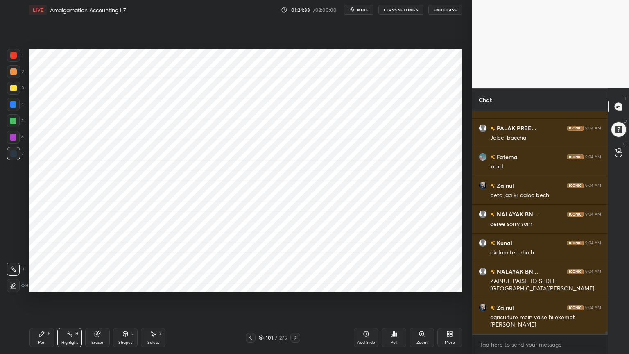
click at [43, 284] on icon at bounding box center [41, 333] width 7 height 7
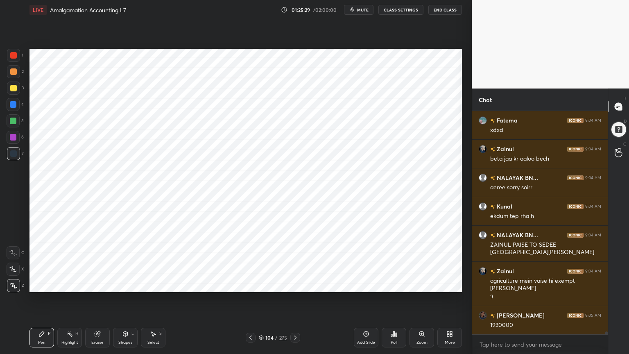
scroll to position [16959, 0]
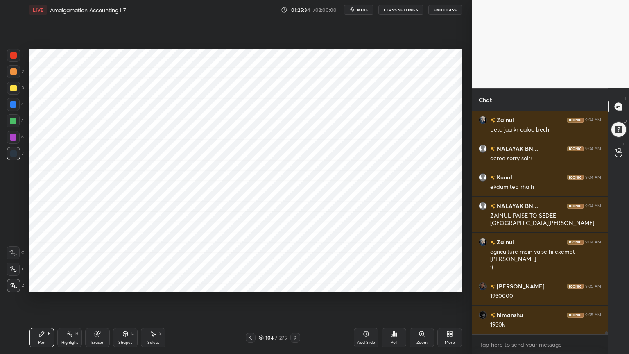
click at [12, 106] on div at bounding box center [13, 104] width 7 height 7
click at [125, 284] on div "Shapes" at bounding box center [125, 342] width 14 height 4
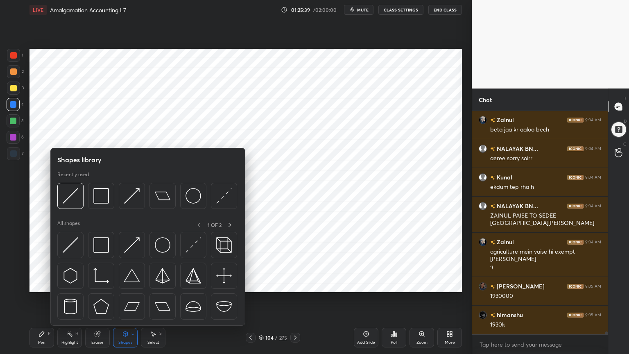
click at [127, 284] on div "Shapes L" at bounding box center [125, 338] width 25 height 20
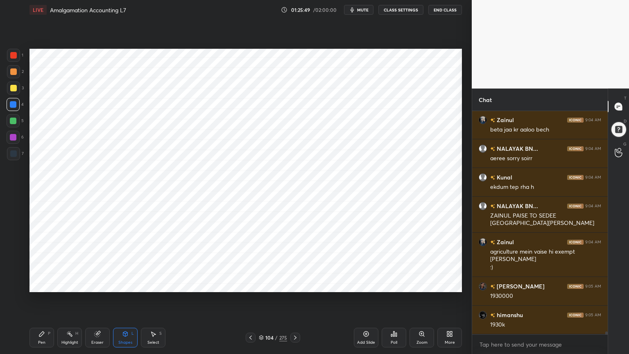
click at [49, 284] on div "P" at bounding box center [49, 333] width 2 height 4
click at [10, 156] on div at bounding box center [13, 153] width 7 height 7
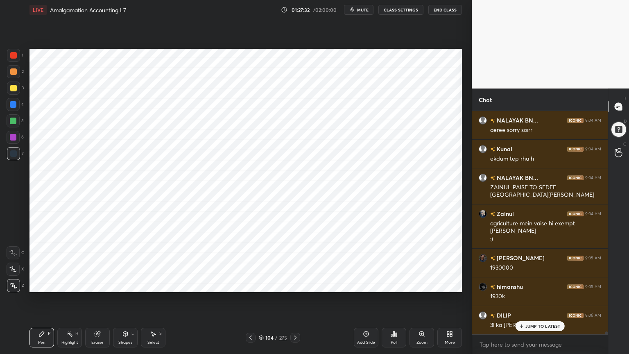
click at [365, 284] on div "Add Slide" at bounding box center [366, 338] width 25 height 20
click at [9, 106] on div at bounding box center [13, 104] width 13 height 13
click at [124, 284] on icon at bounding box center [125, 333] width 5 height 5
click at [46, 284] on div "Pen P" at bounding box center [41, 338] width 25 height 20
click at [15, 146] on div "6" at bounding box center [15, 139] width 17 height 16
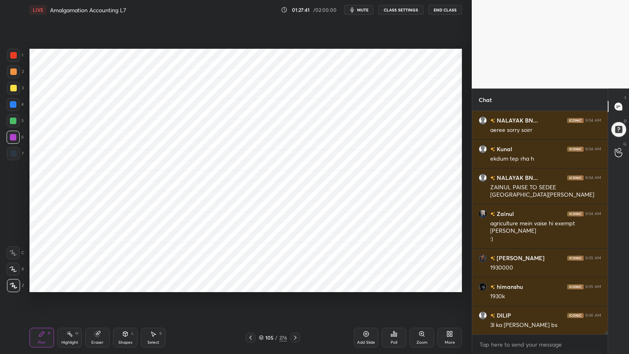
click at [15, 152] on div at bounding box center [13, 153] width 7 height 7
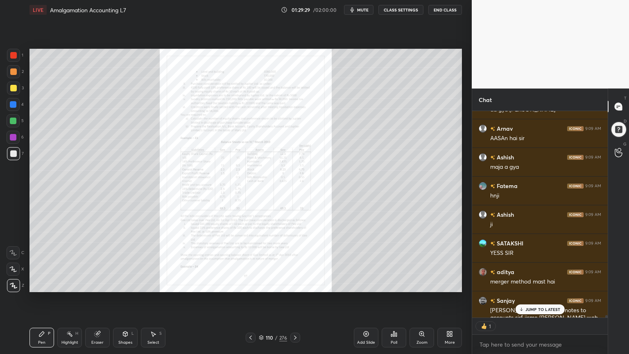
scroll to position [2, 2]
click at [418, 284] on div "Zoom" at bounding box center [421, 338] width 25 height 20
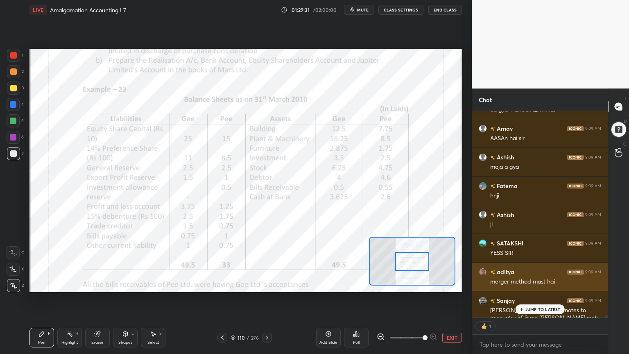
scroll to position [17707, 0]
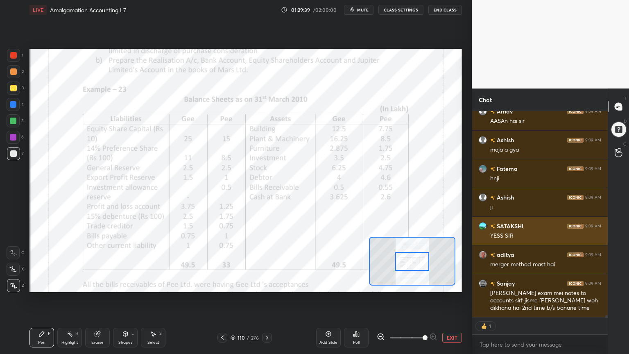
type textarea "x"
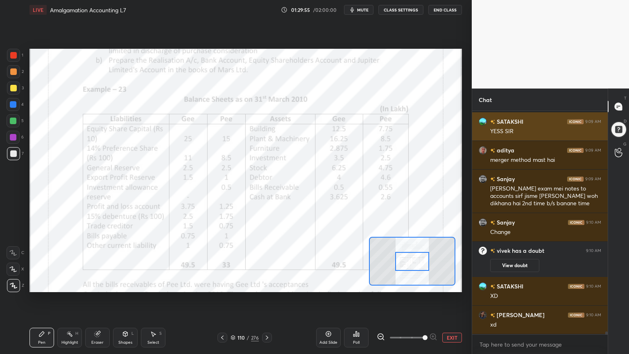
scroll to position [17054, 0]
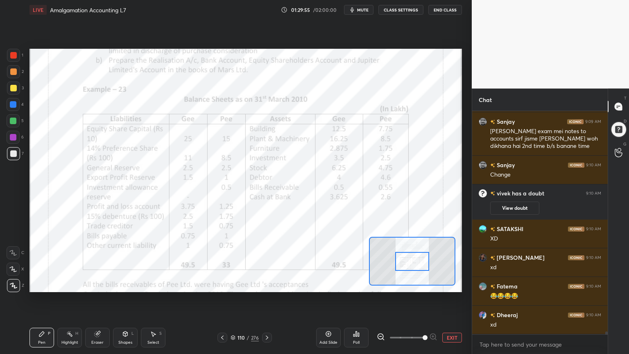
click at [19, 253] on div at bounding box center [13, 252] width 13 height 13
click at [13, 62] on div "1" at bounding box center [15, 57] width 16 height 16
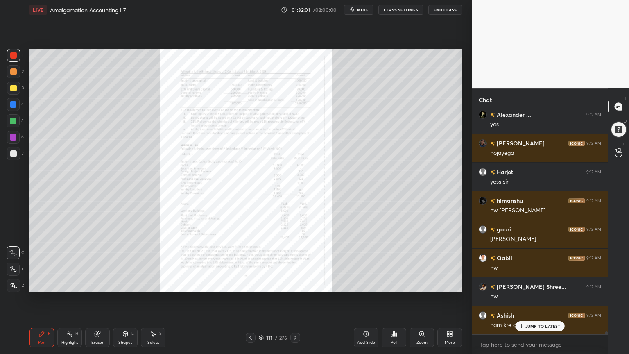
scroll to position [17742, 0]
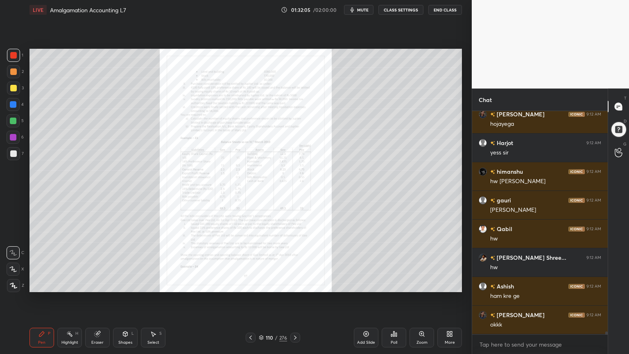
click at [419, 284] on icon at bounding box center [421, 333] width 7 height 7
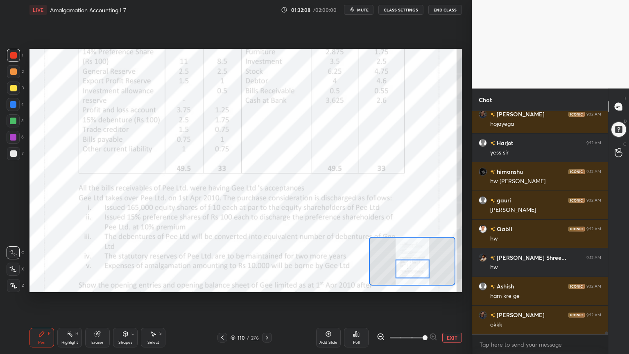
click at [380, 284] on icon at bounding box center [381, 336] width 2 height 0
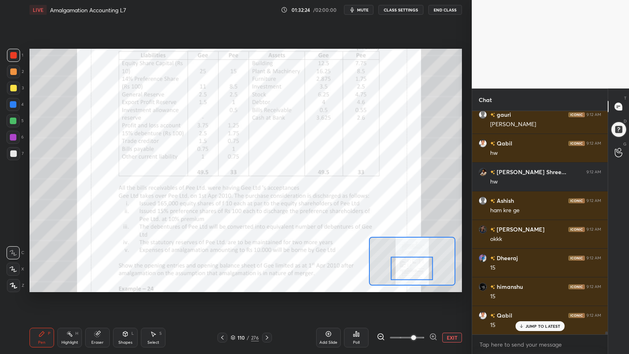
scroll to position [17856, 0]
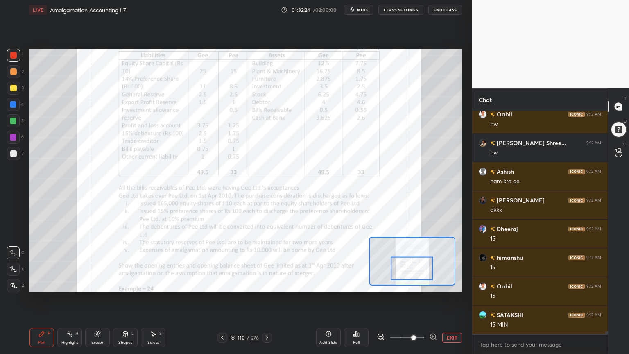
click at [355, 284] on div "Poll" at bounding box center [356, 338] width 25 height 20
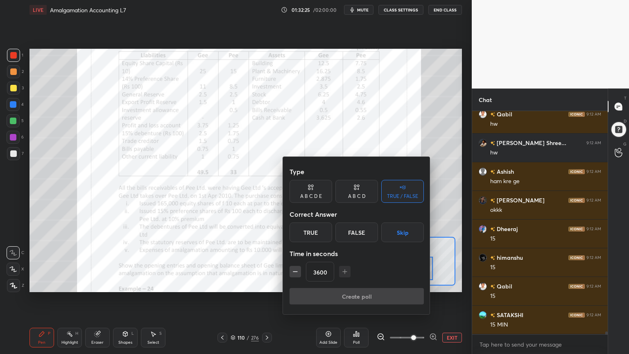
scroll to position [17885, 0]
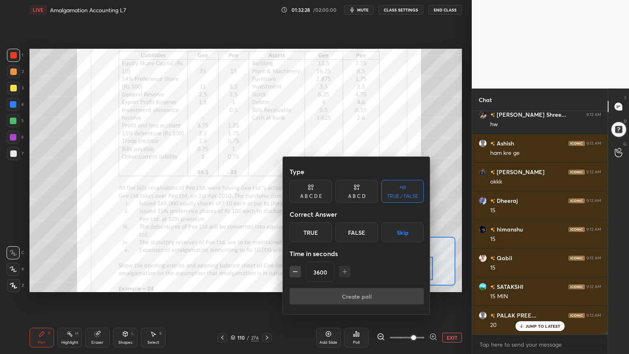
click at [326, 272] on input "3600" at bounding box center [319, 272] width 27 height 20
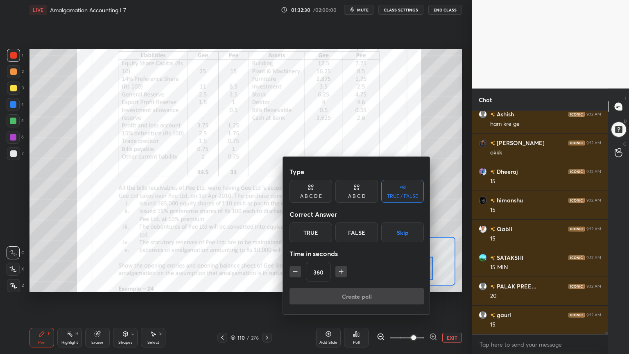
click at [337, 267] on icon "button" at bounding box center [341, 271] width 8 height 8
click at [337, 269] on icon "button" at bounding box center [341, 271] width 8 height 8
click at [339, 270] on icon "button" at bounding box center [341, 271] width 8 height 8
click at [338, 270] on icon "button" at bounding box center [341, 271] width 8 height 8
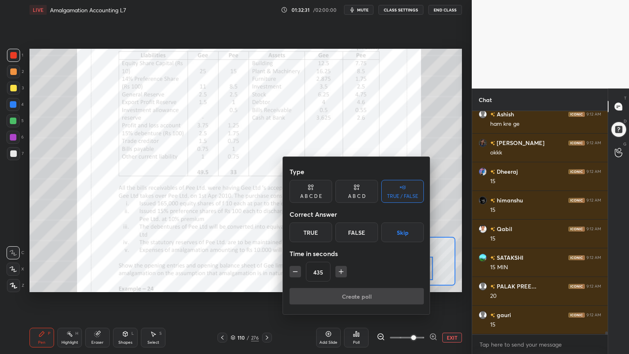
click at [338, 270] on icon "button" at bounding box center [341, 271] width 8 height 8
click at [339, 271] on icon "button" at bounding box center [341, 271] width 4 height 0
click at [339, 272] on icon "button" at bounding box center [341, 271] width 8 height 8
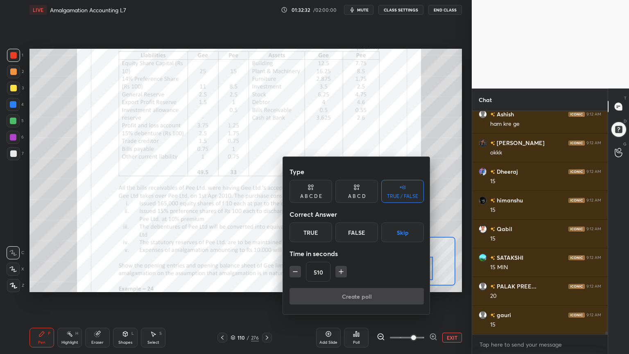
click at [339, 272] on icon "button" at bounding box center [341, 271] width 8 height 8
click at [338, 272] on icon "button" at bounding box center [341, 271] width 8 height 8
click at [338, 273] on icon "button" at bounding box center [341, 271] width 8 height 8
click at [339, 273] on icon "button" at bounding box center [341, 271] width 8 height 8
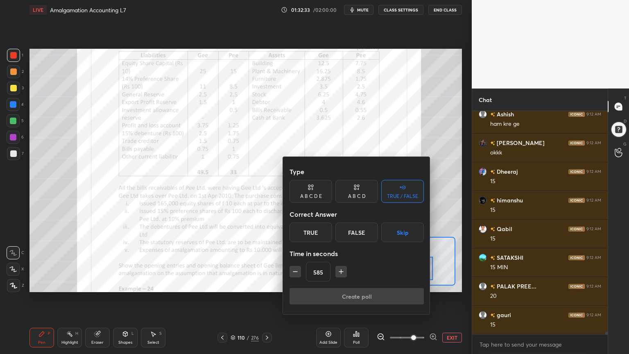
click at [339, 273] on icon "button" at bounding box center [341, 271] width 8 height 8
click at [339, 274] on icon "button" at bounding box center [341, 271] width 8 height 8
click at [341, 274] on icon "button" at bounding box center [341, 271] width 0 height 4
click at [340, 274] on icon "button" at bounding box center [341, 271] width 8 height 8
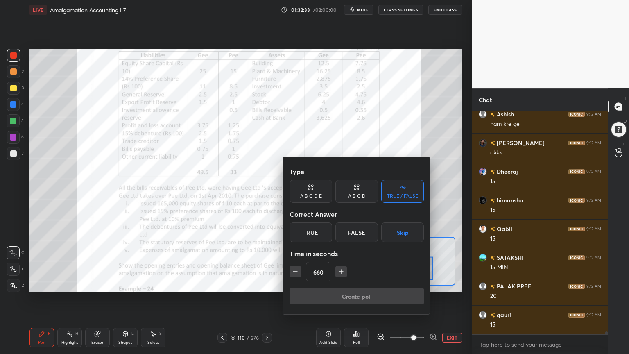
click at [341, 274] on icon "button" at bounding box center [341, 271] width 8 height 8
click at [340, 274] on icon "button" at bounding box center [341, 271] width 8 height 8
click at [339, 274] on icon "button" at bounding box center [341, 271] width 8 height 8
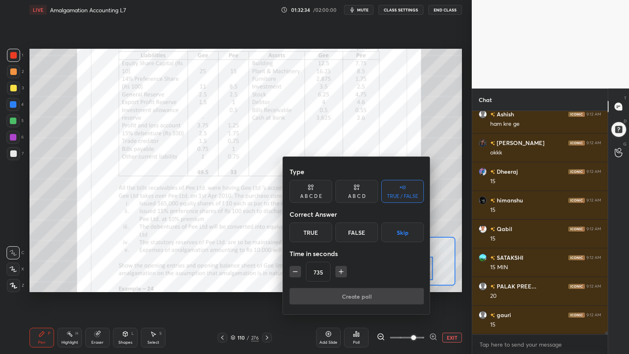
click at [339, 274] on icon "button" at bounding box center [341, 271] width 8 height 8
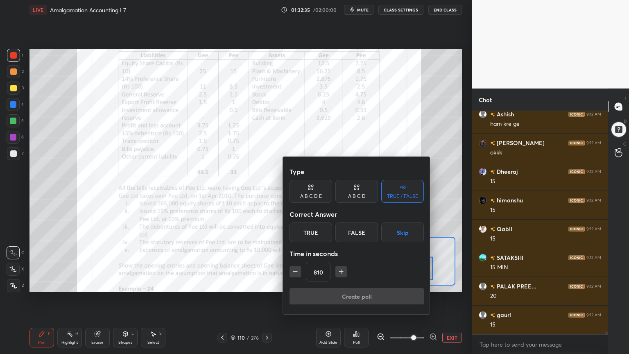
click at [339, 274] on icon "button" at bounding box center [341, 271] width 8 height 8
click at [338, 274] on icon "button" at bounding box center [341, 271] width 8 height 8
click at [340, 274] on icon "button" at bounding box center [341, 271] width 8 height 8
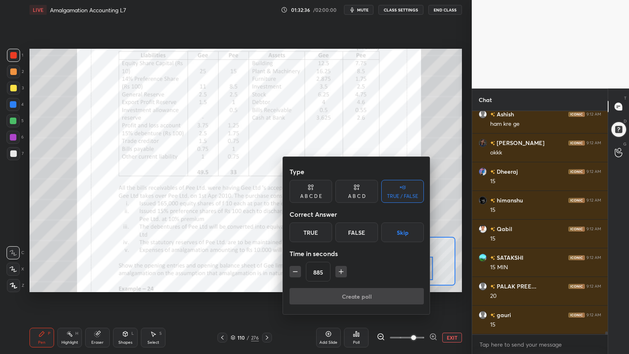
click at [341, 275] on button "button" at bounding box center [340, 271] width 11 height 11
click at [340, 276] on button "button" at bounding box center [340, 271] width 11 height 11
click at [295, 271] on icon "button" at bounding box center [295, 271] width 4 height 0
type input "900"
click at [407, 233] on button "Skip" at bounding box center [402, 232] width 43 height 20
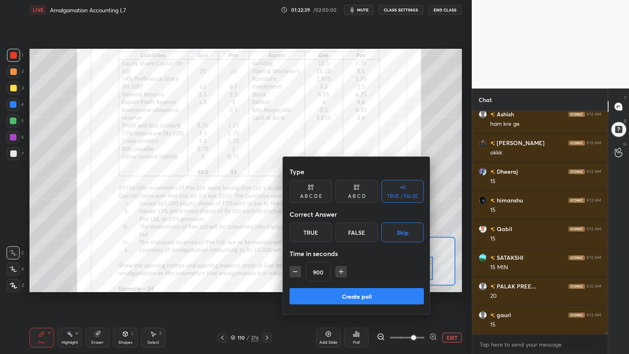
click at [370, 284] on button "Create poll" at bounding box center [357, 296] width 134 height 16
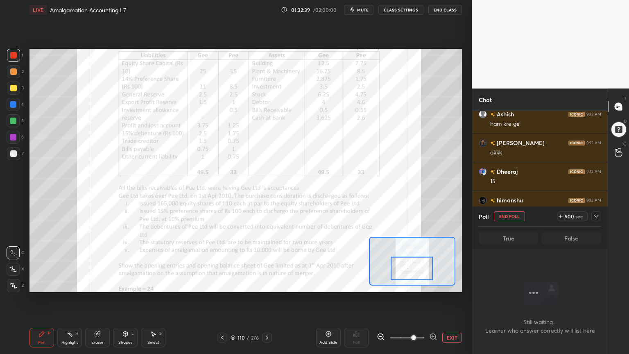
scroll to position [2, 2]
click at [600, 212] on div at bounding box center [596, 216] width 10 height 10
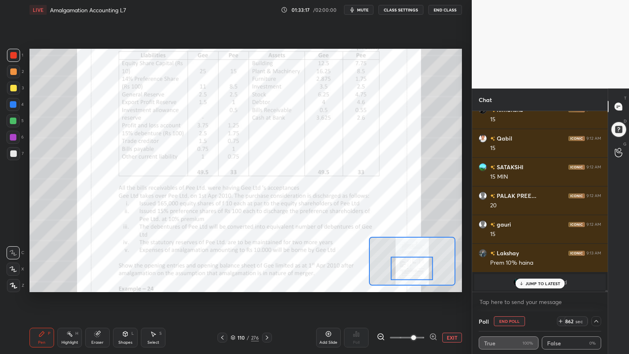
scroll to position [18040, 0]
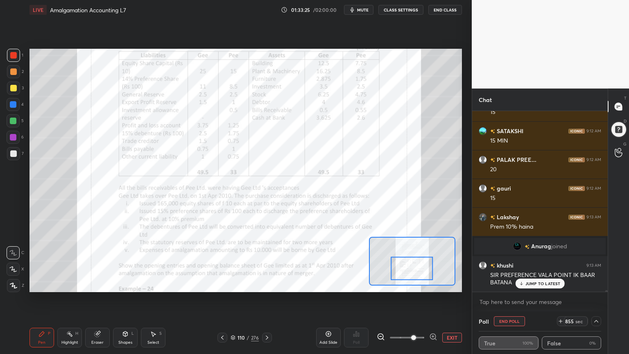
click at [93, 284] on div "Eraser" at bounding box center [97, 342] width 12 height 4
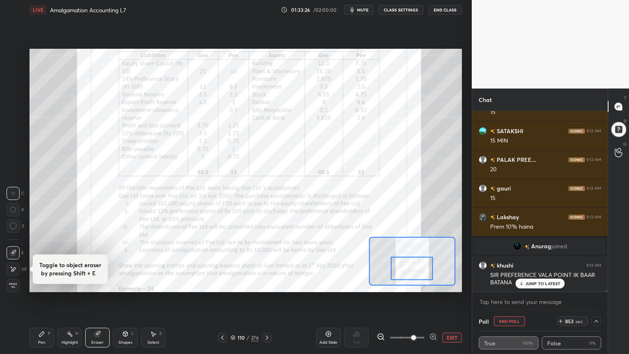
scroll to position [18069, 0]
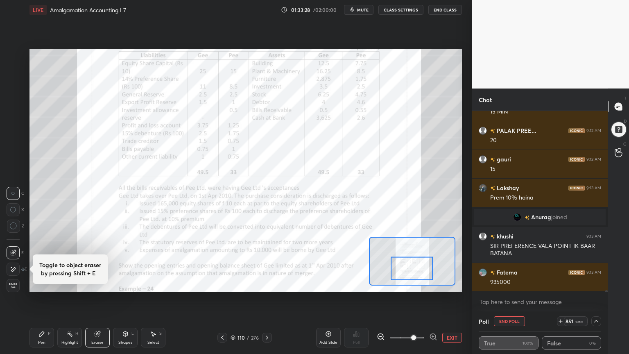
click at [41, 284] on div "Pen" at bounding box center [41, 342] width 7 height 4
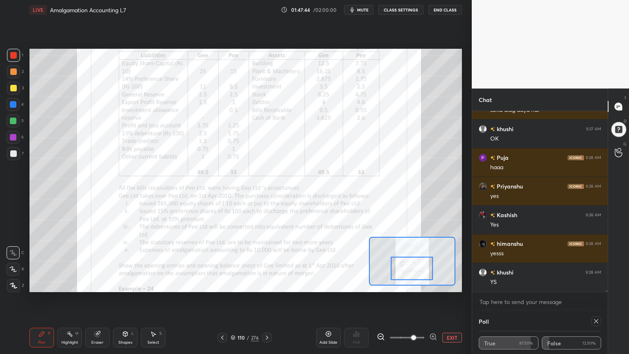
scroll to position [19561, 0]
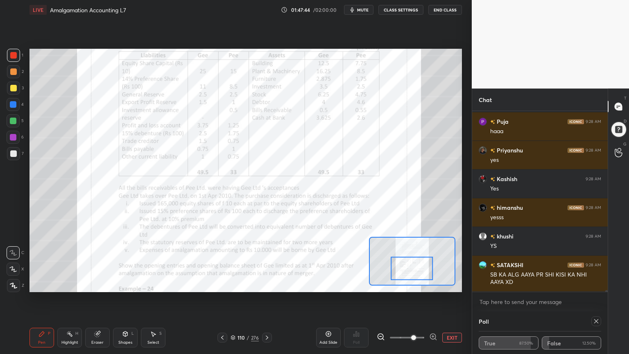
click at [595, 284] on icon at bounding box center [596, 321] width 7 height 7
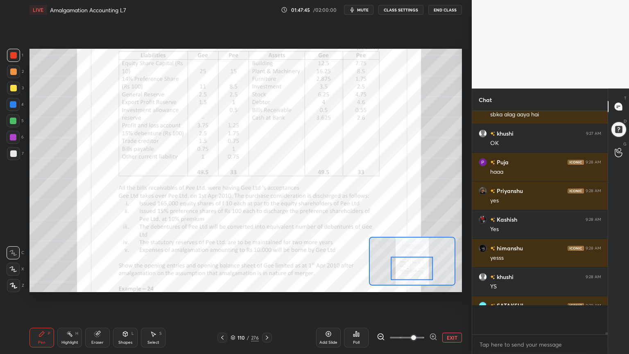
scroll to position [3, 2]
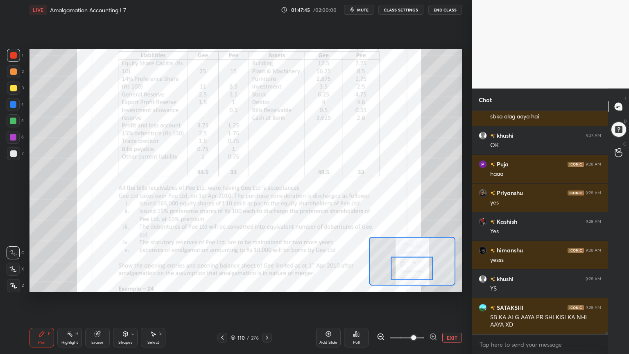
click at [332, 284] on div "Add Slide" at bounding box center [328, 338] width 25 height 20
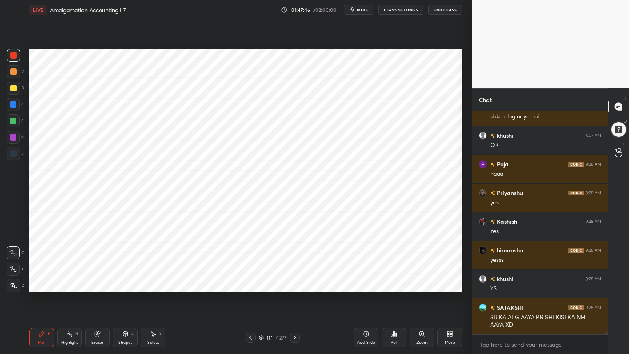
scroll to position [19547, 0]
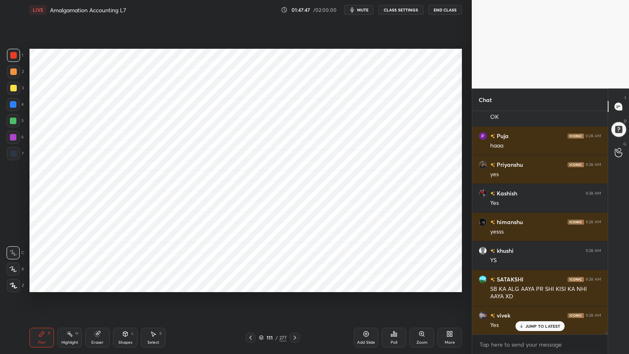
click at [20, 106] on div at bounding box center [13, 104] width 13 height 13
click at [18, 284] on div at bounding box center [13, 285] width 13 height 13
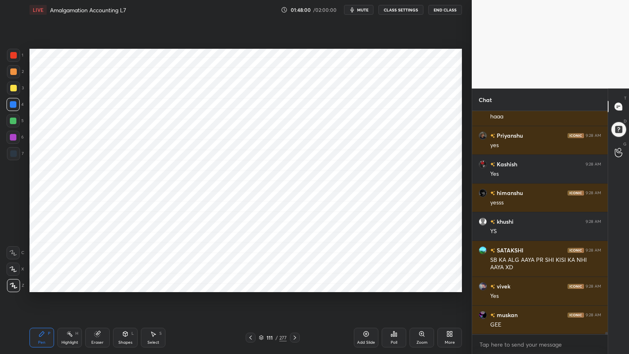
click at [15, 157] on div at bounding box center [13, 153] width 13 height 13
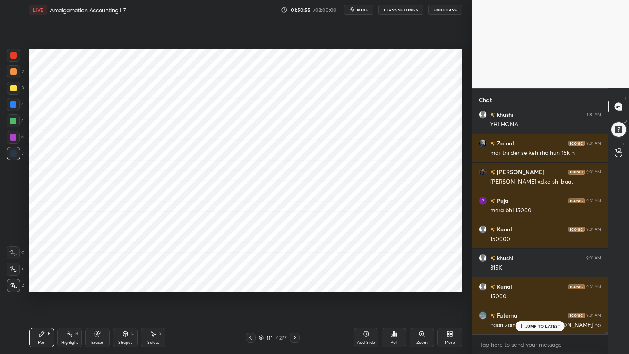
scroll to position [19725, 0]
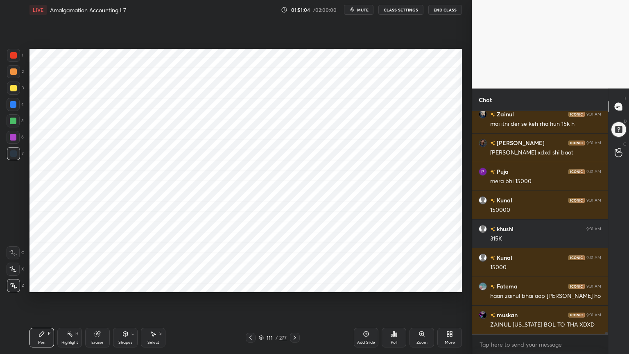
click at [13, 138] on div at bounding box center [13, 137] width 7 height 7
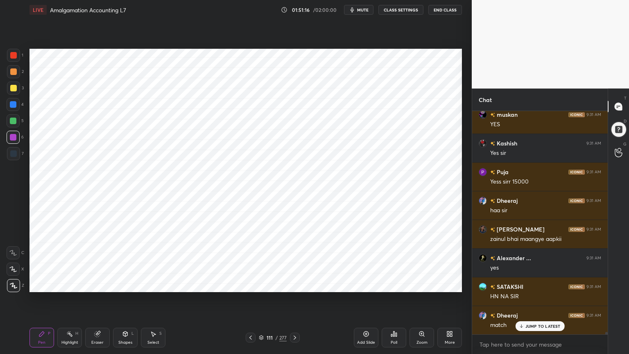
scroll to position [20012, 0]
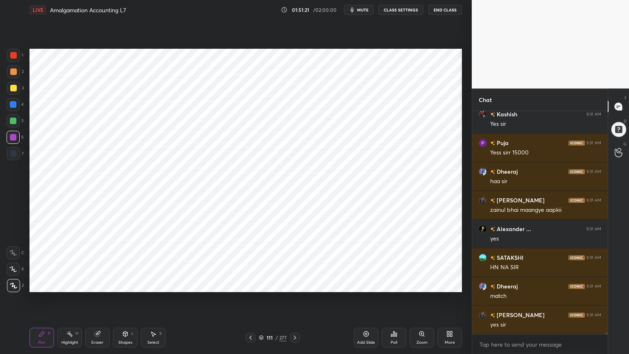
click at [13, 153] on div at bounding box center [13, 153] width 7 height 7
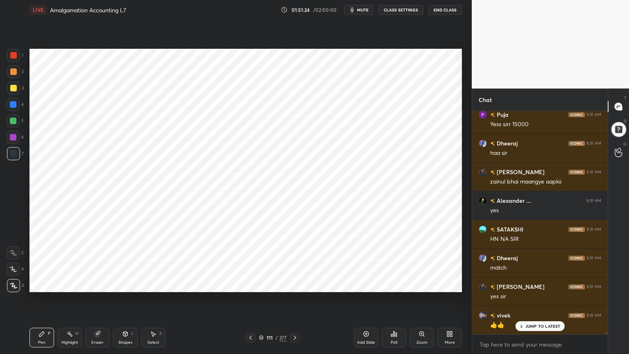
click at [364, 284] on div "Add Slide" at bounding box center [366, 338] width 25 height 20
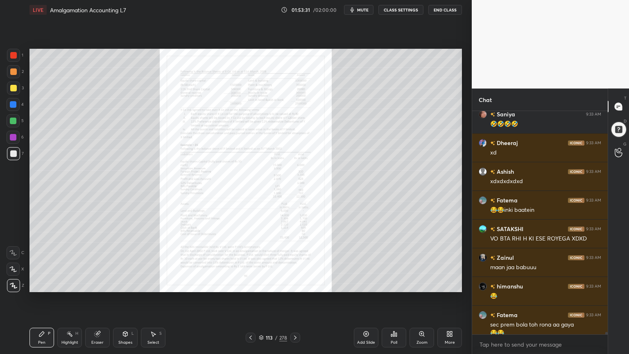
scroll to position [20880, 0]
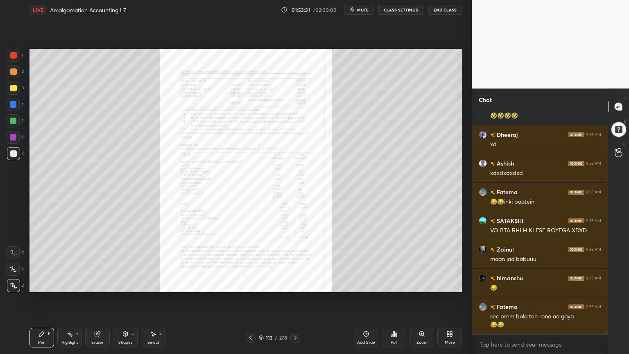
click at [418, 284] on div "Zoom" at bounding box center [421, 338] width 25 height 20
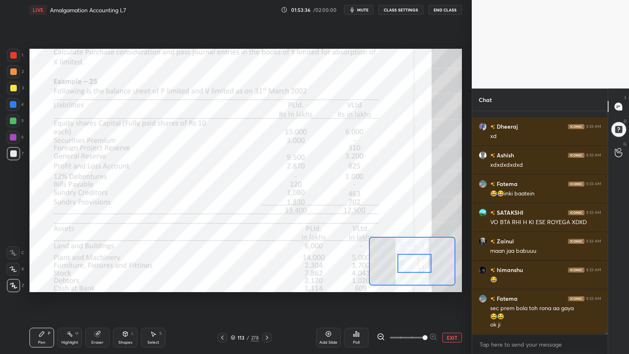
scroll to position [20916, 0]
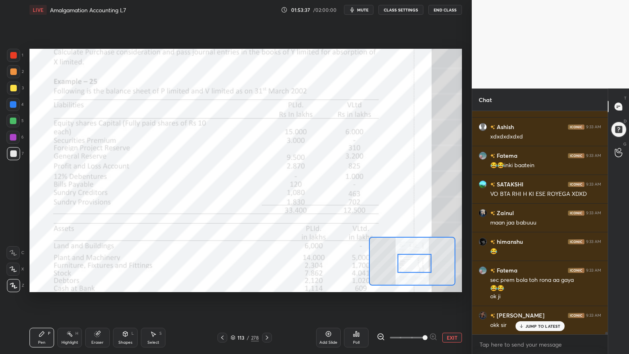
click at [13, 54] on div at bounding box center [13, 55] width 7 height 7
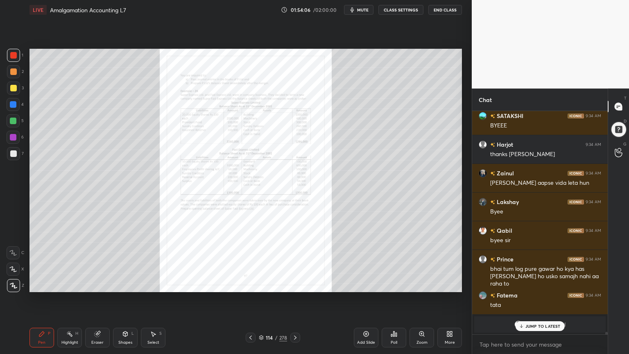
scroll to position [21467, 0]
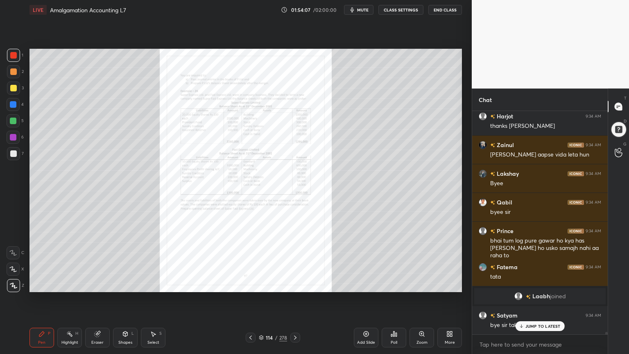
click at [455, 6] on button "End Class" at bounding box center [445, 10] width 34 height 10
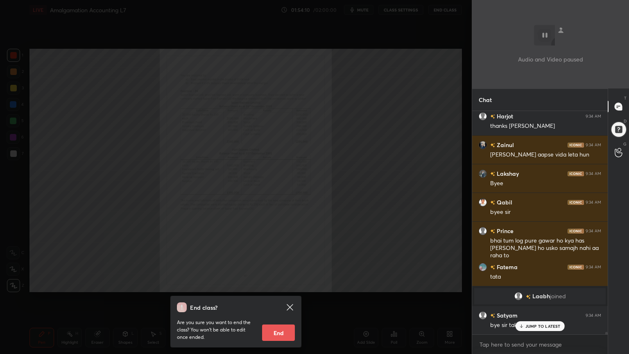
click at [265, 284] on button "End" at bounding box center [278, 332] width 33 height 16
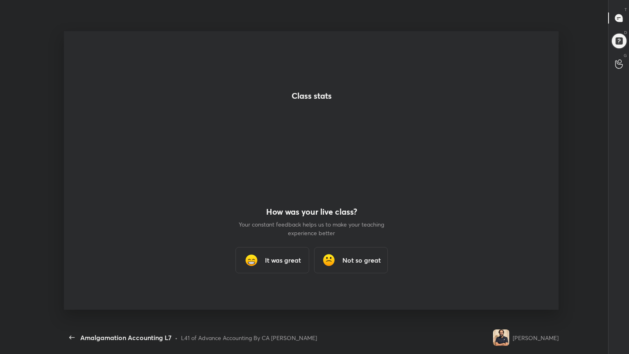
scroll to position [0, 0]
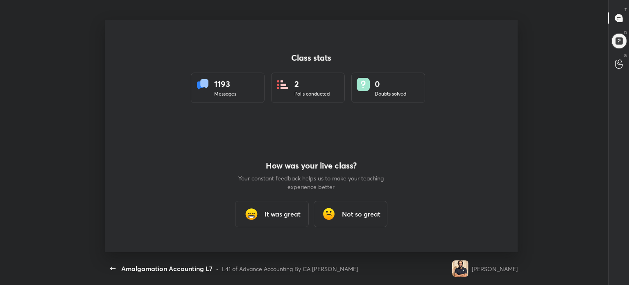
type textarea "x"
